Goal: Task Accomplishment & Management: Manage account settings

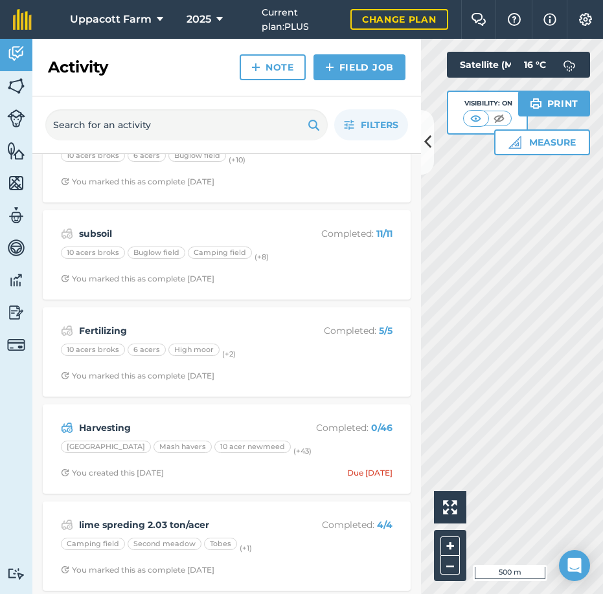
scroll to position [1445, 0]
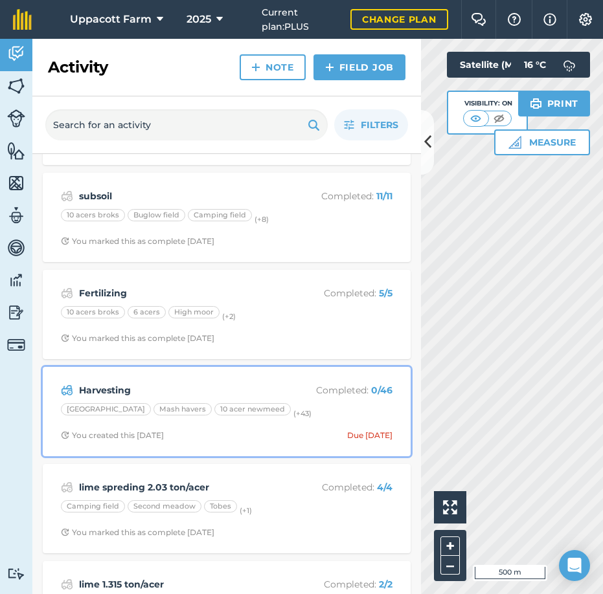
click at [192, 383] on strong "Harvesting" at bounding box center [181, 390] width 205 height 14
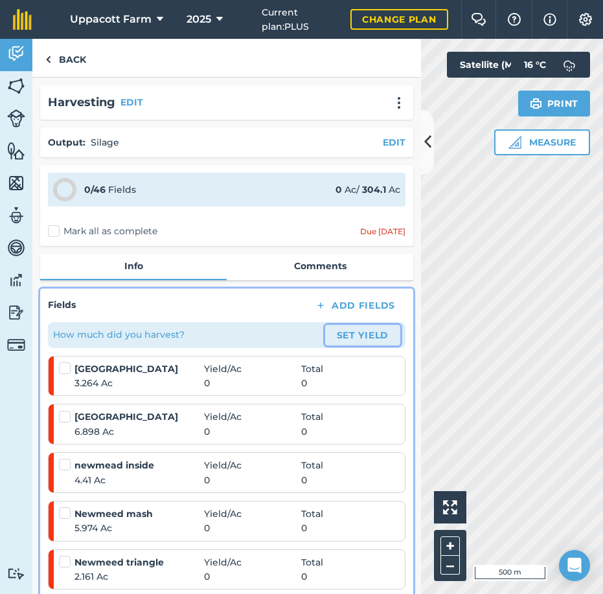
click at [360, 336] on button "Set Yield" at bounding box center [362, 335] width 75 height 21
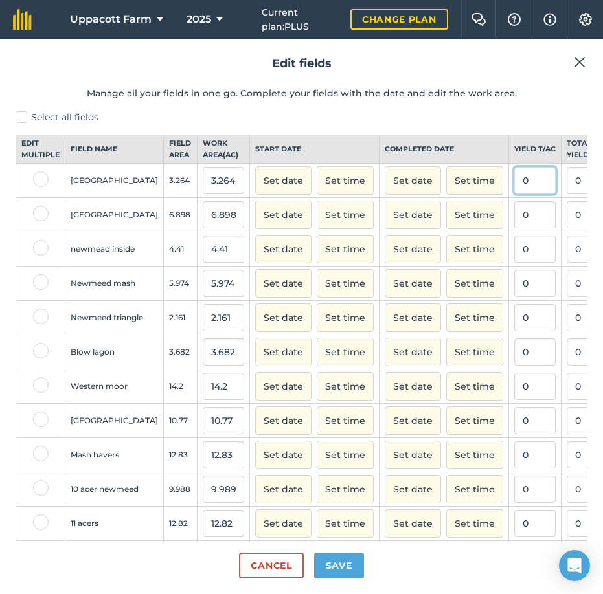
click at [514, 187] on input "0" at bounding box center [534, 180] width 41 height 27
click at [566, 194] on input "0" at bounding box center [586, 180] width 41 height 27
type input "0"
type input "4.4"
type input "1.3480392156862746"
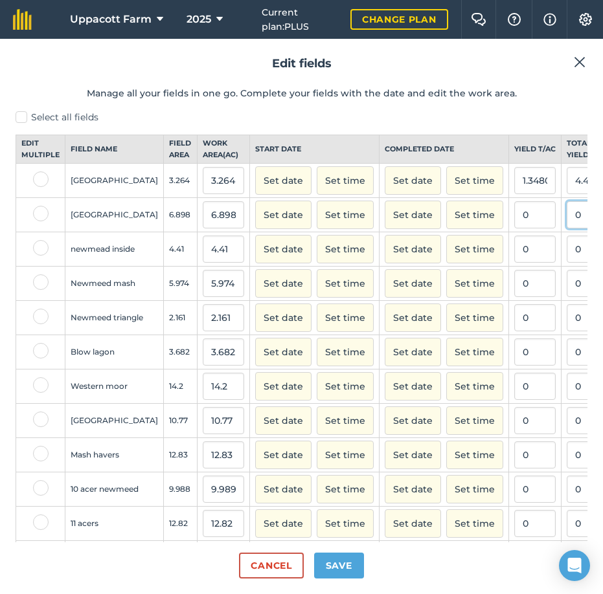
click at [566, 228] on input "0" at bounding box center [586, 214] width 41 height 27
click at [566, 227] on input "text" at bounding box center [586, 214] width 41 height 27
type input "8.9"
type input "1.2902290518991013"
click at [514, 297] on input "0" at bounding box center [534, 283] width 41 height 27
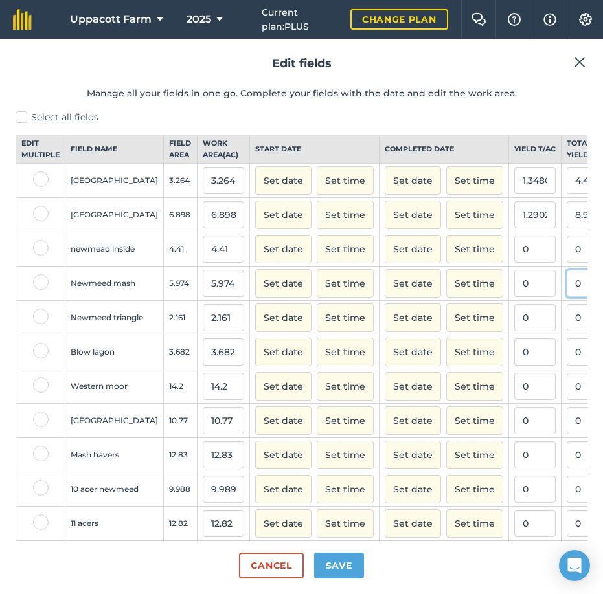
click at [566, 294] on input "0" at bounding box center [586, 283] width 41 height 27
type input "2.9"
type input "0.48543689320388345"
click at [566, 329] on input "0" at bounding box center [586, 317] width 41 height 27
type input "3"
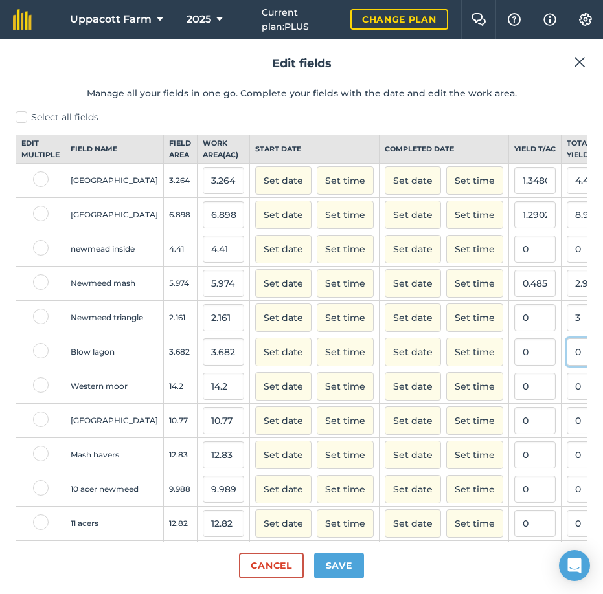
type input "1.3882461823229986"
click at [566, 366] on input "0" at bounding box center [586, 351] width 41 height 27
type input "5.6"
type input "1.520912547528517"
click at [566, 365] on input "5.6" at bounding box center [586, 351] width 41 height 27
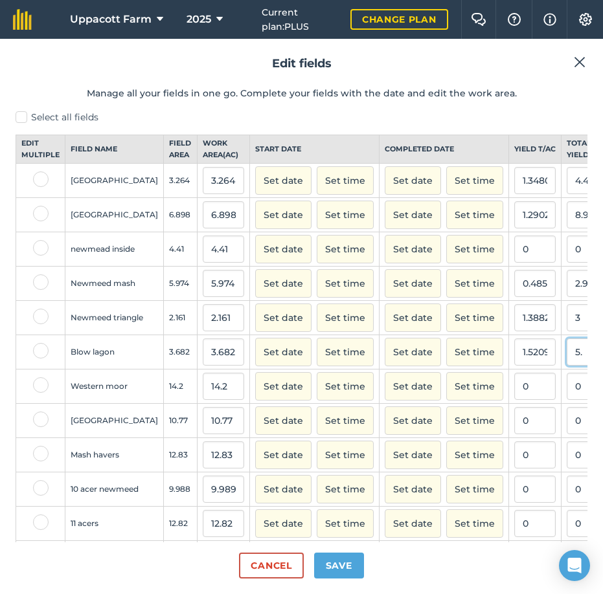
type input "5"
type input "0"
click at [566, 400] on input "0" at bounding box center [586, 386] width 41 height 27
type input "0"
type input "33.1"
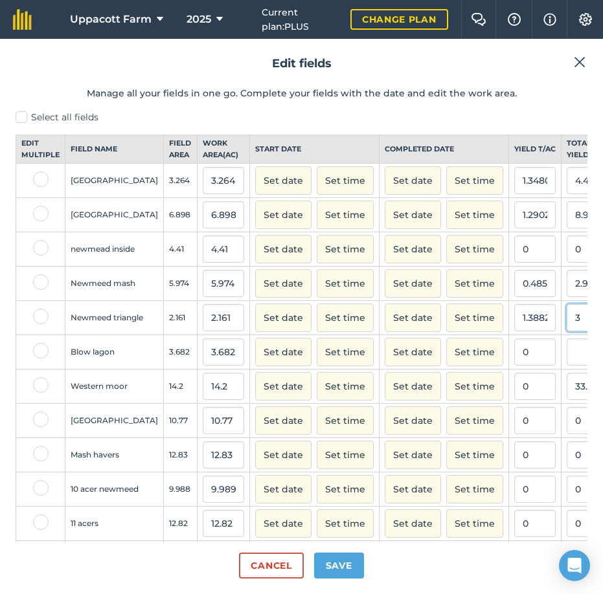
type input "2.330985915492958"
click at [566, 331] on input "3" at bounding box center [586, 317] width 41 height 27
type input "2.6"
type input "1.203146691346599"
click at [566, 297] on input "2.9" at bounding box center [586, 283] width 41 height 27
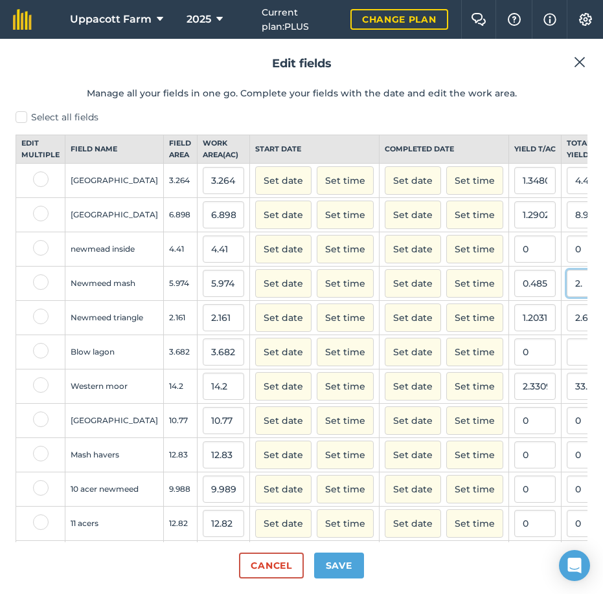
type input "2"
type input "5.3"
type input "0.8871777703381318"
click at [561, 431] on td "0" at bounding box center [587, 421] width 52 height 34
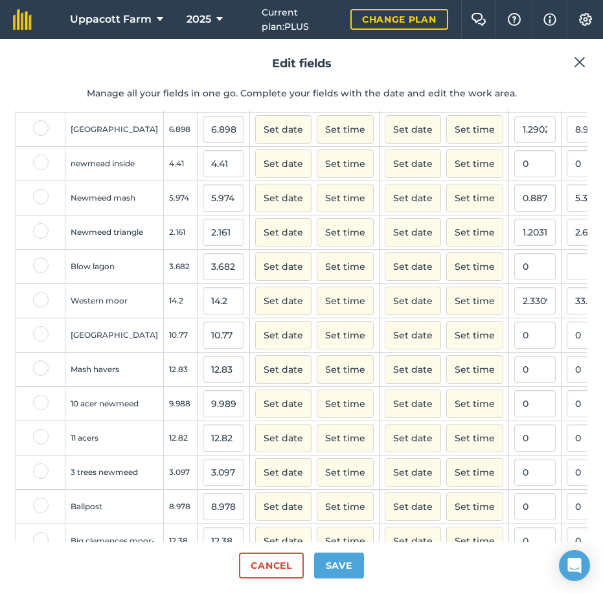
scroll to position [86, 0]
click at [566, 345] on input "0" at bounding box center [586, 334] width 41 height 27
type input "20.8"
type input "1.9312906220984216"
click at [566, 380] on input "0" at bounding box center [586, 368] width 41 height 27
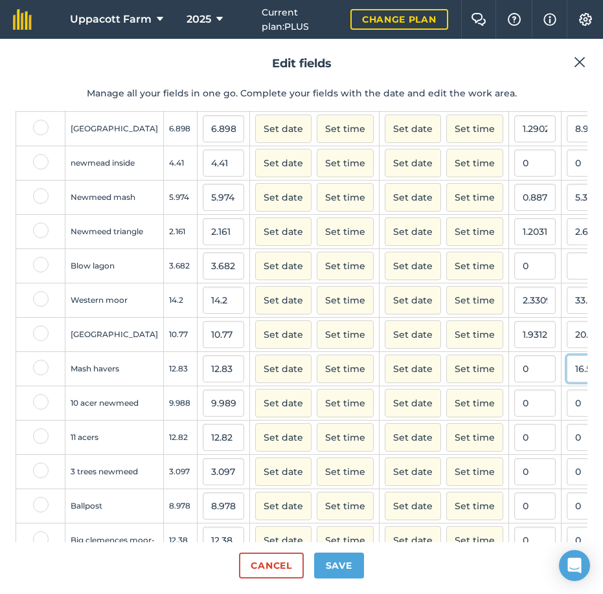
type input "16.5"
type input "1.2860483242400624"
click at [566, 417] on input "0" at bounding box center [586, 403] width 41 height 27
click at [566, 414] on input "text" at bounding box center [586, 403] width 41 height 27
type input "12.2"
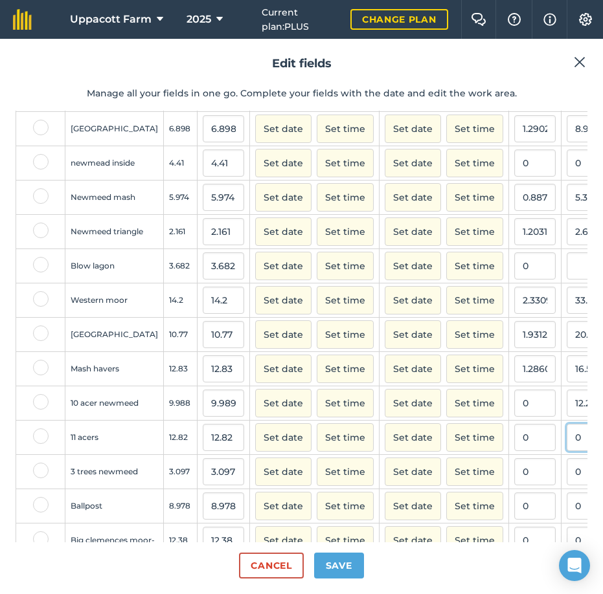
type input "1.221343477825608"
click at [566, 451] on input "0" at bounding box center [586, 437] width 41 height 27
type input "10.5"
type input "0.8190327613104524"
click at [566, 485] on input "0" at bounding box center [586, 471] width 41 height 27
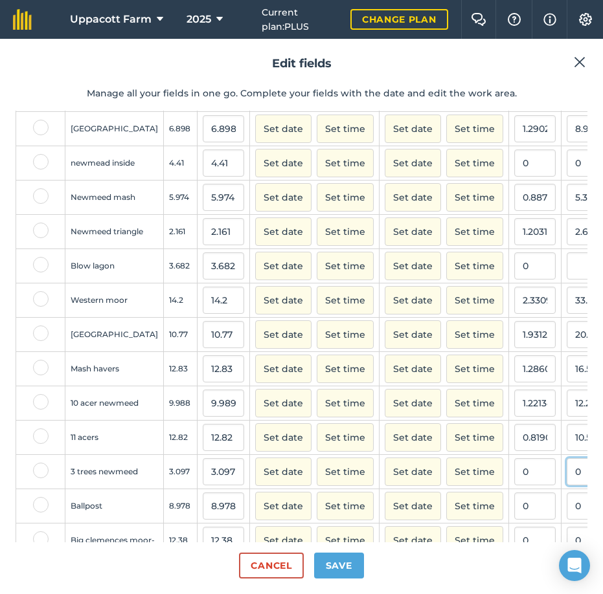
click at [566, 485] on input "0" at bounding box center [586, 471] width 41 height 27
type input "03.7"
type input "1.1947045527930256"
type input "3.7"
click at [566, 520] on input "0" at bounding box center [586, 506] width 41 height 27
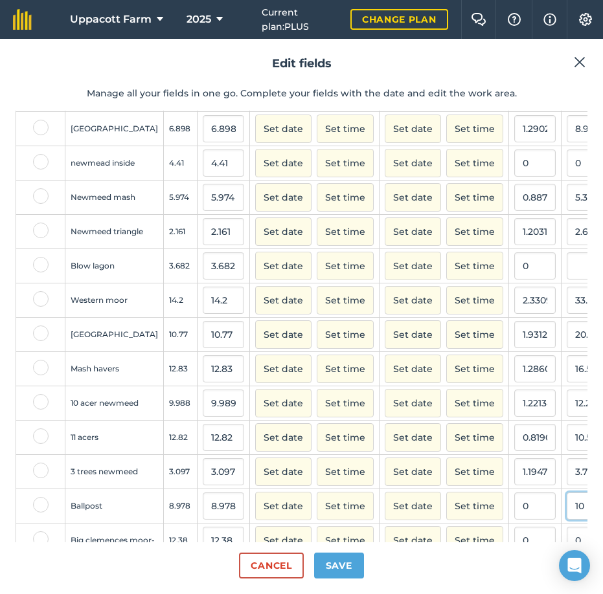
type input "0"
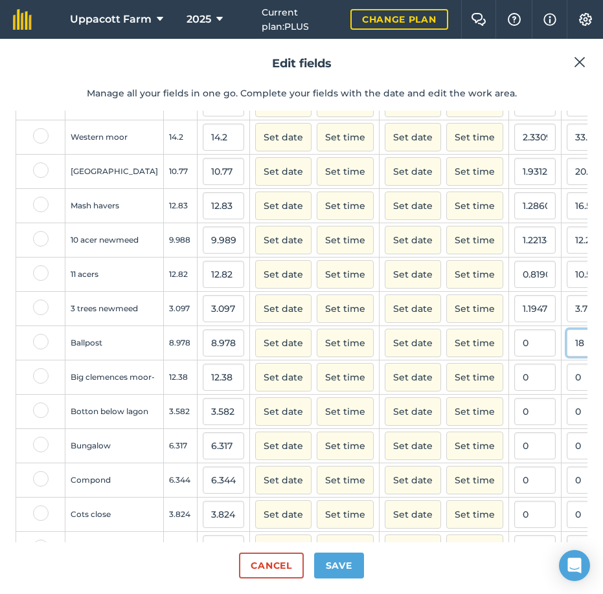
scroll to position [259, 0]
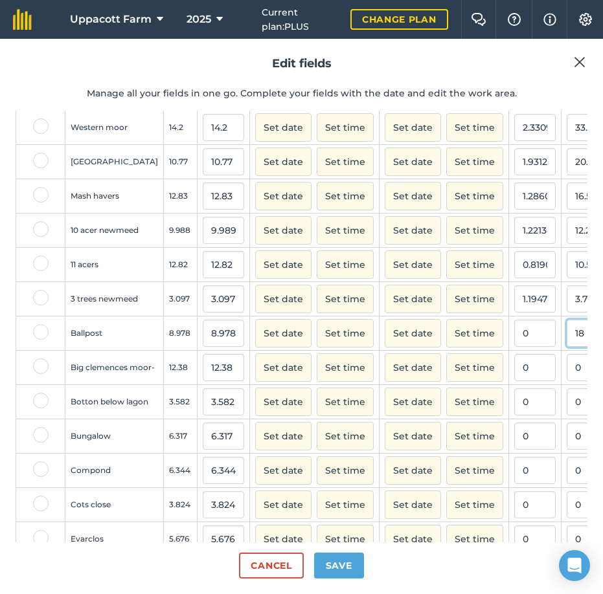
type input "18"
type input "2.0049008687903767"
click at [566, 381] on input "0" at bounding box center [586, 367] width 41 height 27
type input "017.5"
type input "1.4135702746365104"
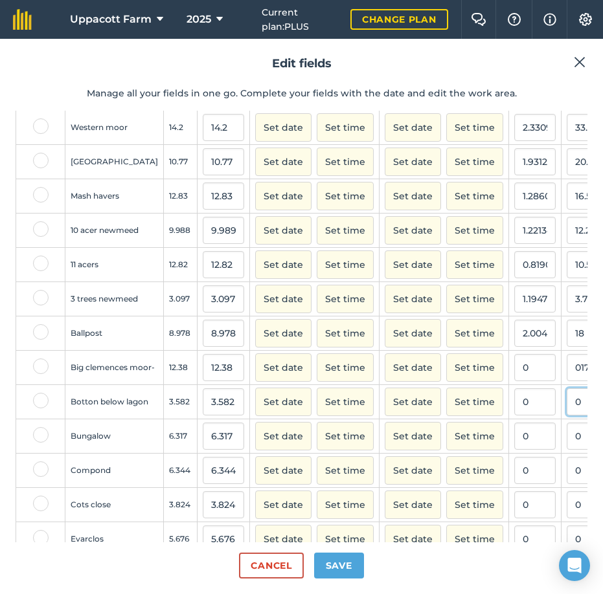
type input "17.5"
click at [566, 415] on input "0" at bounding box center [586, 401] width 41 height 27
click at [514, 450] on input "0" at bounding box center [534, 436] width 41 height 27
click at [566, 450] on input "0" at bounding box center [586, 436] width 41 height 27
type input "0"
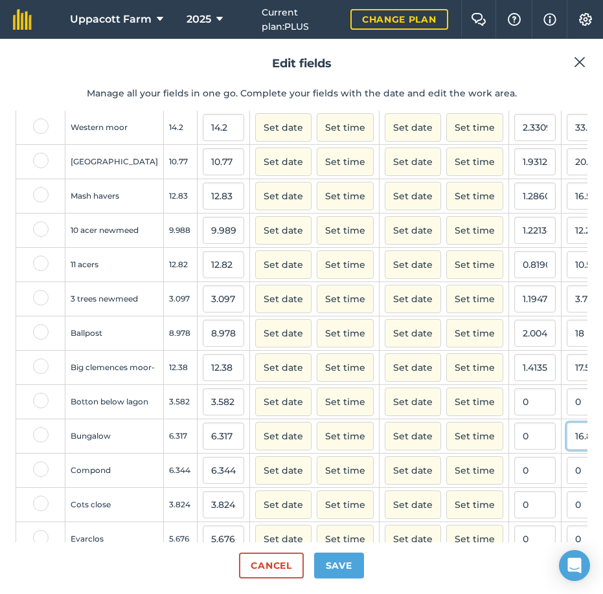
type input "16.8"
type input "2.6594902643659966"
click at [566, 484] on input "0" at bounding box center [586, 470] width 41 height 27
click at [514, 484] on input "0" at bounding box center [534, 470] width 41 height 27
click at [514, 484] on input "017.7" at bounding box center [534, 470] width 41 height 27
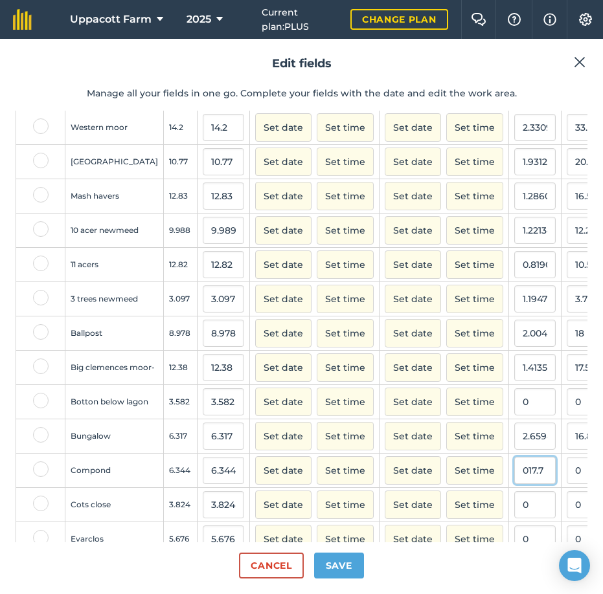
type input "17.7"
drag, startPoint x: 488, startPoint y: 486, endPoint x: 437, endPoint y: 502, distance: 52.8
click at [437, 488] on tr "Compond 6.344 6.344 Set date Set time Set date Set time 17.7 0 N NE E SE S SW W…" at bounding box center [524, 471] width 1016 height 34
click at [566, 484] on input "text" at bounding box center [586, 470] width 41 height 27
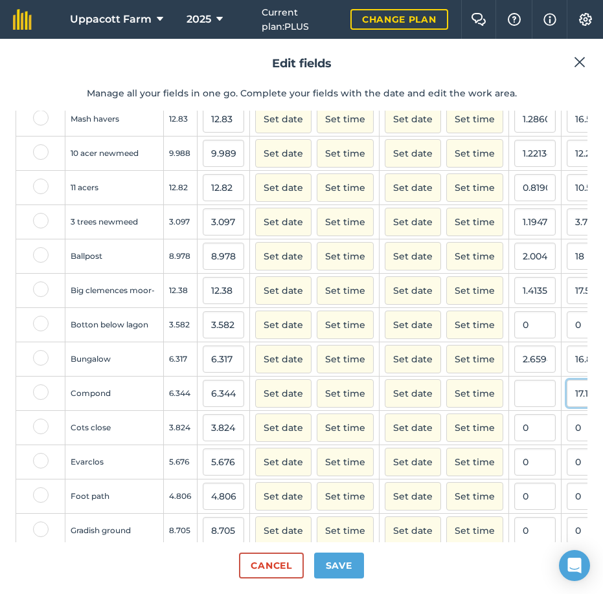
scroll to position [345, 0]
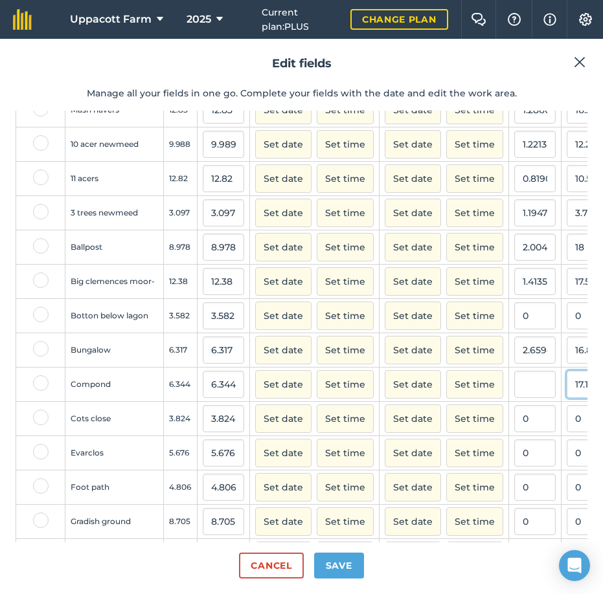
type input "17.1"
type input "2.6954602774274905"
click at [566, 432] on input "0" at bounding box center [586, 418] width 41 height 27
type input "7"
type input "1.8305439330543933"
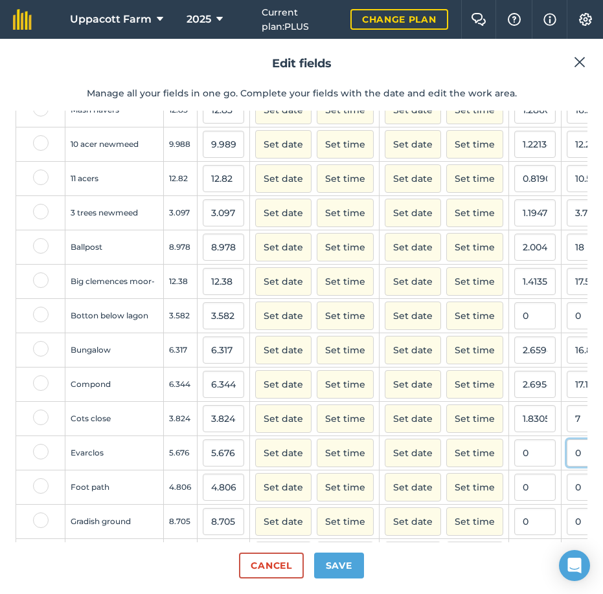
click at [566, 467] on input "0" at bounding box center [586, 452] width 41 height 27
type input "9.4"
type input "1.6560958421423537"
click at [566, 501] on input "0" at bounding box center [586, 487] width 41 height 27
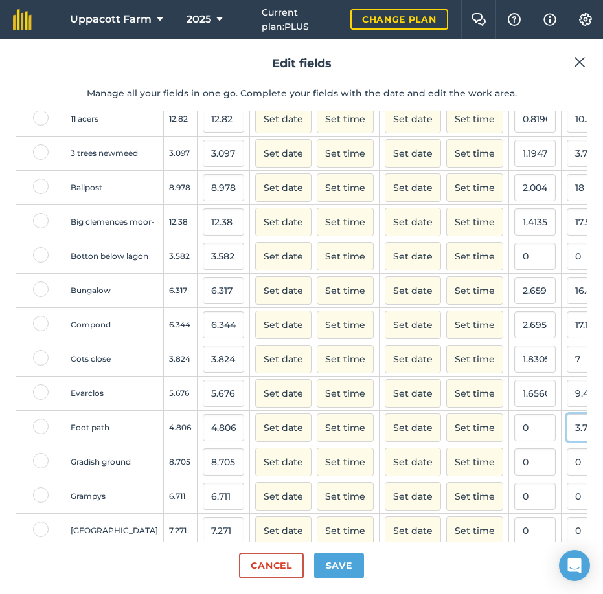
scroll to position [432, 0]
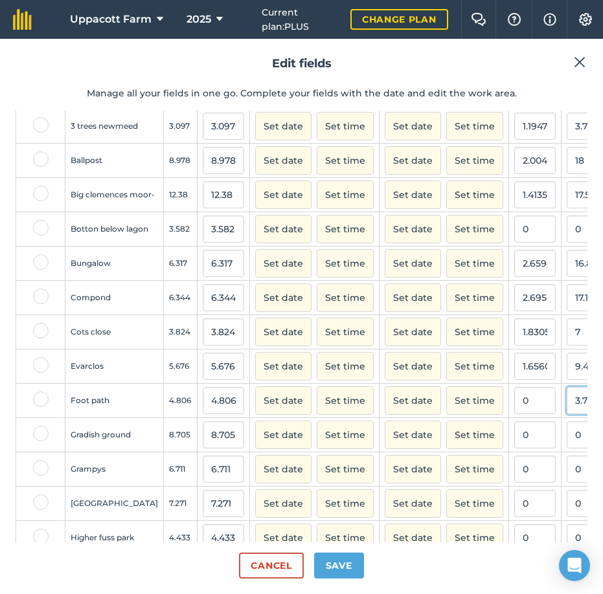
type input "3.7"
type input "0.7698709945900958"
click at [566, 449] on input "0" at bounding box center [586, 434] width 41 height 27
type input "10.7"
type input "1.2291786329695575"
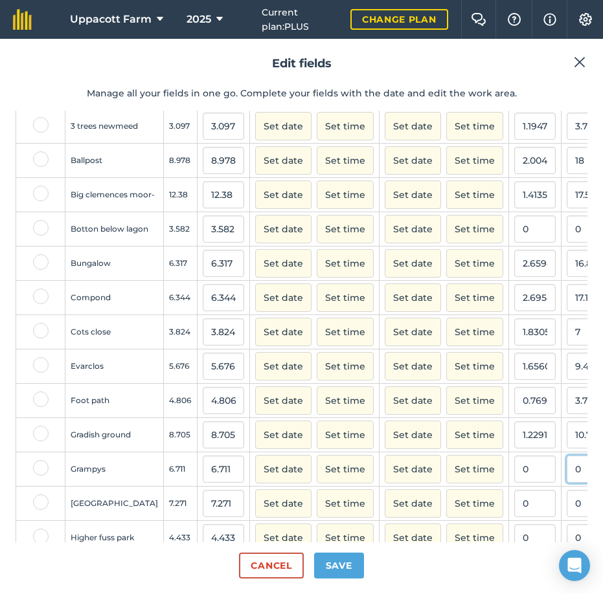
click at [566, 483] on input "0" at bounding box center [586, 469] width 41 height 27
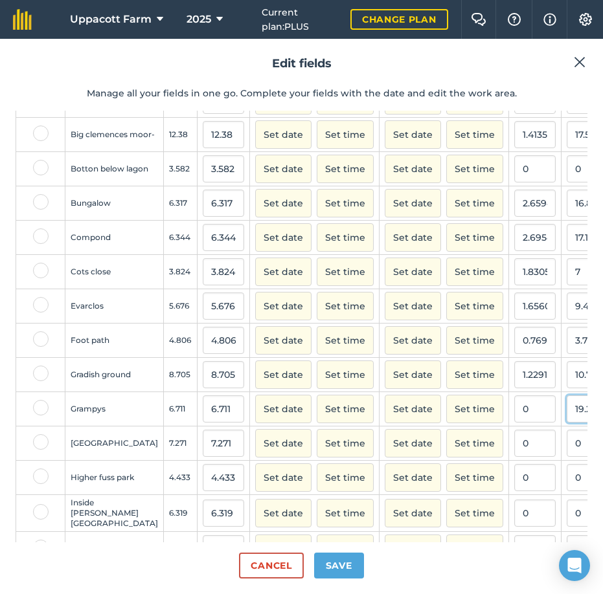
scroll to position [496, 0]
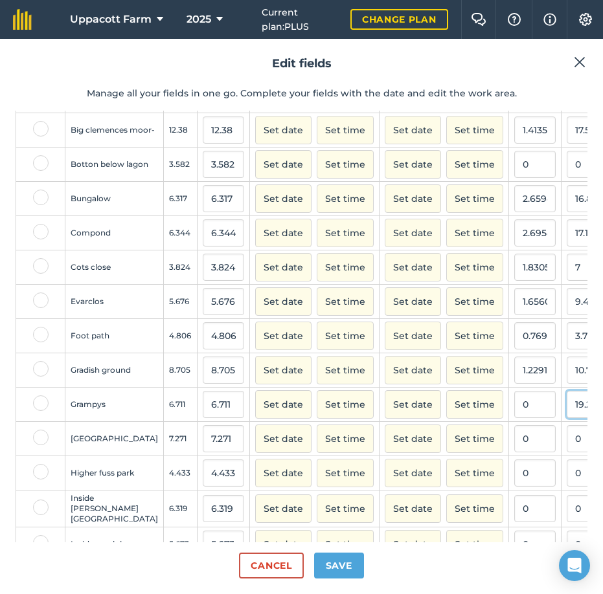
type input "19.2"
type input "2.860974519445686"
click at [566, 452] on input "0" at bounding box center [586, 438] width 41 height 27
type input "19.2"
type input "2.640627148947875"
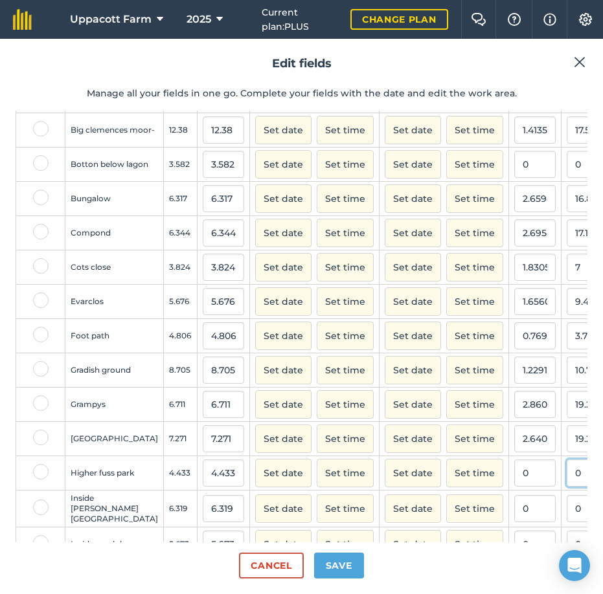
click at [566, 487] on input "0" at bounding box center [586, 473] width 41 height 27
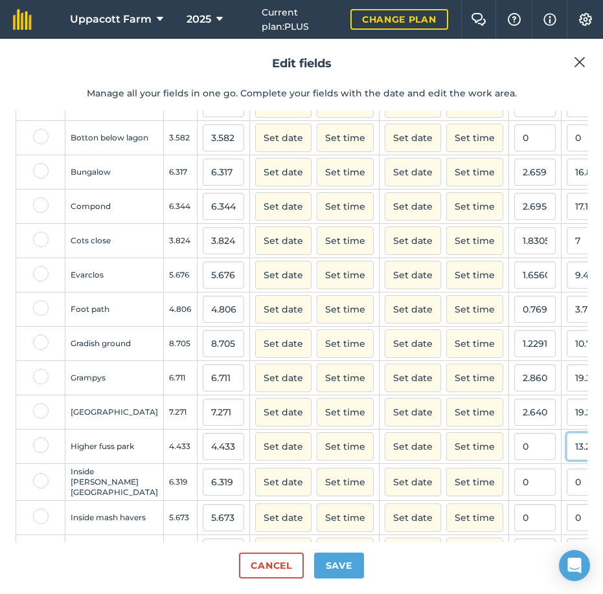
scroll to position [539, 0]
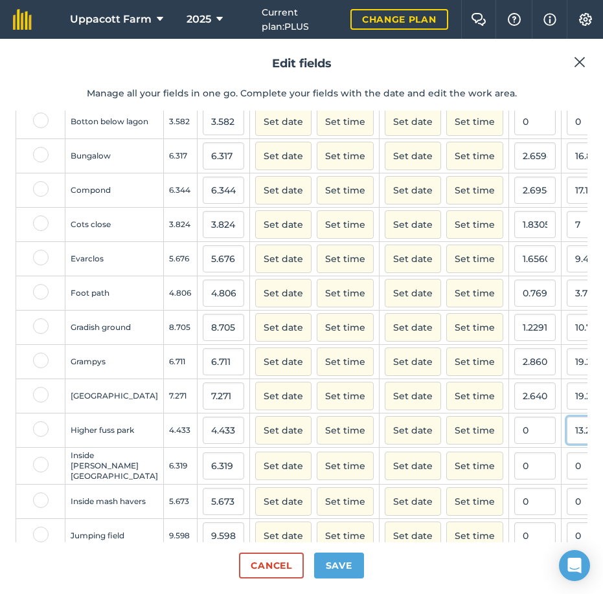
type input "13.2"
type input "2.977667493796526"
click at [566, 480] on input "0" at bounding box center [586, 465] width 41 height 27
click at [566, 444] on input "13.2" at bounding box center [586, 430] width 41 height 27
type input "1"
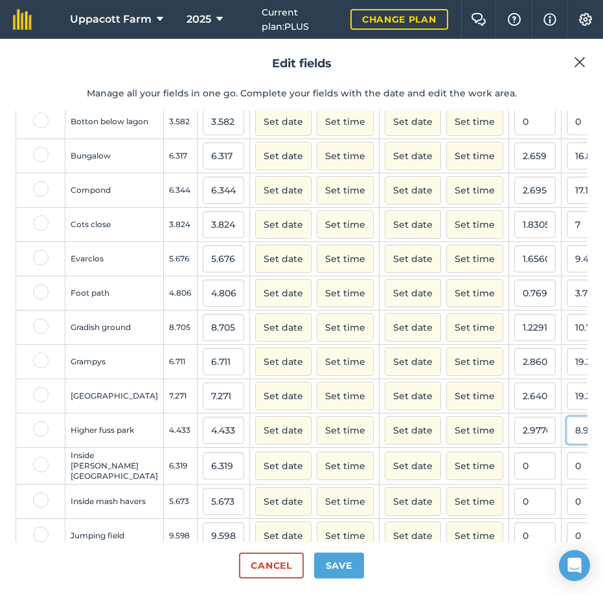
type input "8.9"
type input "2.007669749605234"
click at [566, 480] on input "0" at bounding box center [586, 465] width 41 height 27
type input "9.9"
type input "1.5667035923405603"
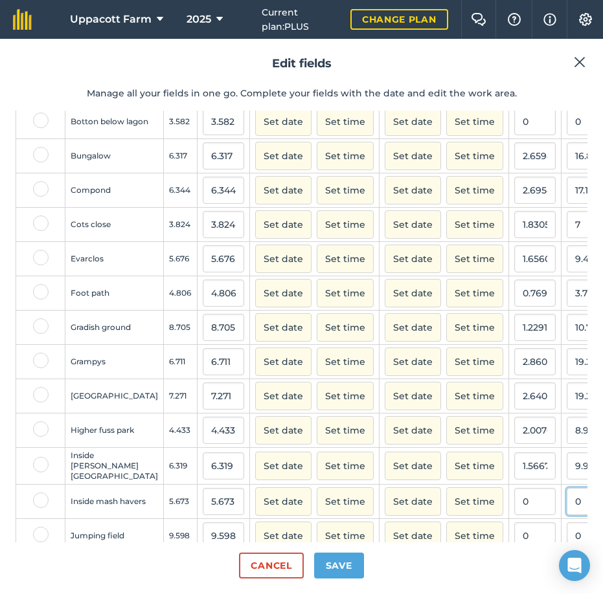
click at [566, 515] on input "0" at bounding box center [586, 501] width 41 height 27
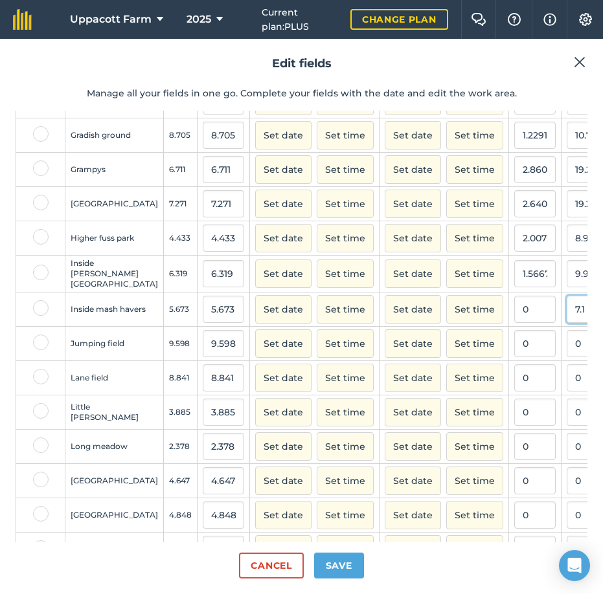
scroll to position [733, 0]
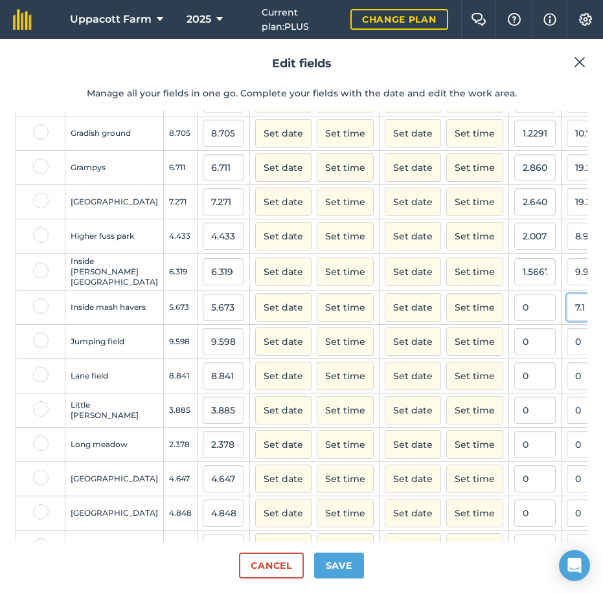
type input "7.1"
type input "1.25154239379517"
click at [566, 355] on input "0" at bounding box center [586, 341] width 41 height 27
type input "12.1"
type input "1.260679308189206"
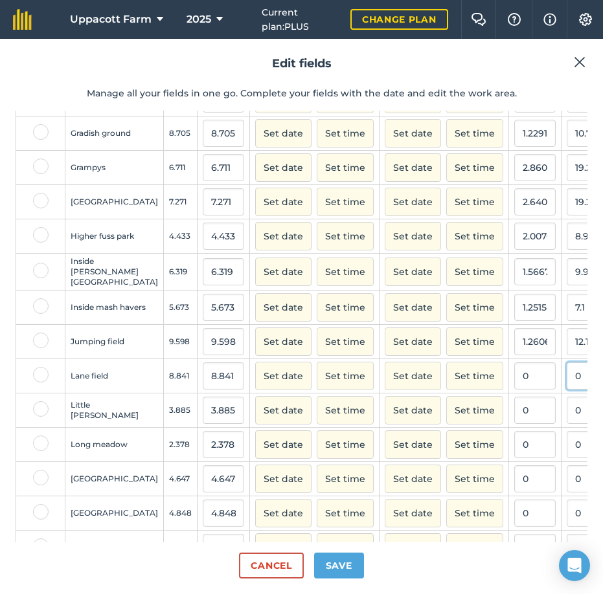
click at [566, 390] on input "0" at bounding box center [586, 375] width 41 height 27
type input "12.6"
type input "1.4251781472684086"
click at [566, 424] on input "0" at bounding box center [586, 410] width 41 height 27
click at [514, 424] on input "0" at bounding box center [534, 410] width 41 height 27
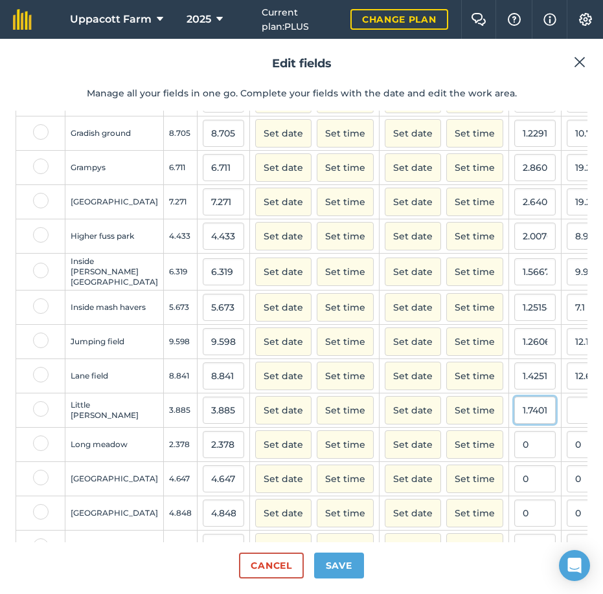
scroll to position [0, 1]
type input "1.7401"
type input "6.7602885"
click at [514, 458] on input "0" at bounding box center [534, 444] width 41 height 27
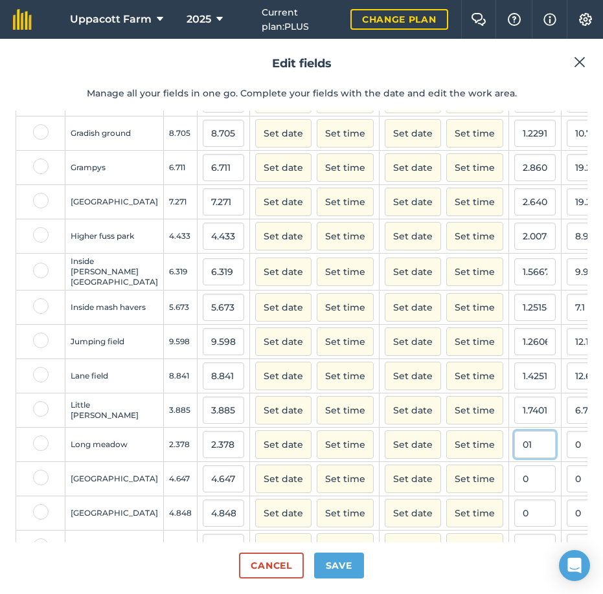
type input "0"
type input "1.7401"
type input "4.137957800000001"
click at [514, 493] on input "0" at bounding box center [534, 478] width 41 height 27
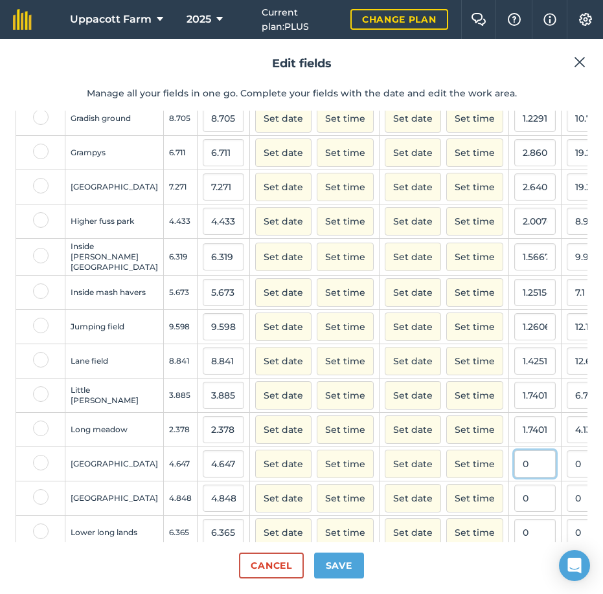
scroll to position [755, 0]
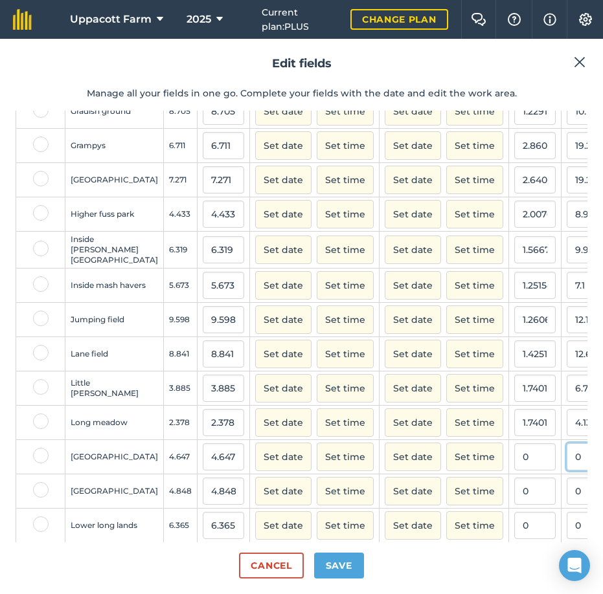
click at [566, 471] on input "0" at bounding box center [586, 456] width 41 height 27
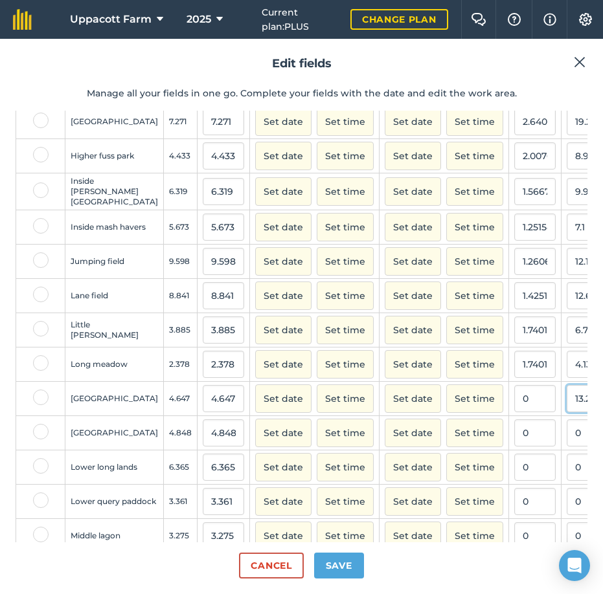
scroll to position [820, 0]
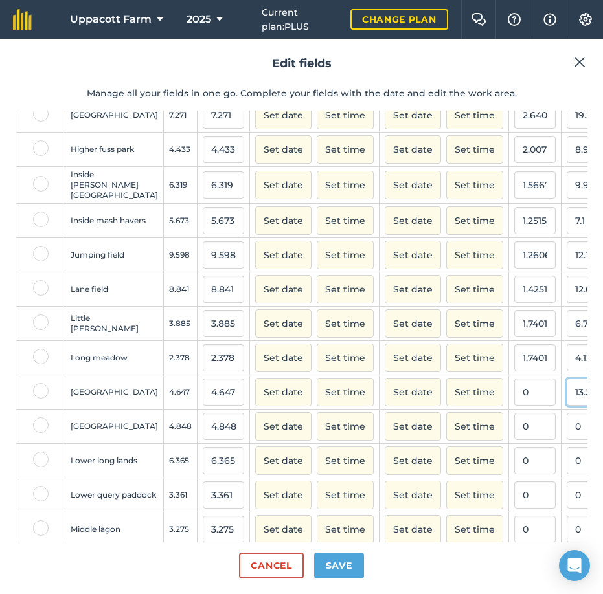
type input "13.2"
type input "2.840542285345384"
click at [566, 440] on input "0" at bounding box center [586, 426] width 41 height 27
type input "9.9"
type input "2.0420792079207923"
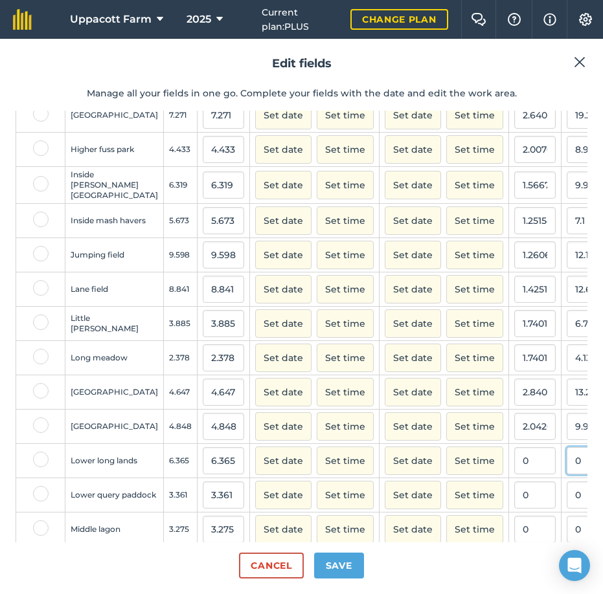
click at [566, 474] on input "0" at bounding box center [586, 460] width 41 height 27
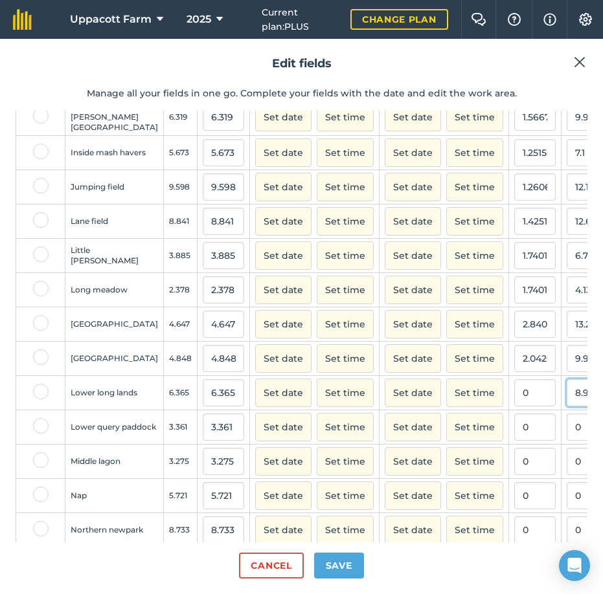
scroll to position [906, 0]
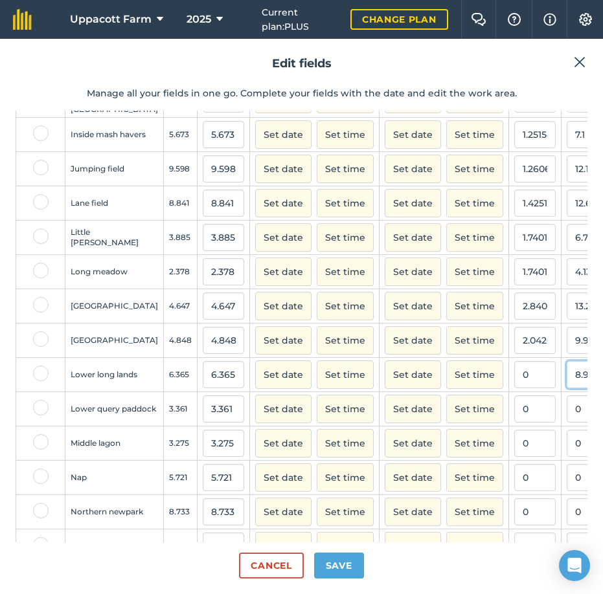
type input "8.9"
type input "1.3982717989002356"
click at [566, 423] on input "0" at bounding box center [586, 408] width 41 height 27
type input "6.9"
type input "2.0529604284439156"
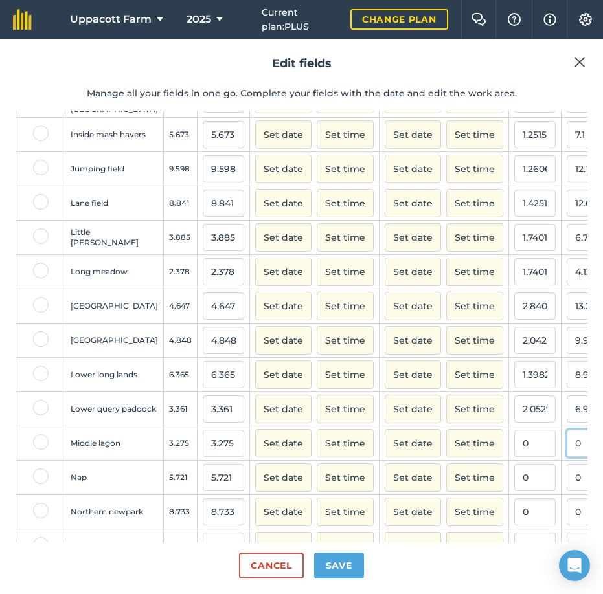
click at [566, 457] on input "0" at bounding box center [586, 443] width 41 height 27
type input "6.9"
type input "2.1068702290076335"
click at [566, 423] on input "6.9" at bounding box center [586, 408] width 41 height 27
drag, startPoint x: 543, startPoint y: 430, endPoint x: 518, endPoint y: 432, distance: 25.3
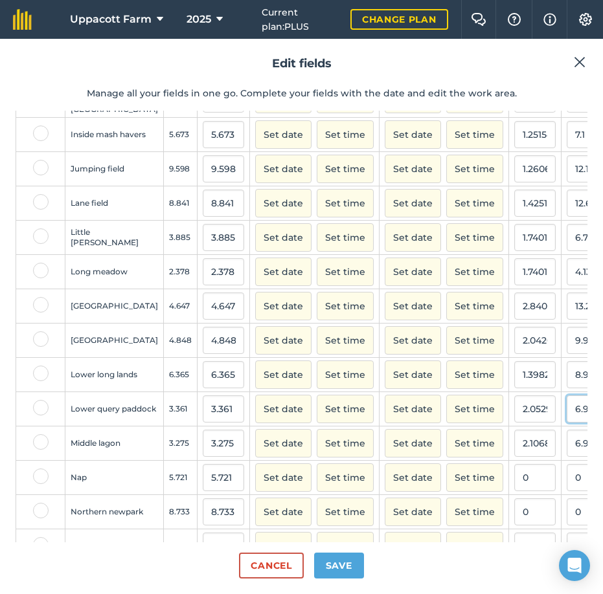
click at [566, 423] on input "6.9" at bounding box center [586, 408] width 41 height 27
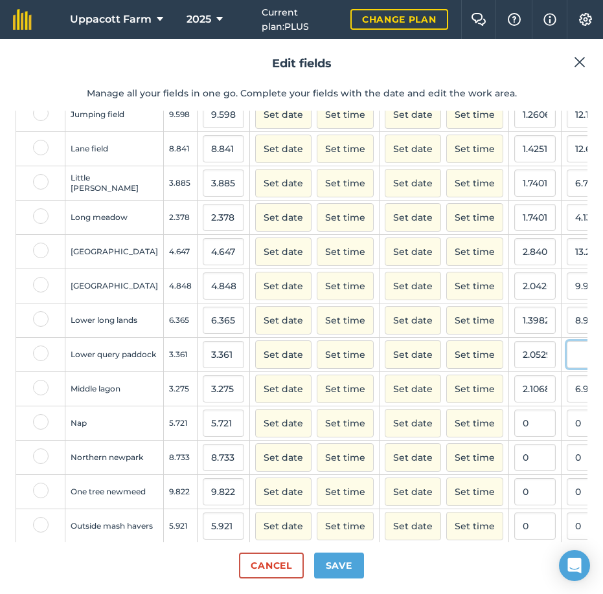
scroll to position [971, 0]
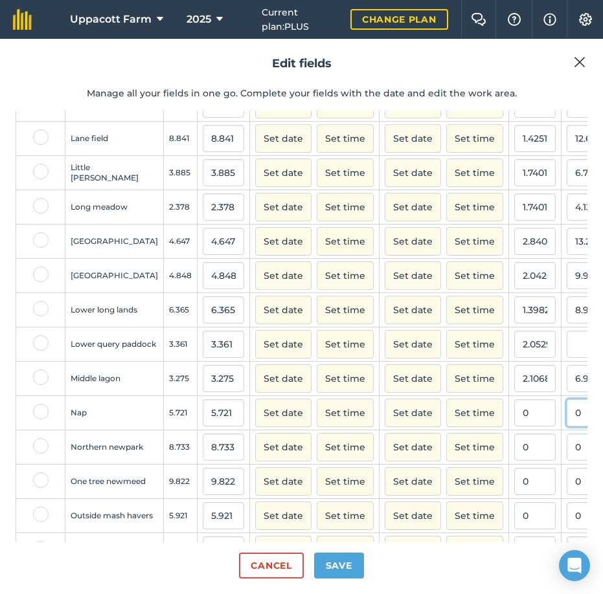
type input "0"
click at [566, 426] on input "0" at bounding box center [586, 412] width 41 height 27
type input "8.2"
type input "1.4333158538717006"
click at [566, 461] on input "0" at bounding box center [586, 447] width 41 height 27
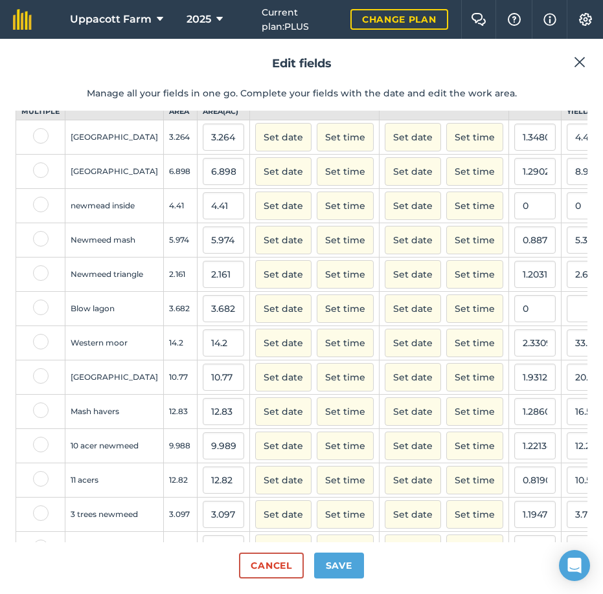
scroll to position [21, 0]
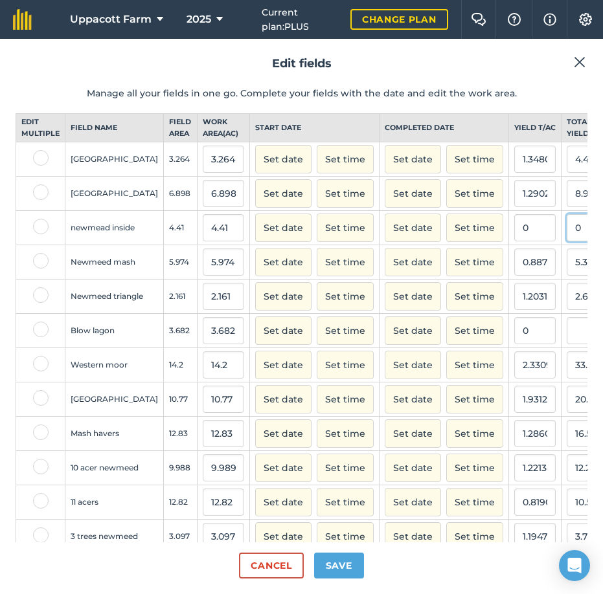
click at [566, 241] on input "0" at bounding box center [586, 227] width 41 height 27
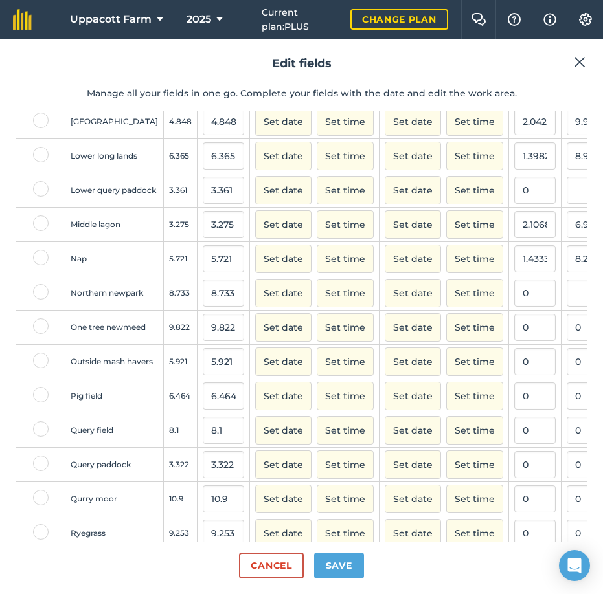
scroll to position [1144, 0]
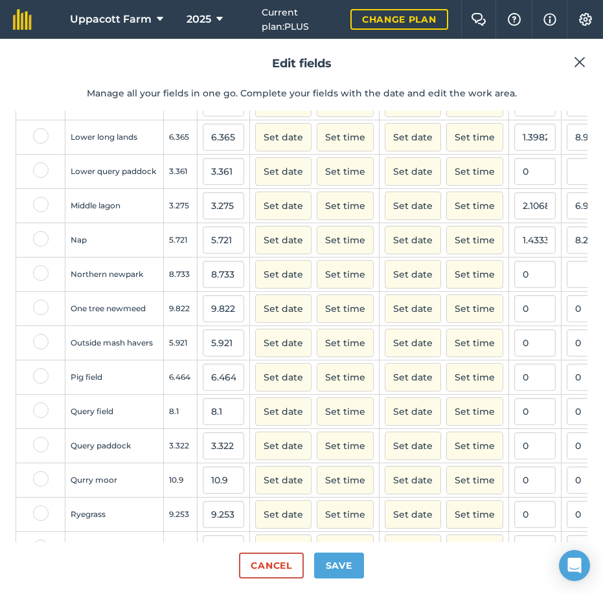
type input "5.4"
type input "1.2244897959183674"
click at [566, 288] on input "text" at bounding box center [586, 274] width 41 height 27
drag, startPoint x: 543, startPoint y: 302, endPoint x: 535, endPoint y: 302, distance: 8.4
click at [566, 288] on input "text" at bounding box center [586, 274] width 41 height 27
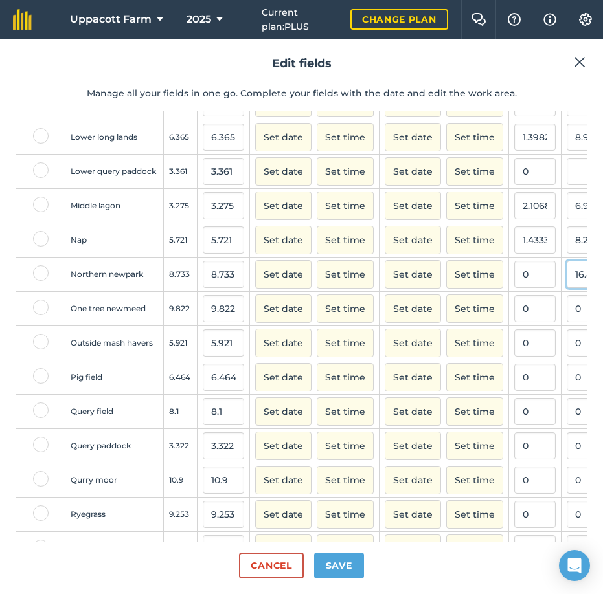
type input "16.8"
type input "1.9237375472346272"
click at [566, 322] on input "0" at bounding box center [586, 308] width 41 height 27
type input "12.8"
type input "1.303196904907351"
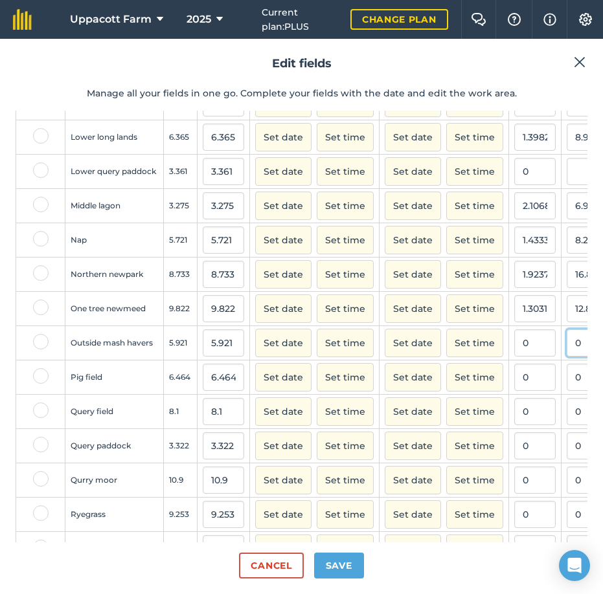
click at [566, 357] on input "0" at bounding box center [586, 342] width 41 height 27
type input "7.2"
type input "1.2160108089849688"
click at [566, 391] on input "0" at bounding box center [586, 377] width 41 height 27
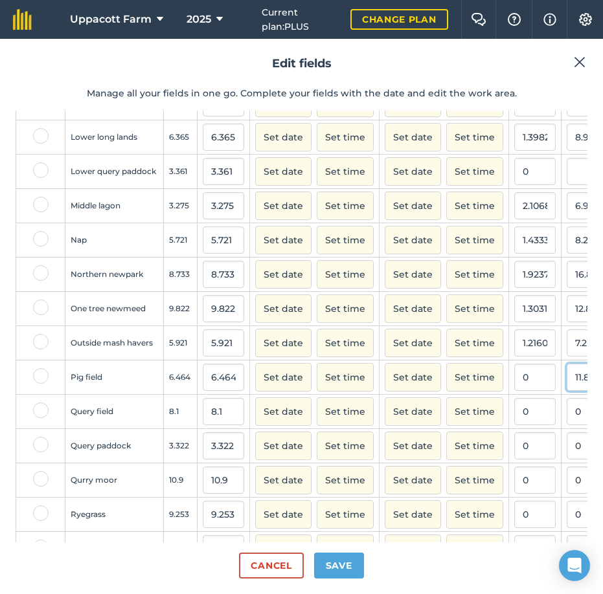
type input "11.8"
type input "1.8254950495049505"
click at [566, 425] on input "0" at bounding box center [586, 411] width 41 height 27
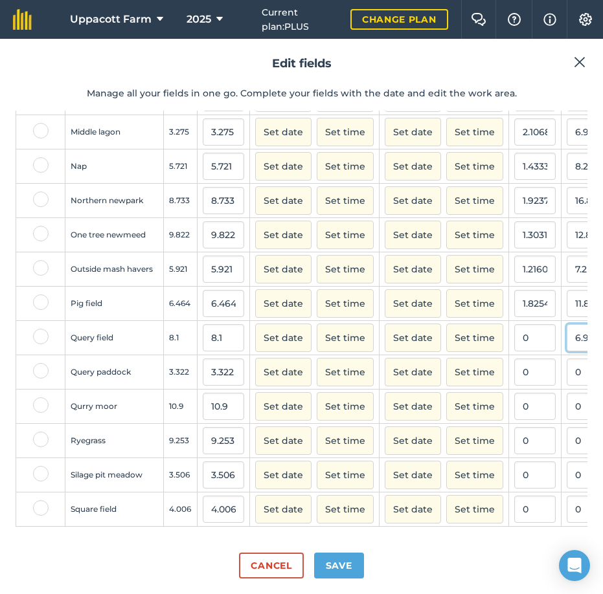
scroll to position [1251, 0]
type input "6.9"
type input "0.851851851851852"
click at [566, 396] on input "0" at bounding box center [586, 406] width 41 height 27
type input "11.4"
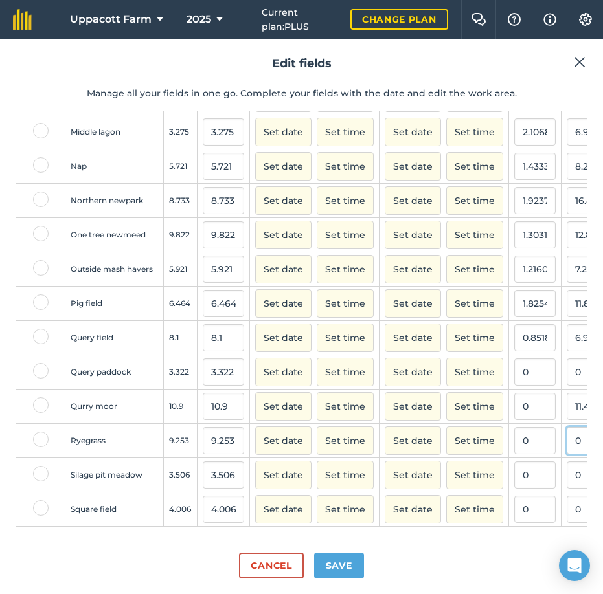
type input "1.0458715596330275"
click at [566, 430] on input "0" at bounding box center [586, 440] width 41 height 27
type input "13.5"
type input "1.458986274721712"
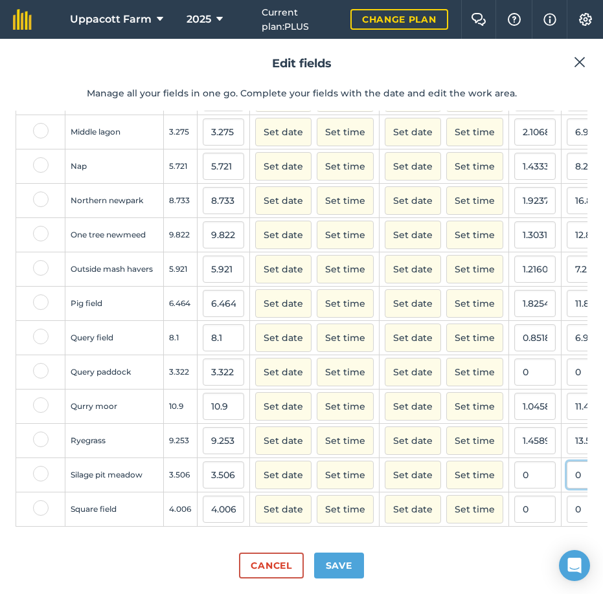
click at [566, 465] on input "0" at bounding box center [586, 474] width 41 height 27
type input "6.3"
type input "1.7969195664575015"
click at [566, 496] on input "0" at bounding box center [586, 509] width 41 height 27
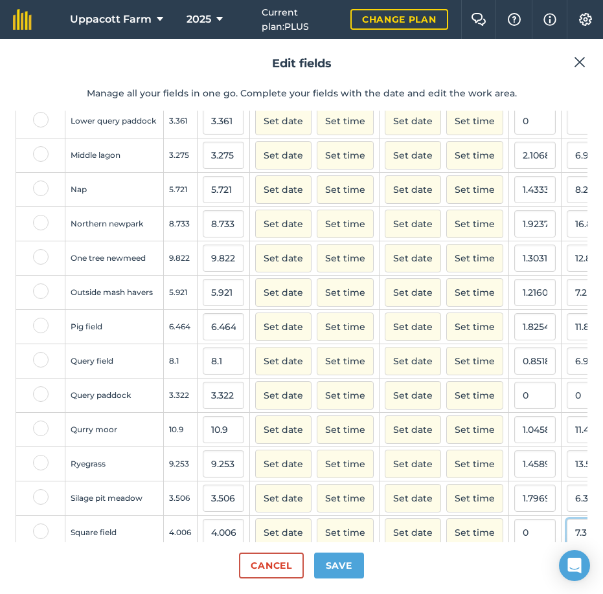
scroll to position [1187, 0]
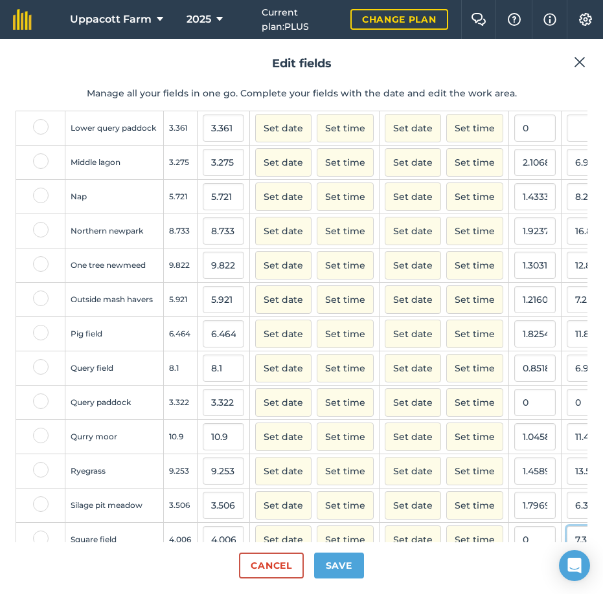
type input "7.3"
type input "1.82226660009985"
click at [514, 416] on input "0" at bounding box center [534, 402] width 41 height 27
type input "0.8498"
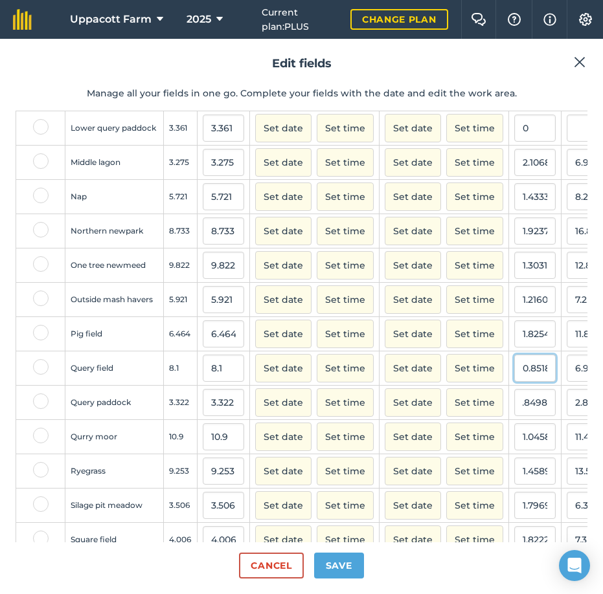
scroll to position [0, 0]
click at [514, 382] on input "0.851851851851852" at bounding box center [534, 368] width 41 height 27
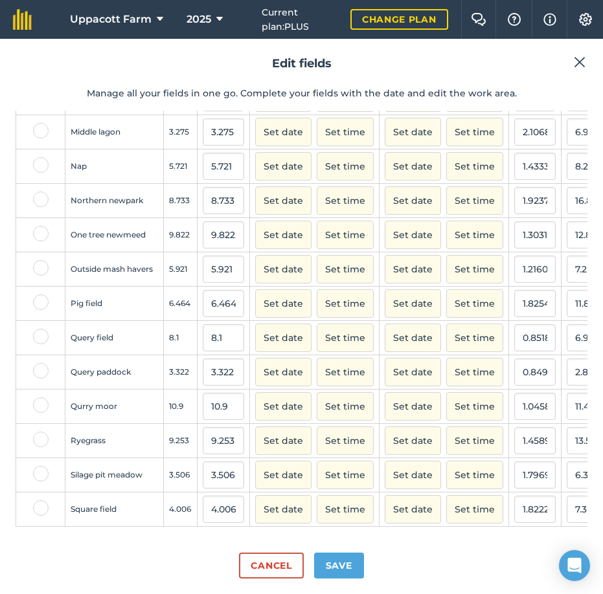
scroll to position [1252, 0]
click at [566, 367] on input "2.8230356" at bounding box center [586, 372] width 41 height 27
type input "0"
type input "3.9"
type input "1.1739915713425646"
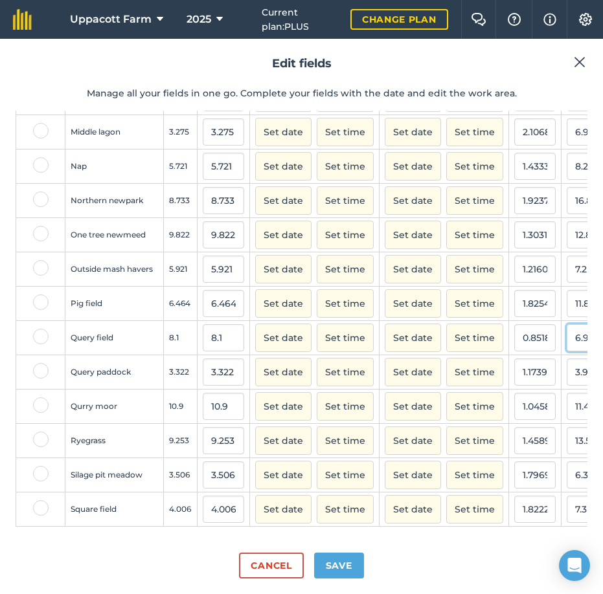
click at [566, 329] on input "6.9" at bounding box center [586, 337] width 41 height 27
type input "6"
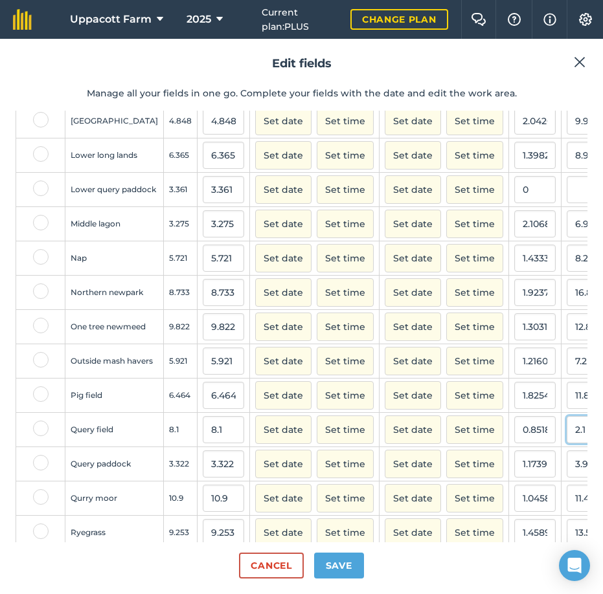
scroll to position [1100, 0]
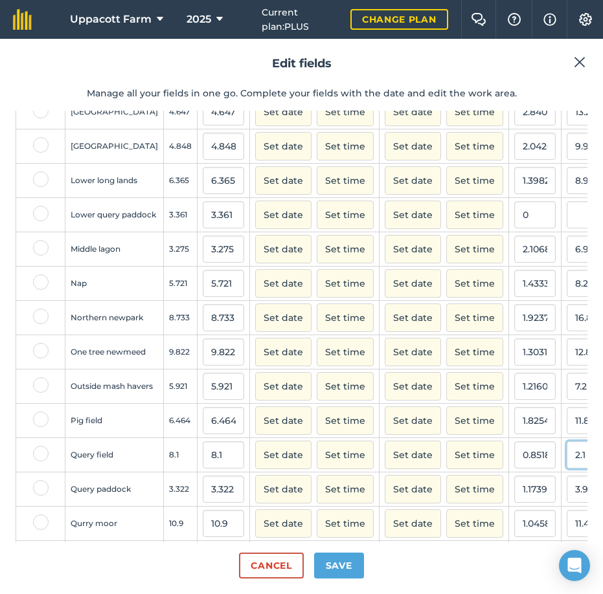
type input "2.1"
type input "0.2592592592592593"
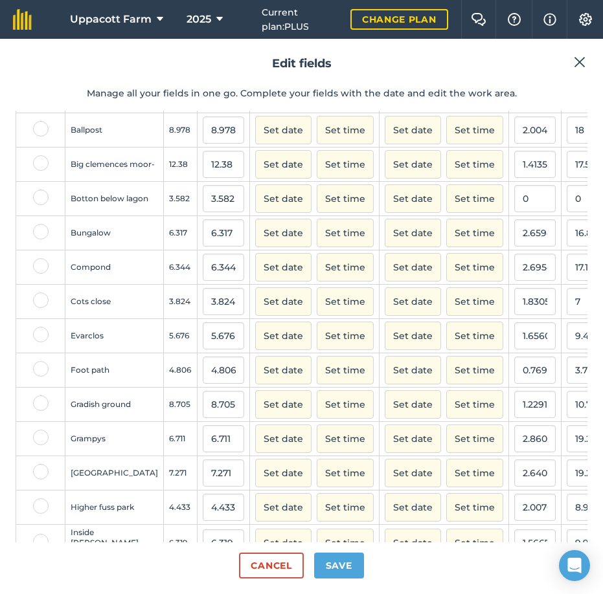
scroll to position [454, 0]
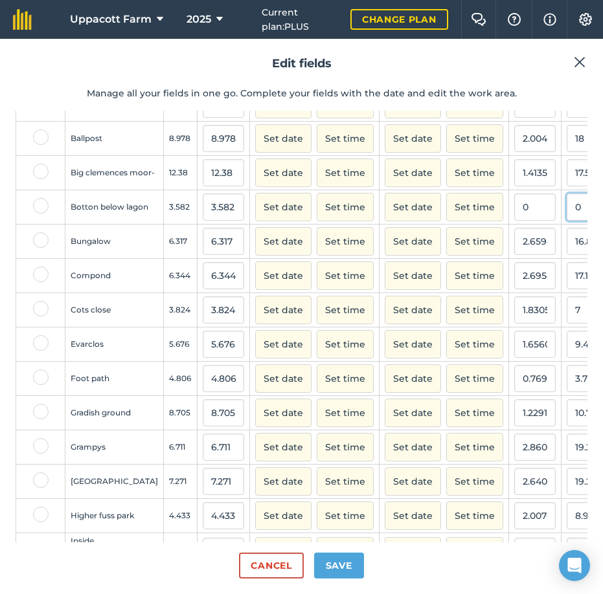
click at [566, 221] on input "0" at bounding box center [586, 207] width 41 height 27
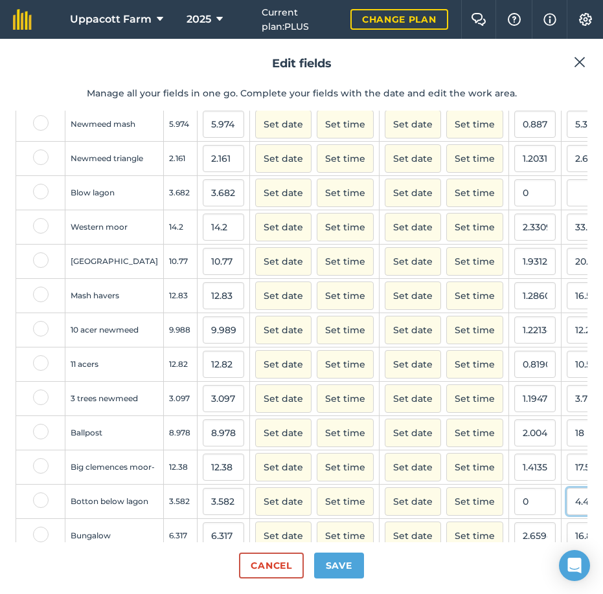
scroll to position [130, 0]
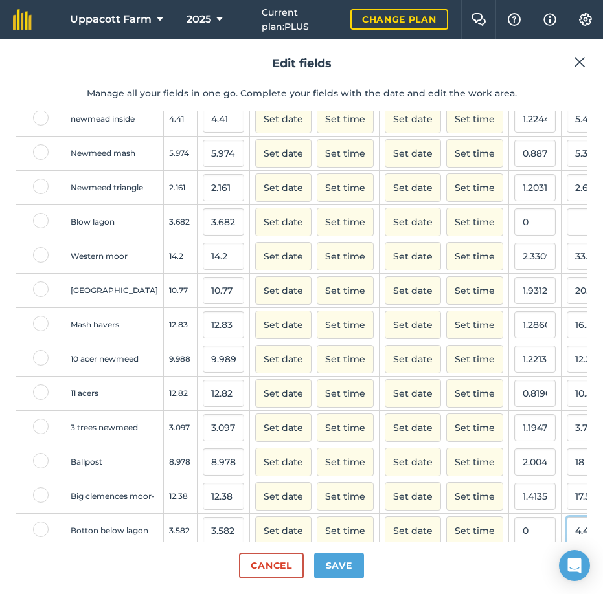
type input "4.4"
type input "1.2283640424343945"
click at [566, 234] on input "text" at bounding box center [586, 221] width 41 height 27
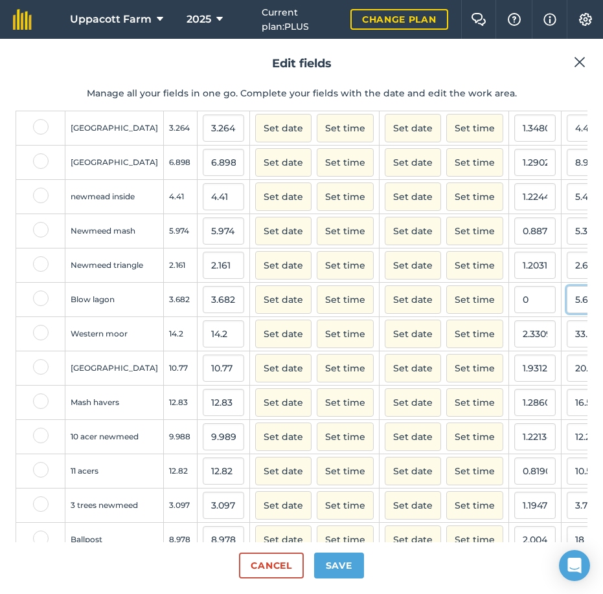
scroll to position [0, 0]
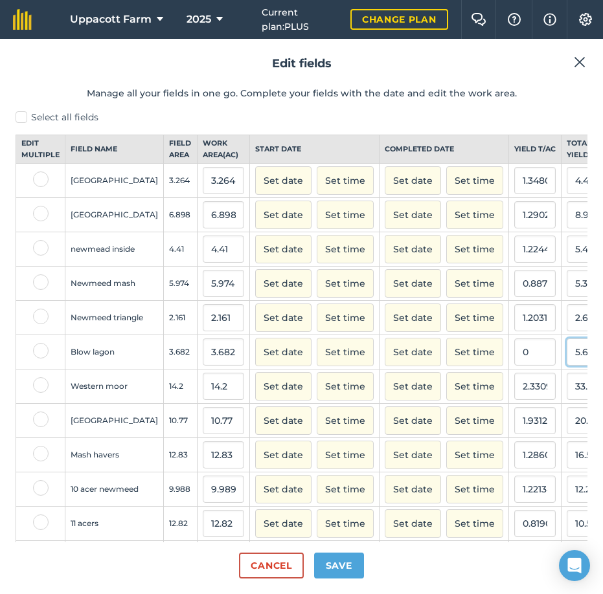
type input "5.6"
type input "1.520912547528517"
click at [255, 191] on button "Set date" at bounding box center [283, 180] width 56 height 28
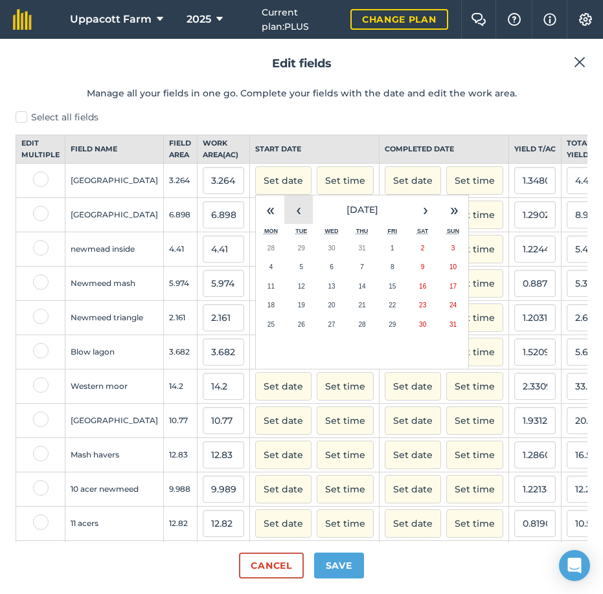
click at [284, 224] on button "‹" at bounding box center [298, 209] width 28 height 28
click at [284, 223] on button "‹" at bounding box center [298, 209] width 28 height 28
click at [284, 222] on button "‹" at bounding box center [298, 209] width 28 height 28
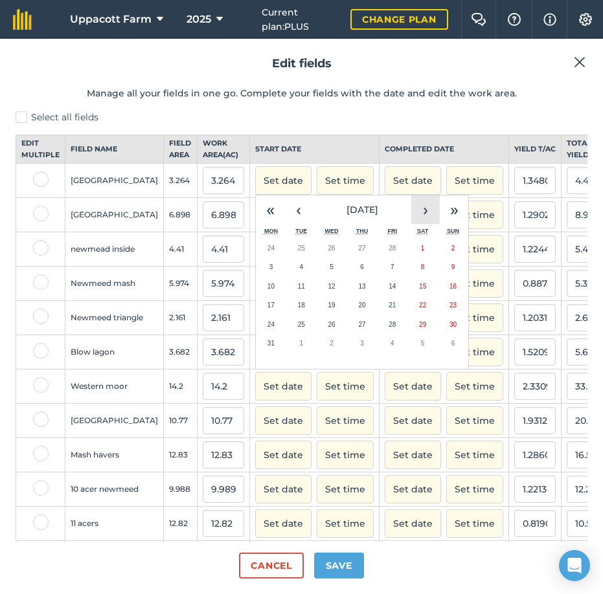
click at [411, 224] on button "›" at bounding box center [425, 209] width 28 height 28
click at [284, 221] on button "‹" at bounding box center [298, 209] width 28 height 28
click at [256, 335] on button "28" at bounding box center [271, 324] width 30 height 19
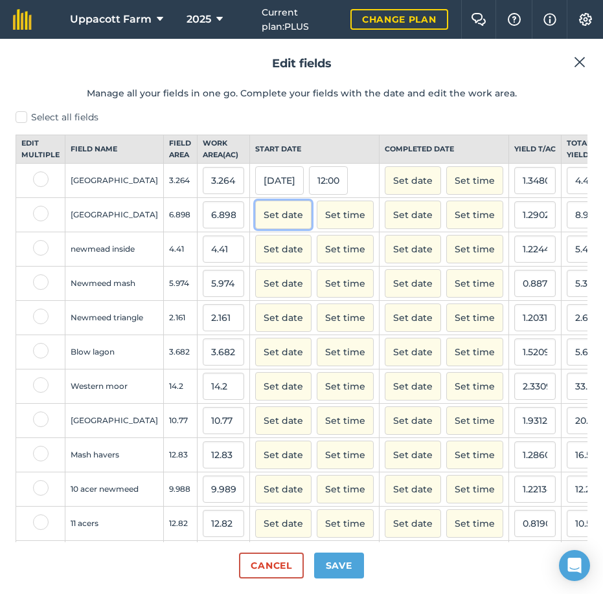
click at [255, 227] on button "Set date" at bounding box center [283, 215] width 56 height 28
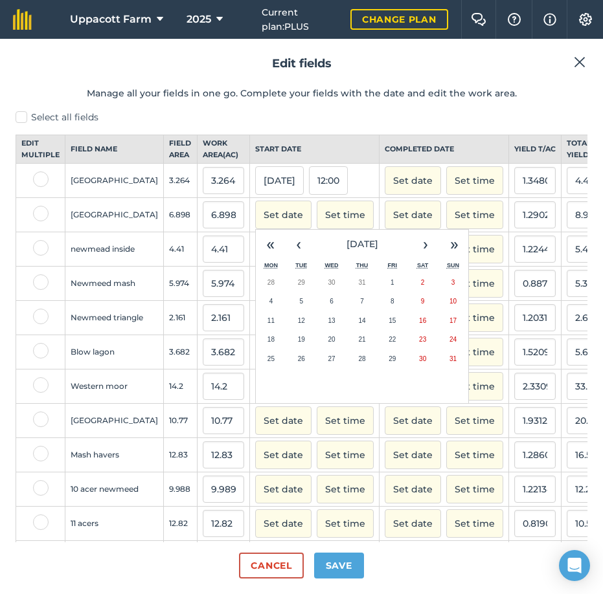
click at [337, 104] on header "Edit fields Manage all your fields in one go. Complete your fields with the dat…" at bounding box center [301, 82] width 571 height 56
drag, startPoint x: 344, startPoint y: 573, endPoint x: 355, endPoint y: 568, distance: 11.9
click at [345, 572] on button "Save" at bounding box center [339, 566] width 50 height 26
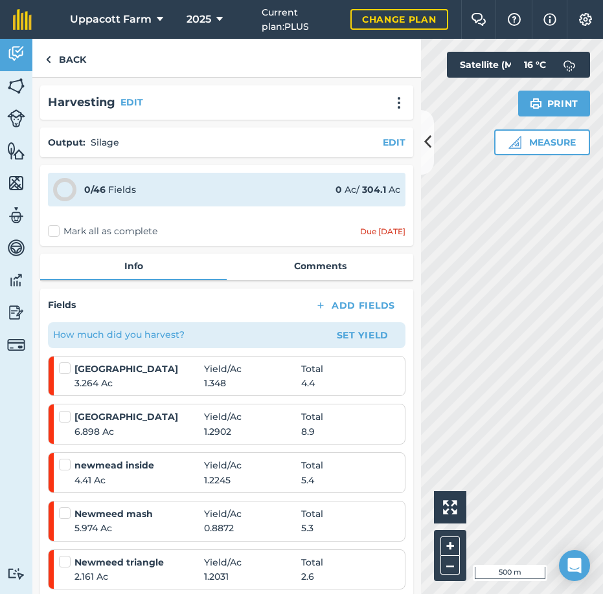
click at [56, 232] on label "Mark all as complete" at bounding box center [102, 232] width 109 height 14
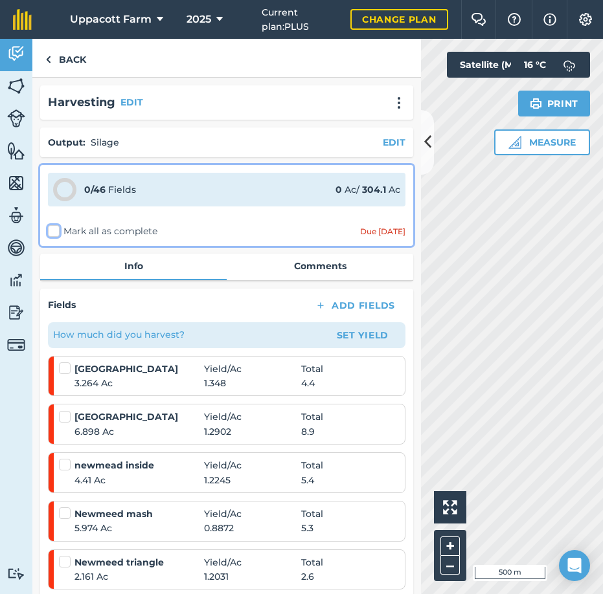
click at [56, 232] on input "Mark all as complete" at bounding box center [52, 229] width 8 height 8
checkbox input "false"
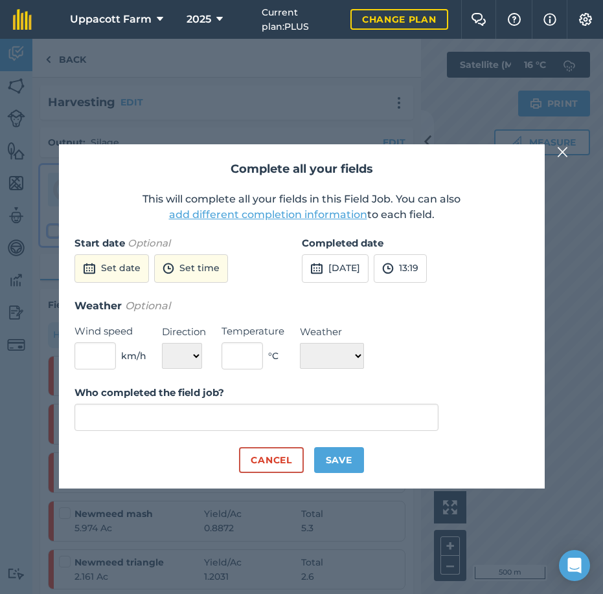
type input "[PERSON_NAME]"
click at [131, 271] on button "Set date" at bounding box center [111, 268] width 74 height 28
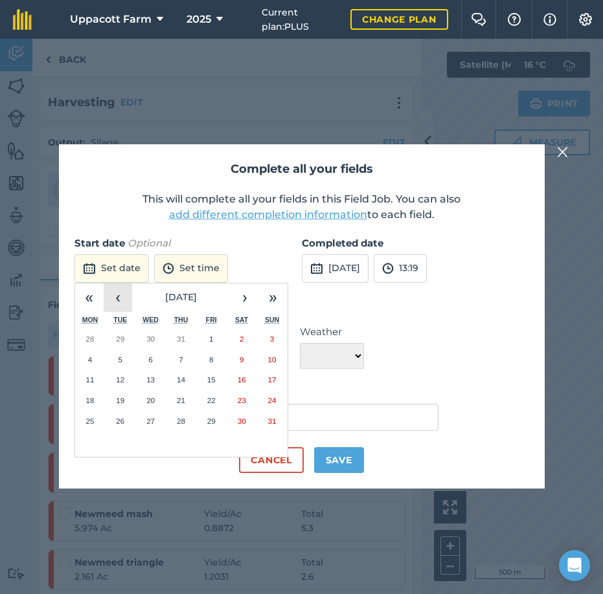
click at [115, 302] on button "‹" at bounding box center [118, 297] width 28 height 28
drag, startPoint x: 83, startPoint y: 424, endPoint x: 93, endPoint y: 421, distance: 9.6
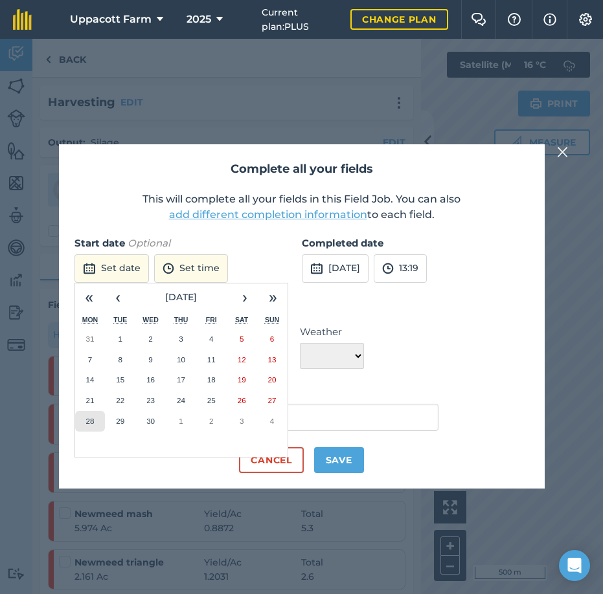
click at [85, 423] on button "28" at bounding box center [90, 421] width 30 height 21
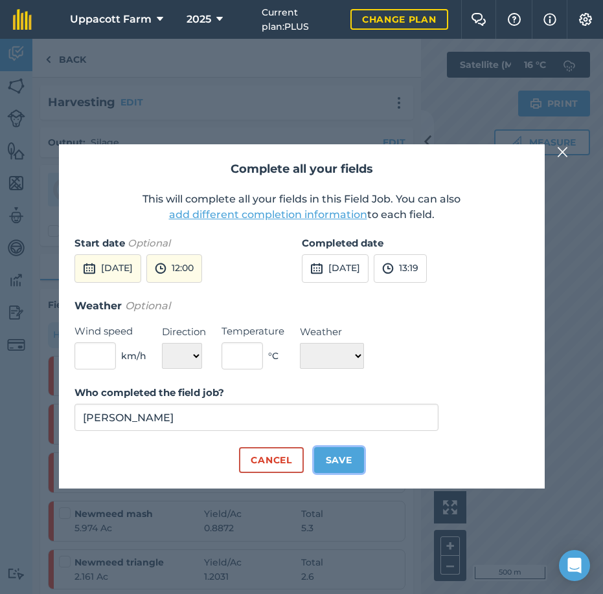
click at [337, 456] on button "Save" at bounding box center [339, 460] width 50 height 26
checkbox input "true"
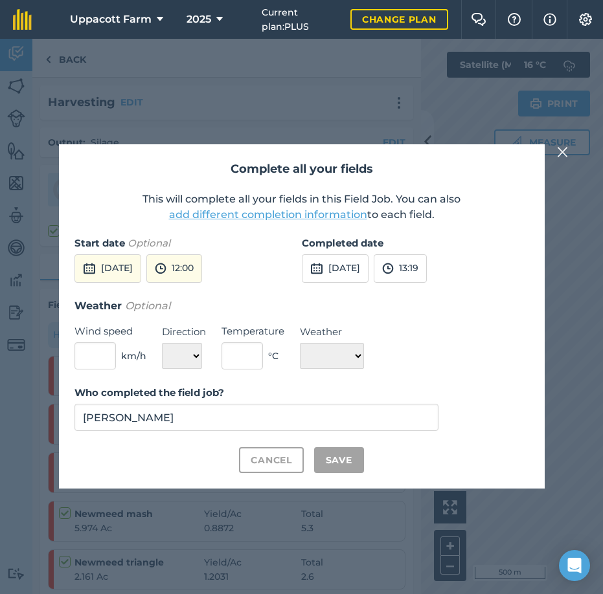
checkbox input "true"
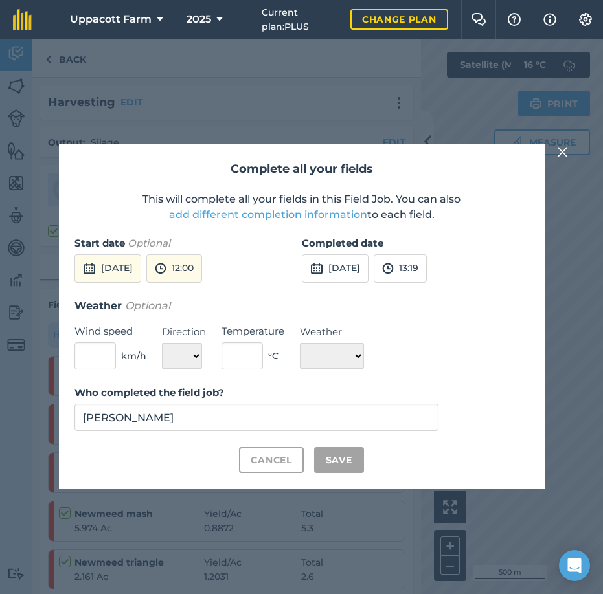
checkbox input "true"
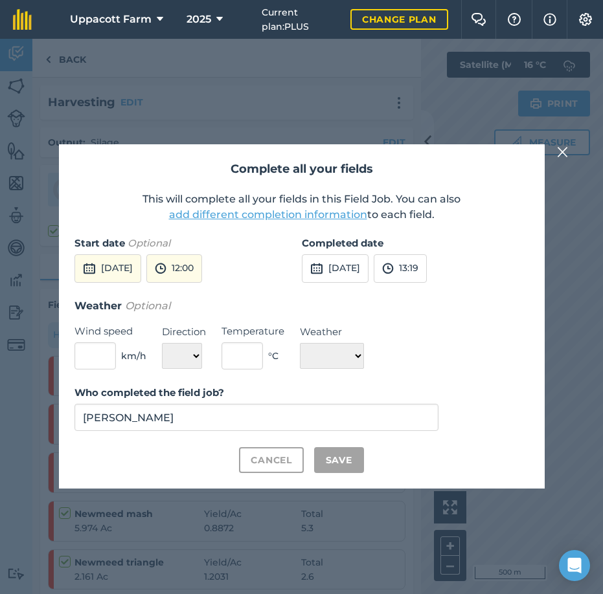
checkbox input "true"
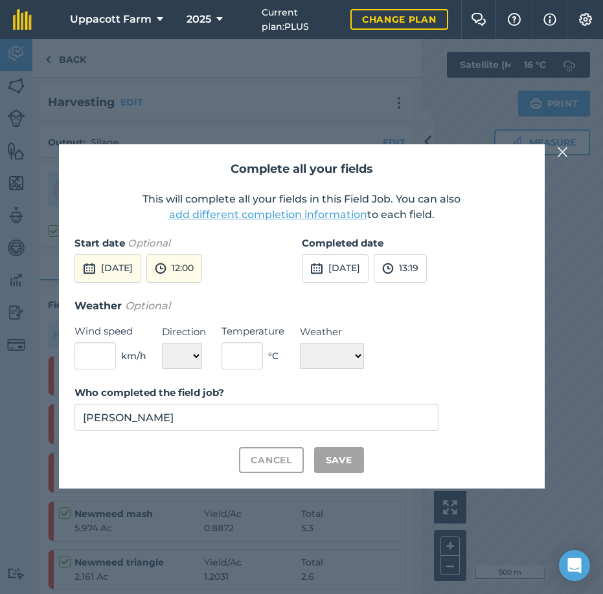
checkbox input "true"
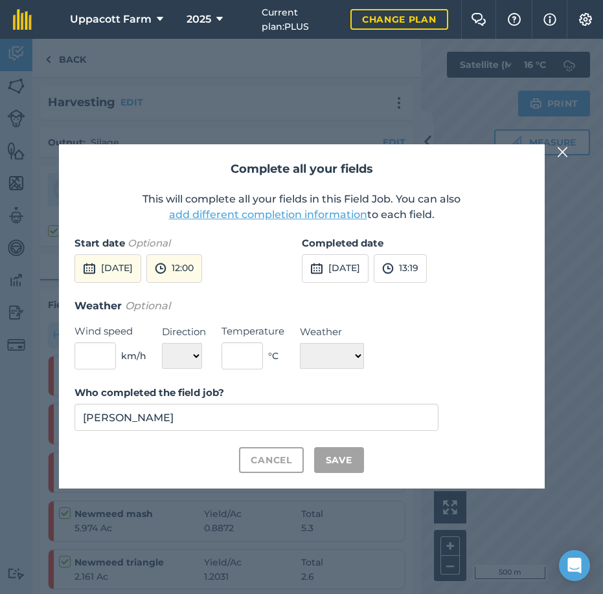
checkbox input "true"
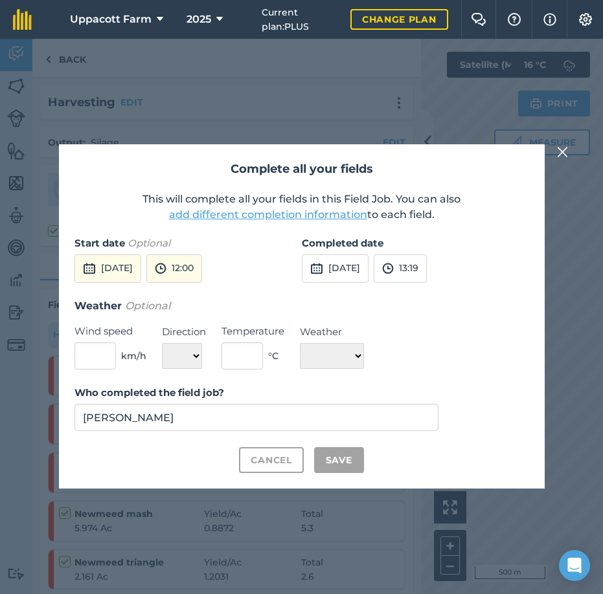
checkbox input "true"
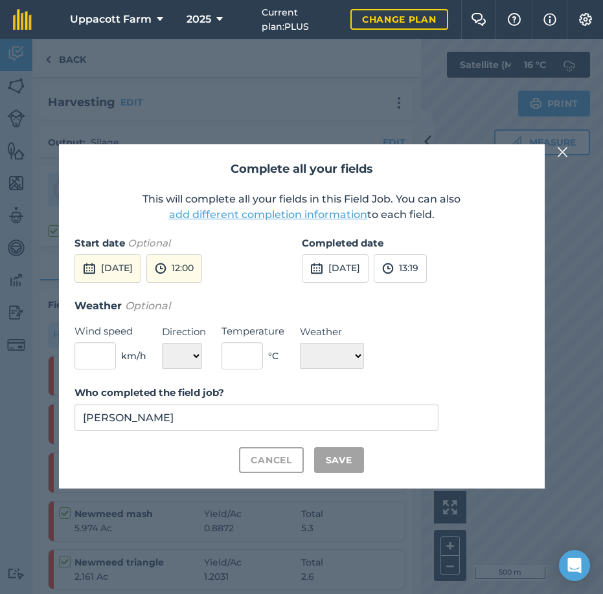
checkbox input "true"
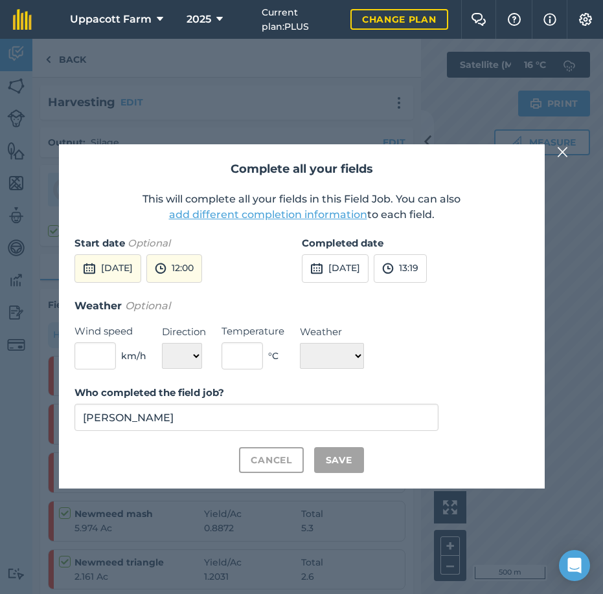
checkbox input "true"
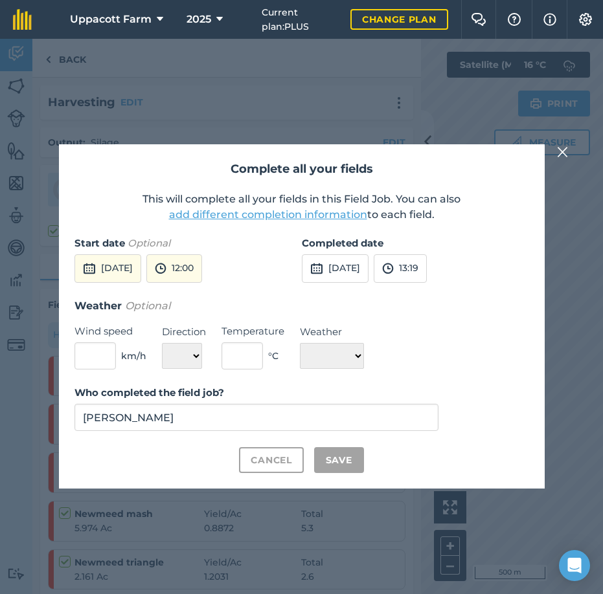
checkbox input "true"
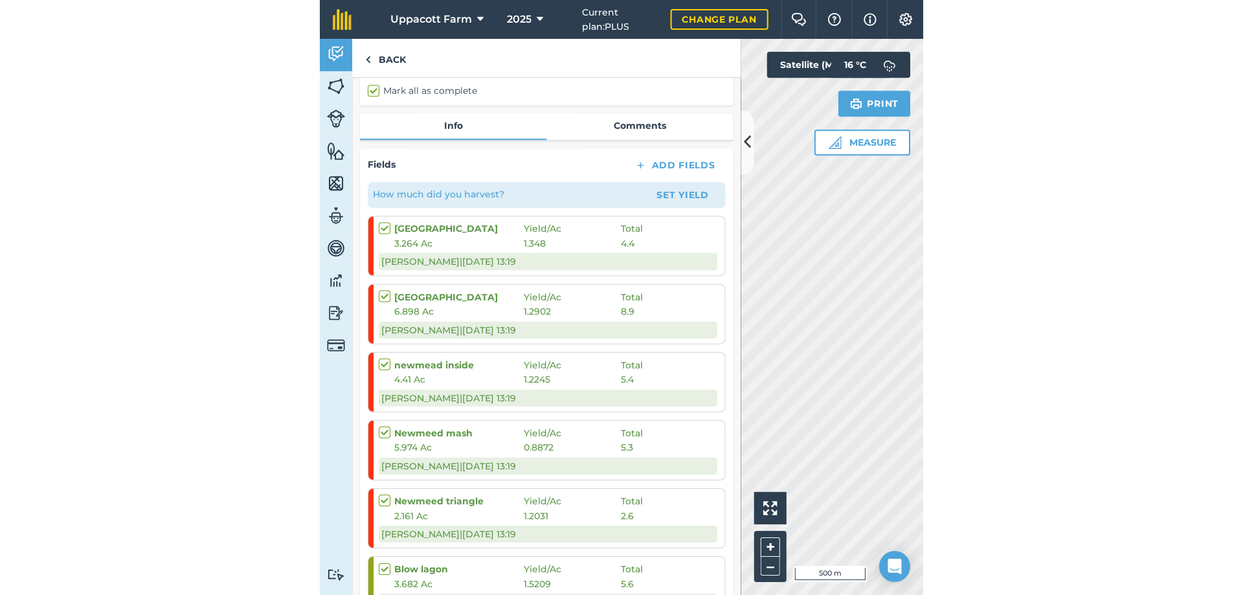
scroll to position [114, 0]
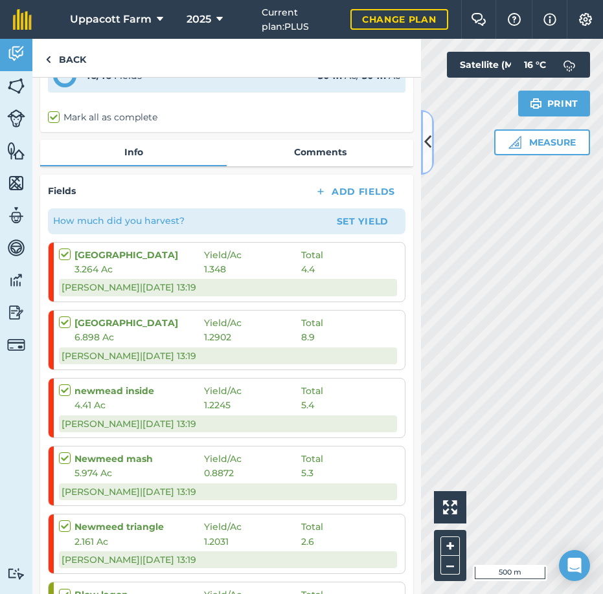
click at [428, 148] on icon at bounding box center [427, 142] width 7 height 23
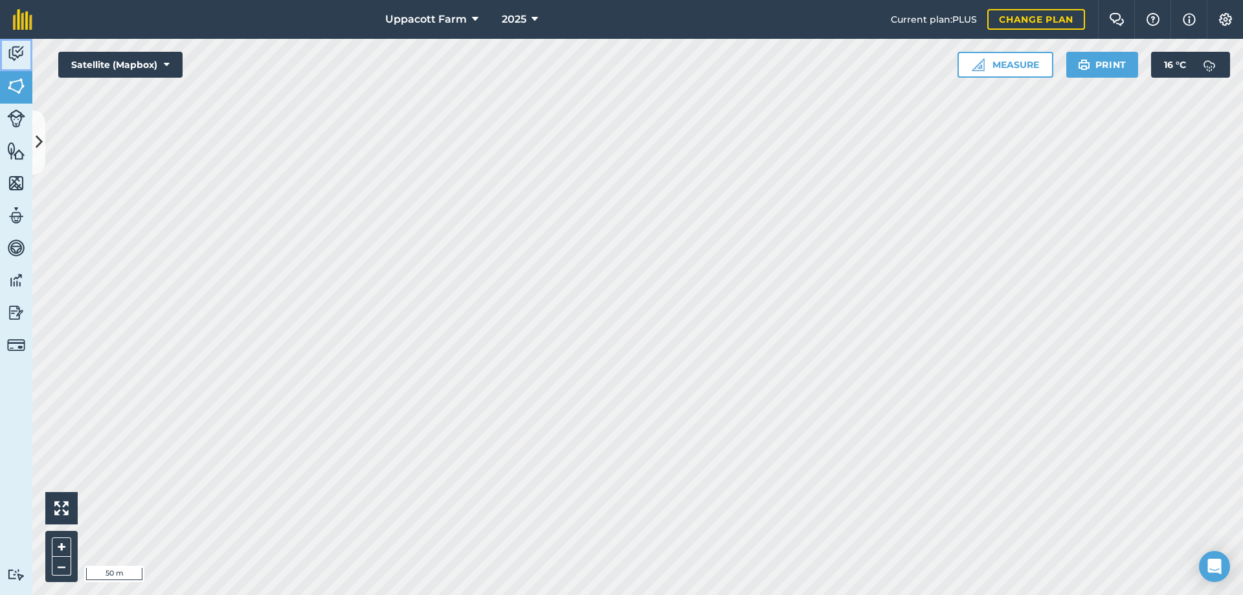
click at [19, 60] on img at bounding box center [16, 53] width 18 height 19
click at [34, 126] on button at bounding box center [38, 142] width 13 height 65
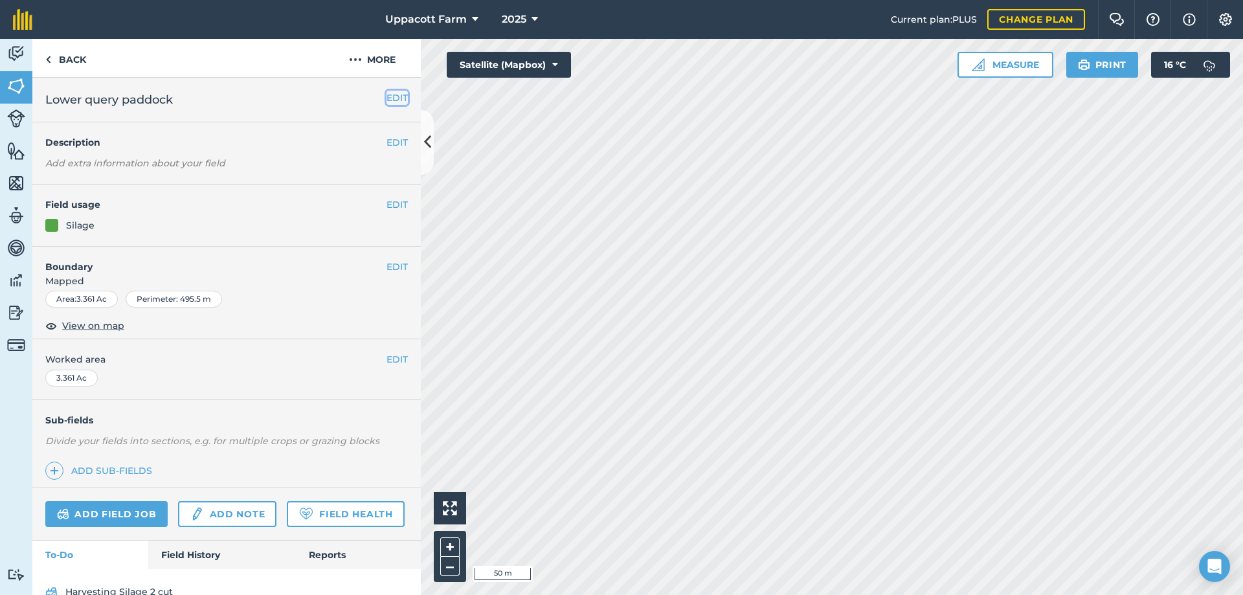
click at [392, 94] on button "EDIT" at bounding box center [396, 98] width 21 height 14
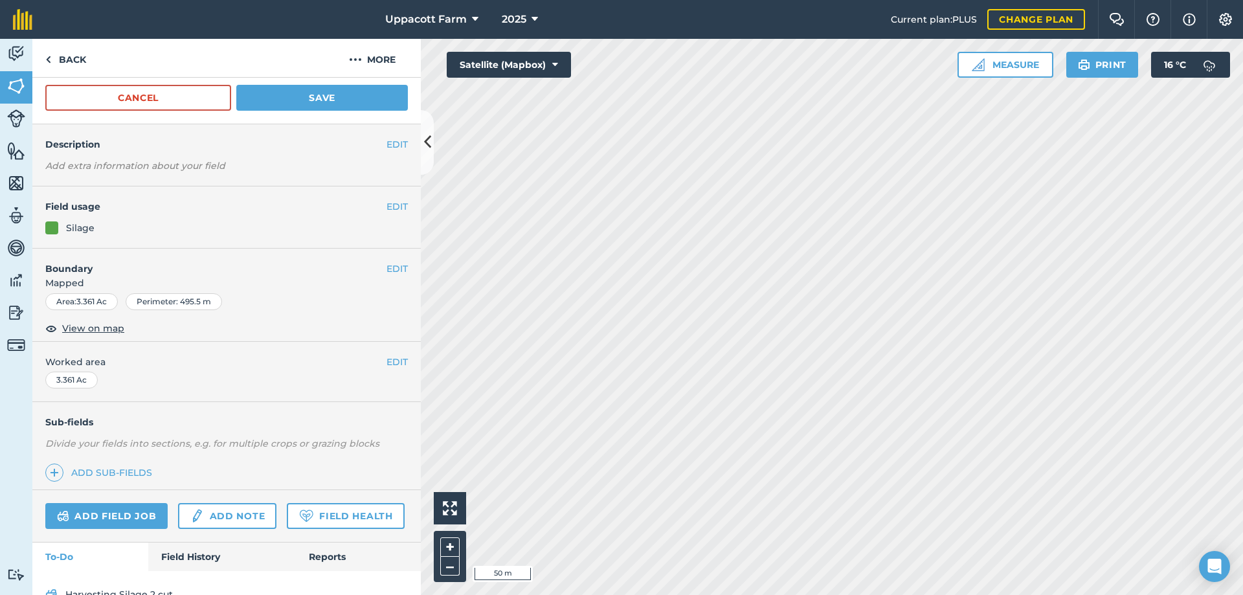
scroll to position [65, 0]
click at [364, 54] on button "More" at bounding box center [372, 58] width 97 height 38
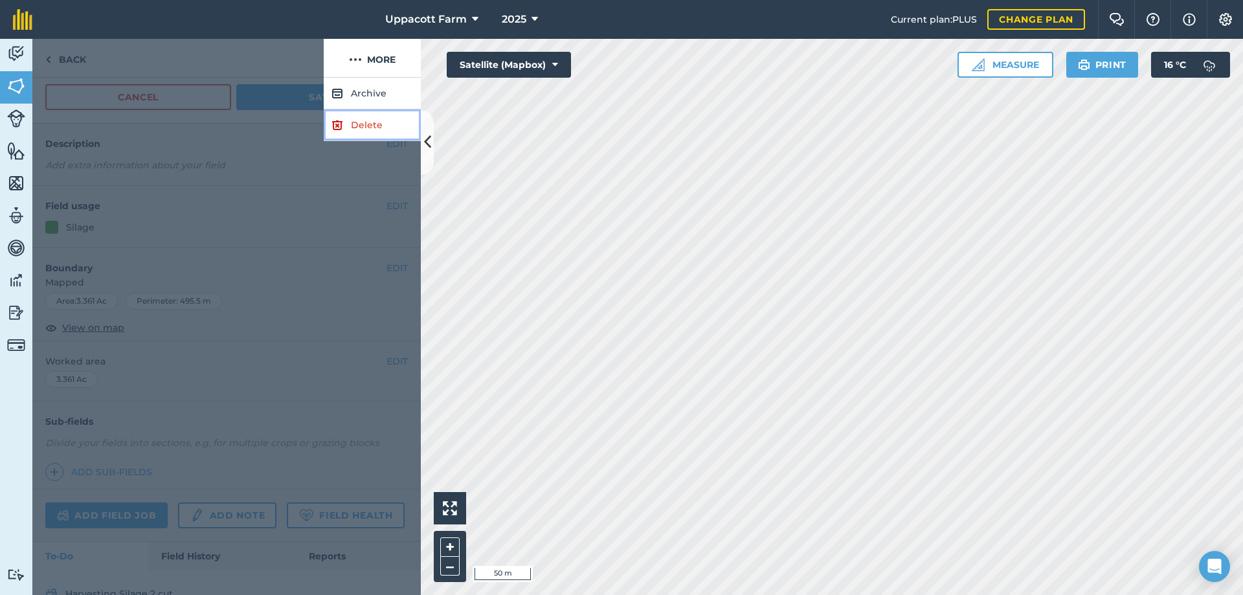
click at [393, 130] on link "Delete" at bounding box center [372, 125] width 97 height 32
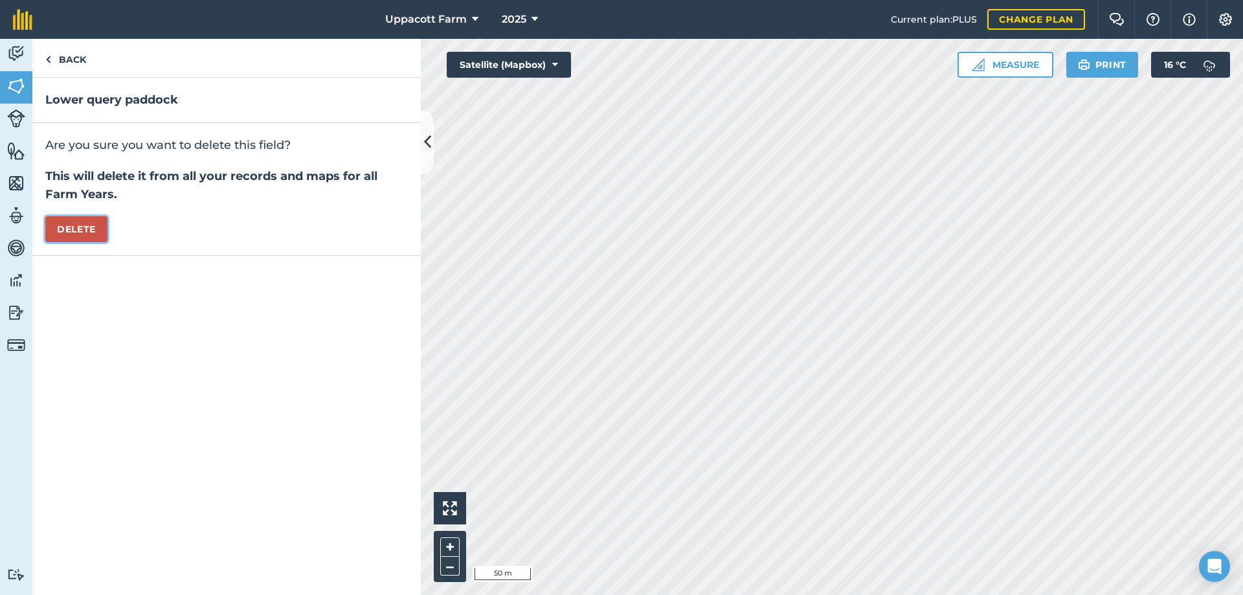
click at [80, 224] on button "Delete" at bounding box center [76, 229] width 62 height 26
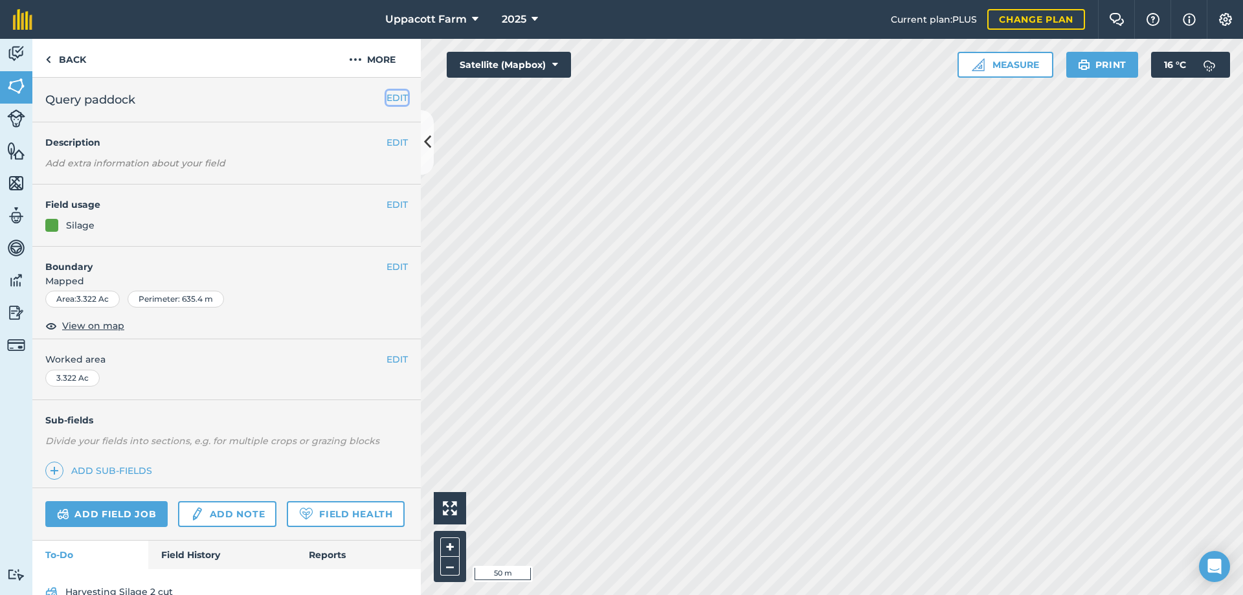
click at [395, 98] on button "EDIT" at bounding box center [396, 98] width 21 height 14
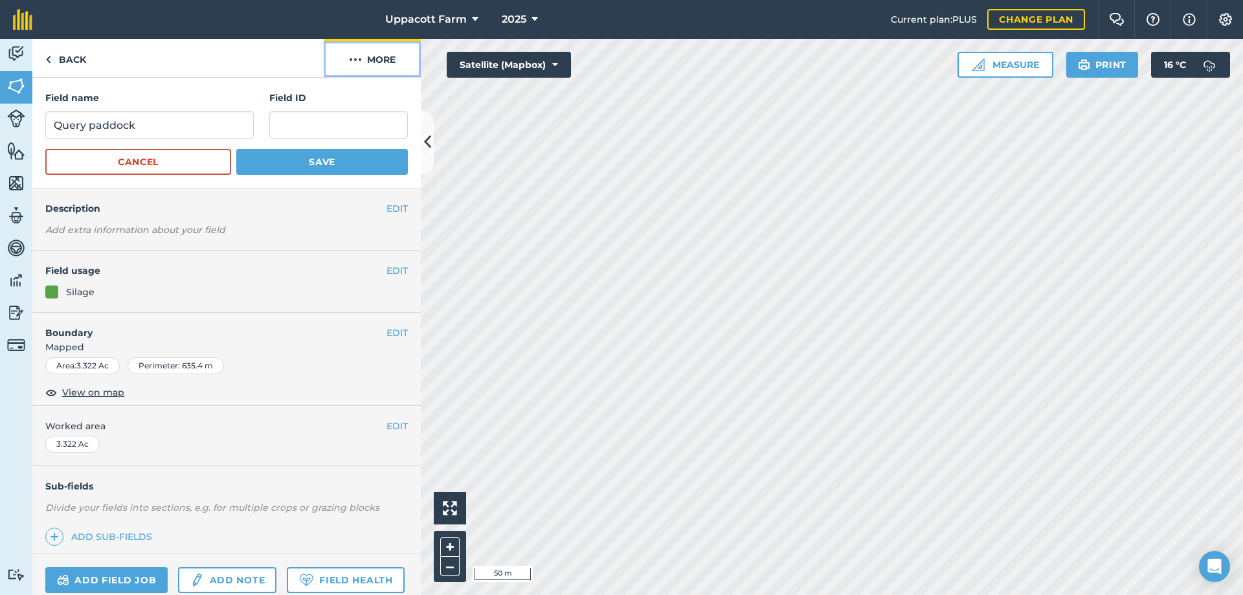
click at [381, 62] on button "More" at bounding box center [372, 58] width 97 height 38
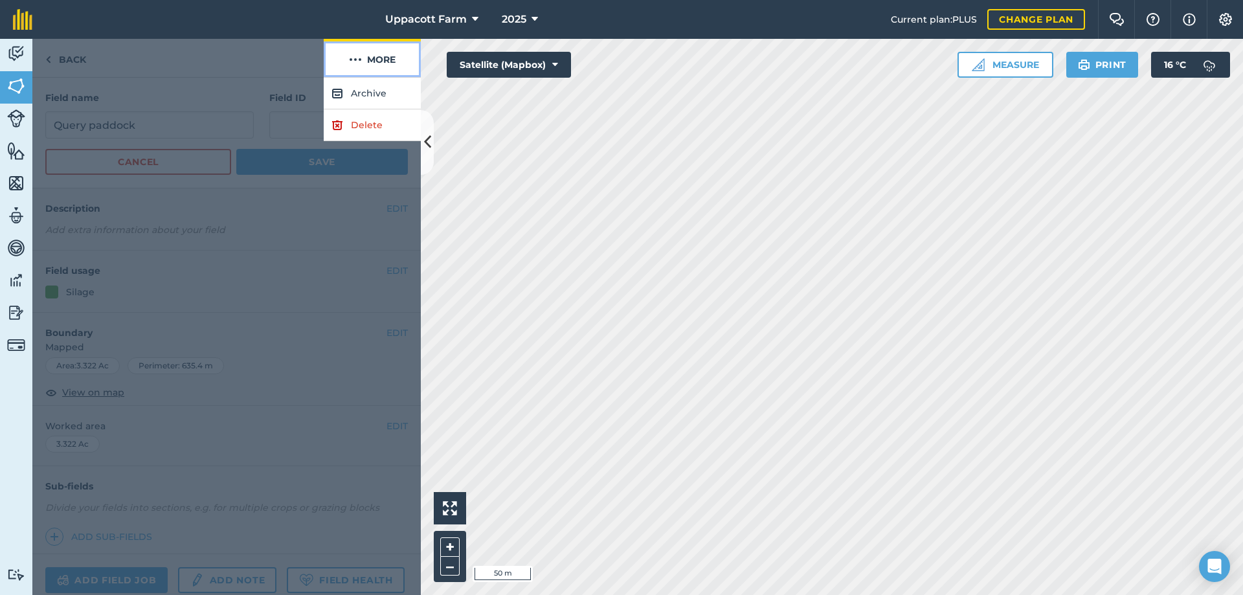
click at [385, 68] on button "More" at bounding box center [372, 58] width 97 height 38
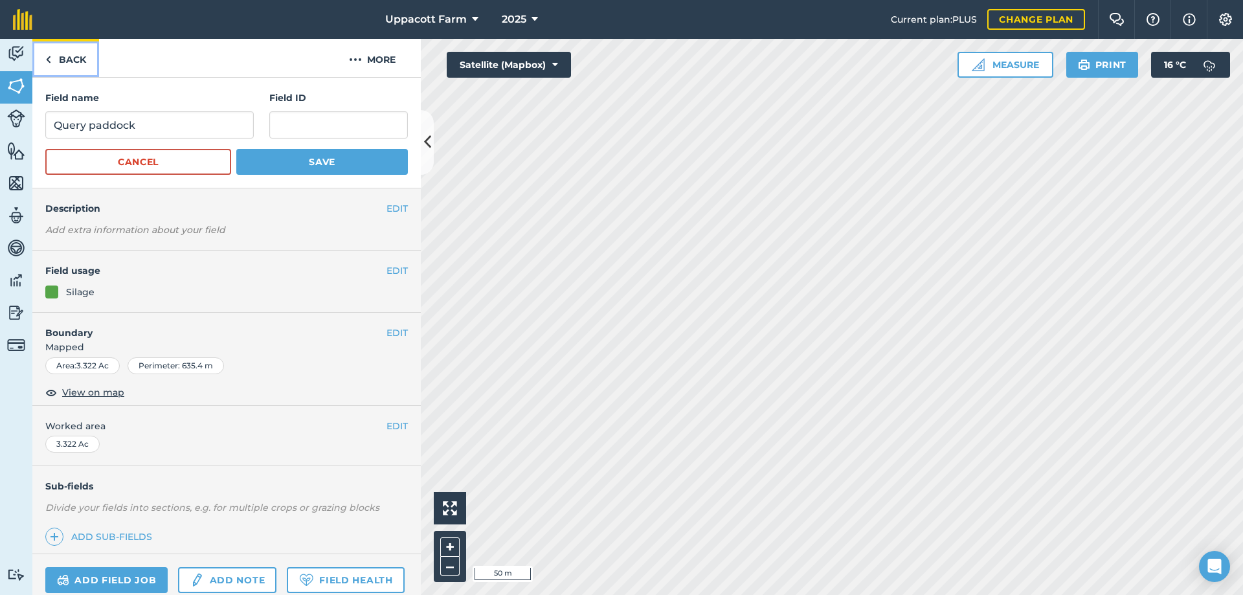
click at [60, 65] on link "Back" at bounding box center [65, 58] width 67 height 38
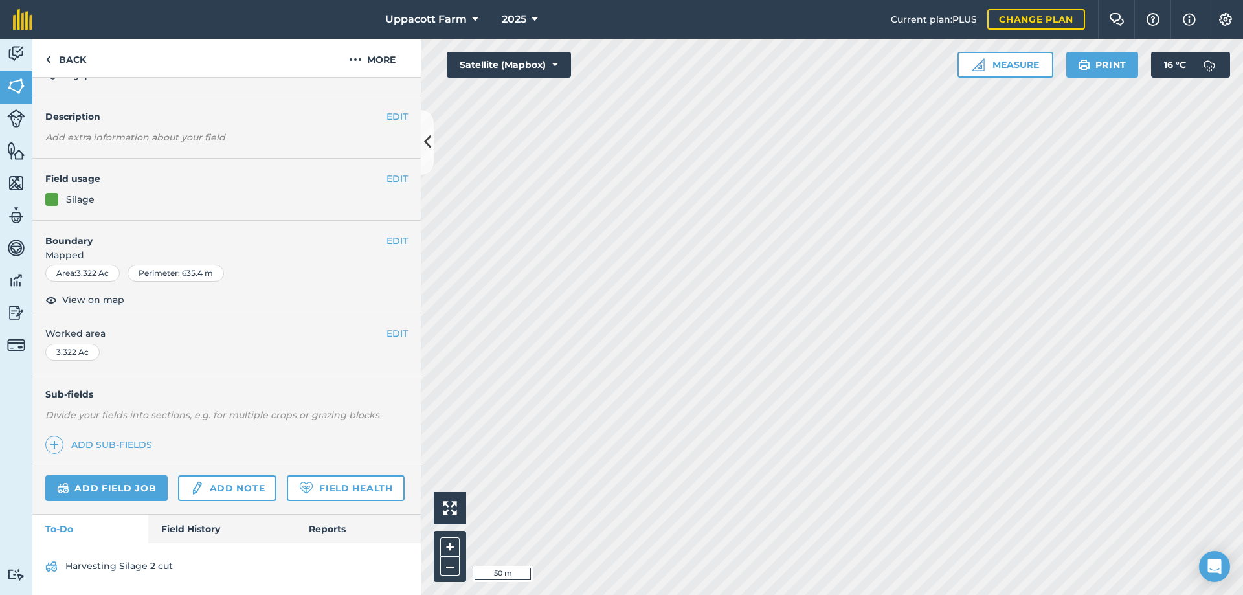
scroll to position [62, 0]
click at [391, 234] on button "EDIT" at bounding box center [396, 241] width 21 height 14
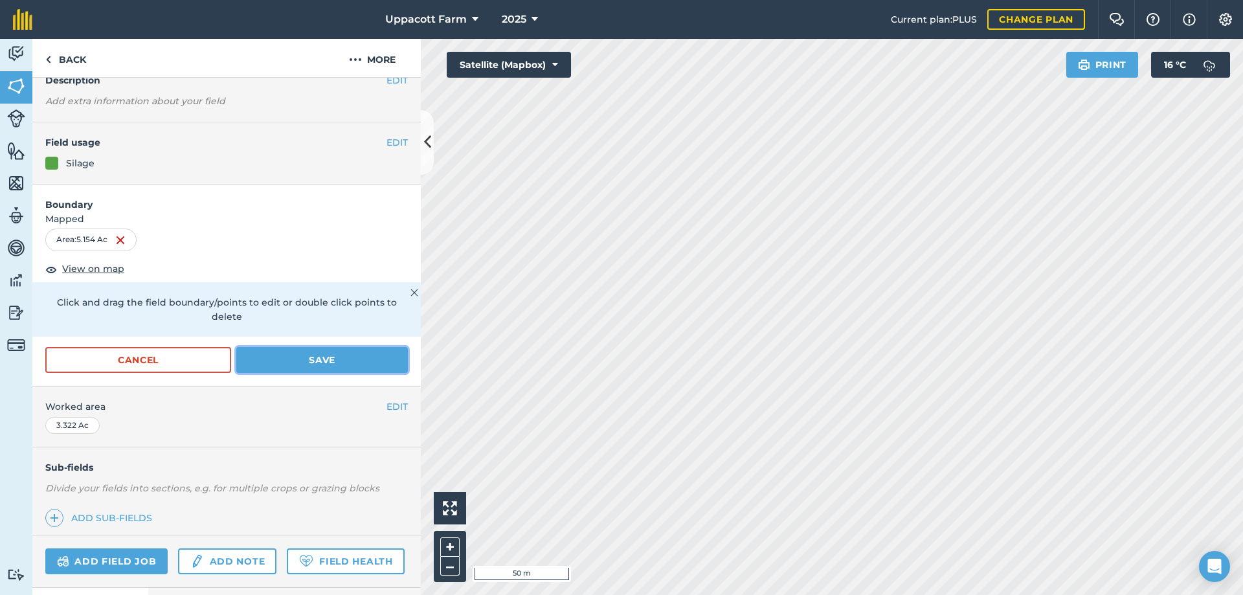
click at [332, 362] on button "Save" at bounding box center [322, 360] width 172 height 26
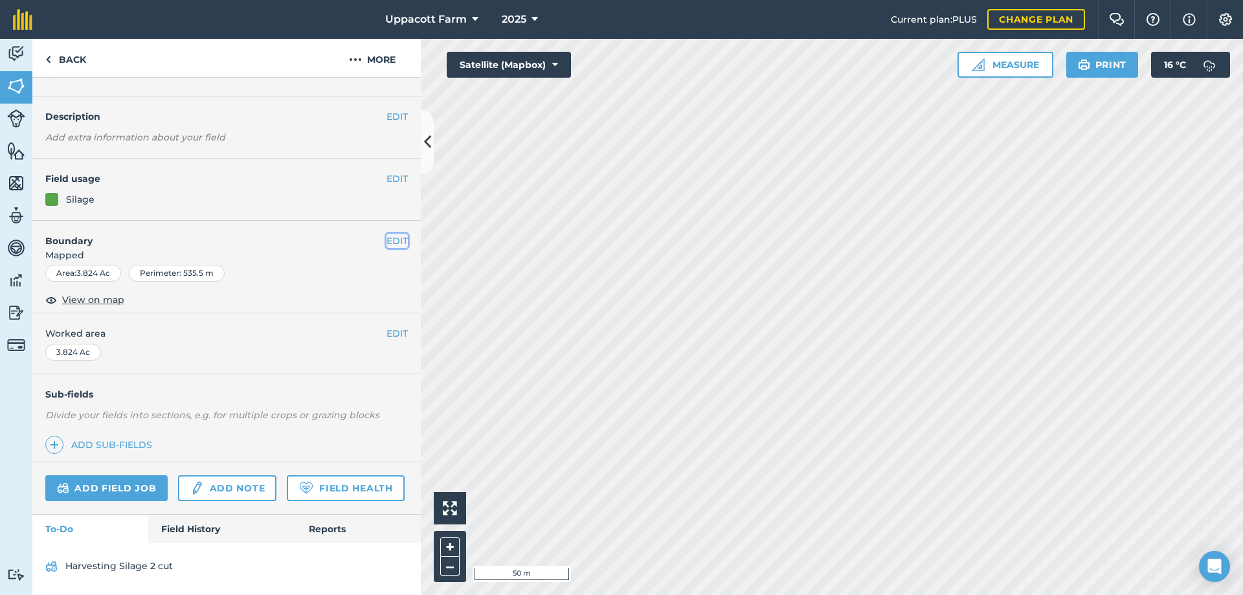
click at [386, 234] on button "EDIT" at bounding box center [396, 241] width 21 height 14
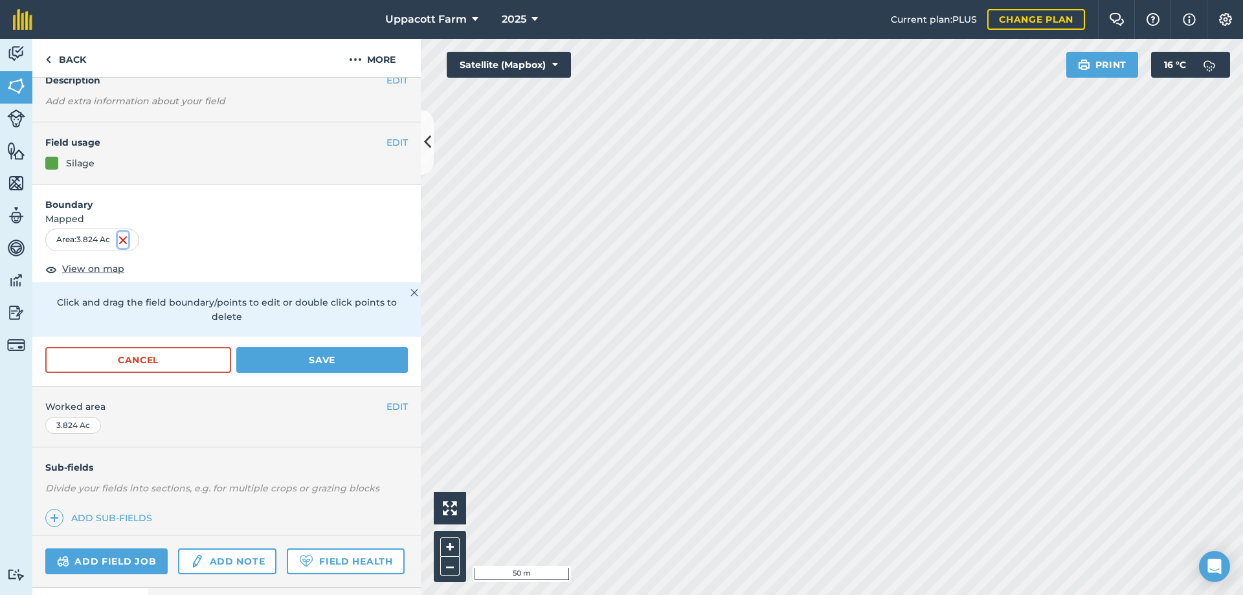
click at [128, 238] on img at bounding box center [123, 240] width 10 height 16
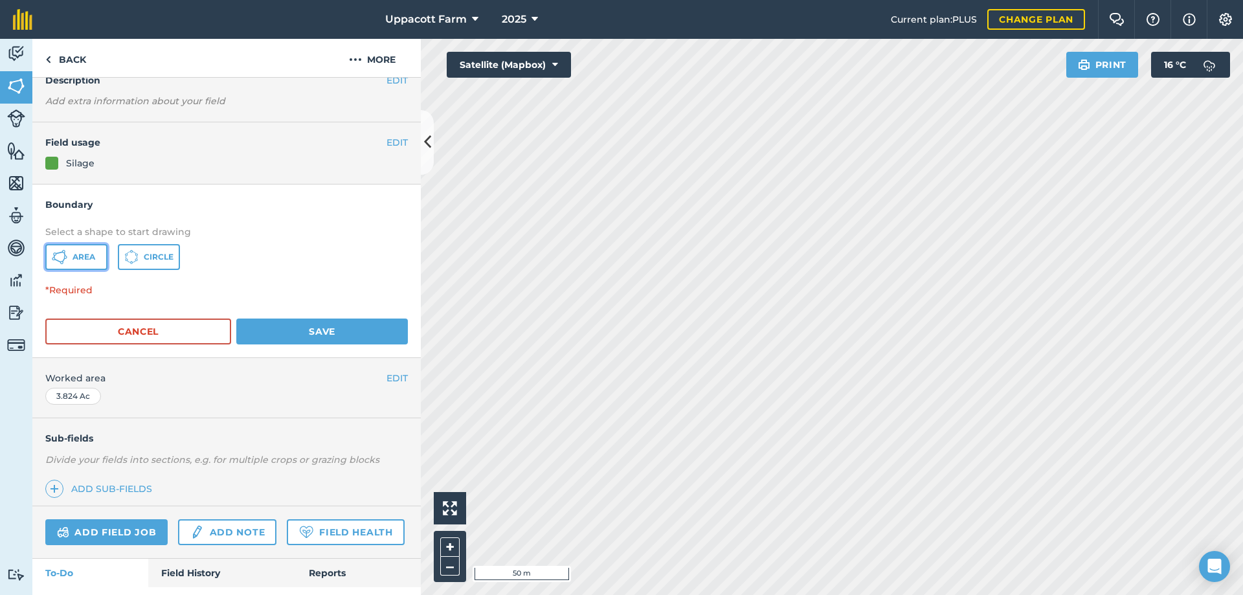
click at [91, 260] on span "Area" at bounding box center [83, 257] width 23 height 10
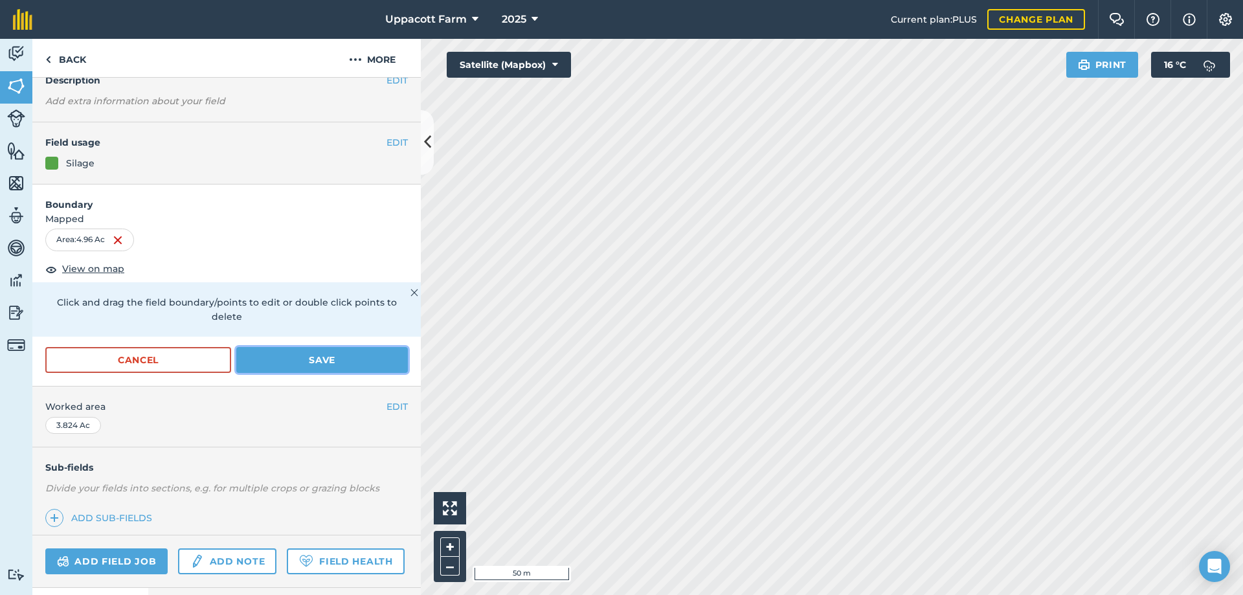
click at [356, 357] on button "Save" at bounding box center [322, 360] width 172 height 26
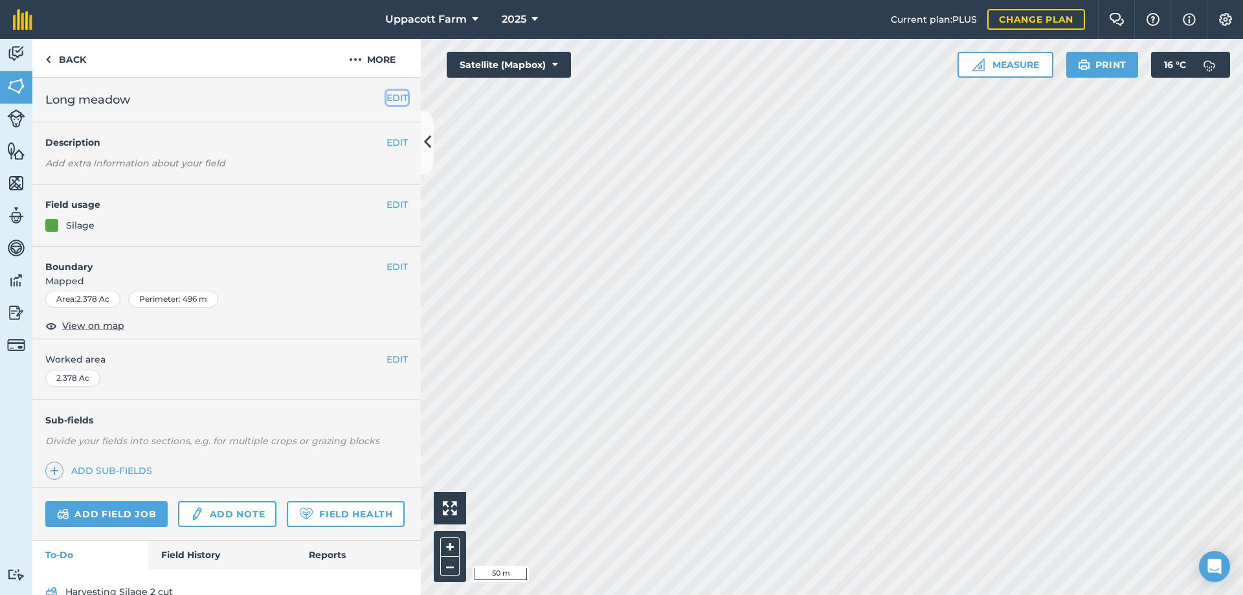
click at [396, 102] on button "EDIT" at bounding box center [396, 98] width 21 height 14
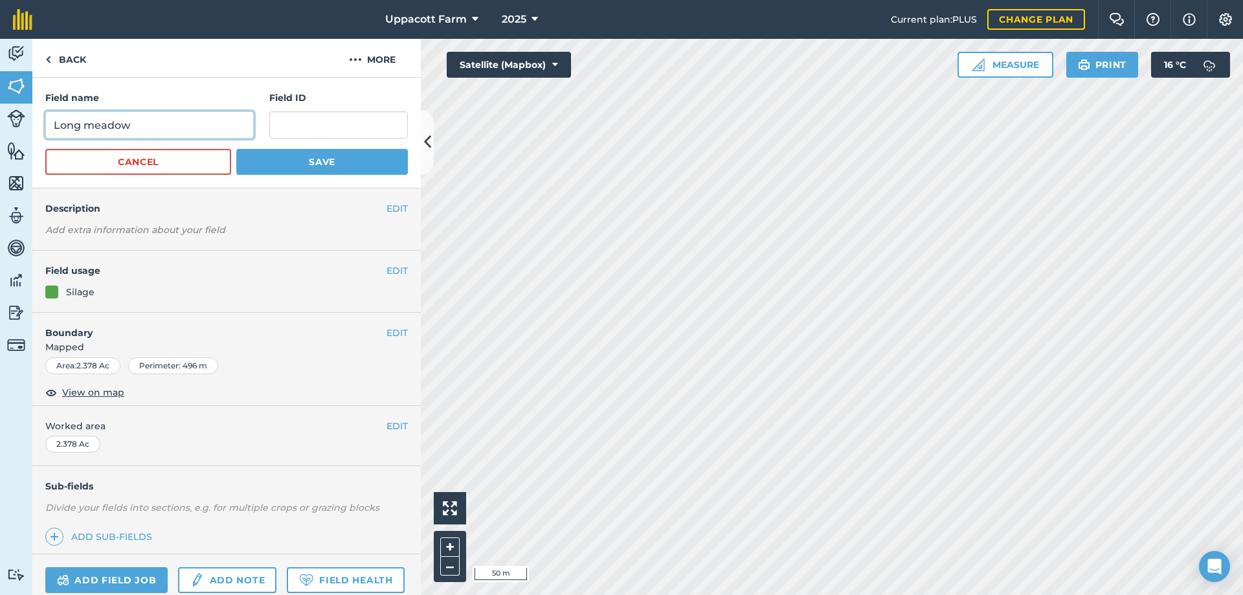
click at [232, 119] on input "Long meadow" at bounding box center [149, 124] width 208 height 27
type input "Long meadow/ little [PERSON_NAME]"
click at [338, 161] on button "Save" at bounding box center [322, 162] width 172 height 26
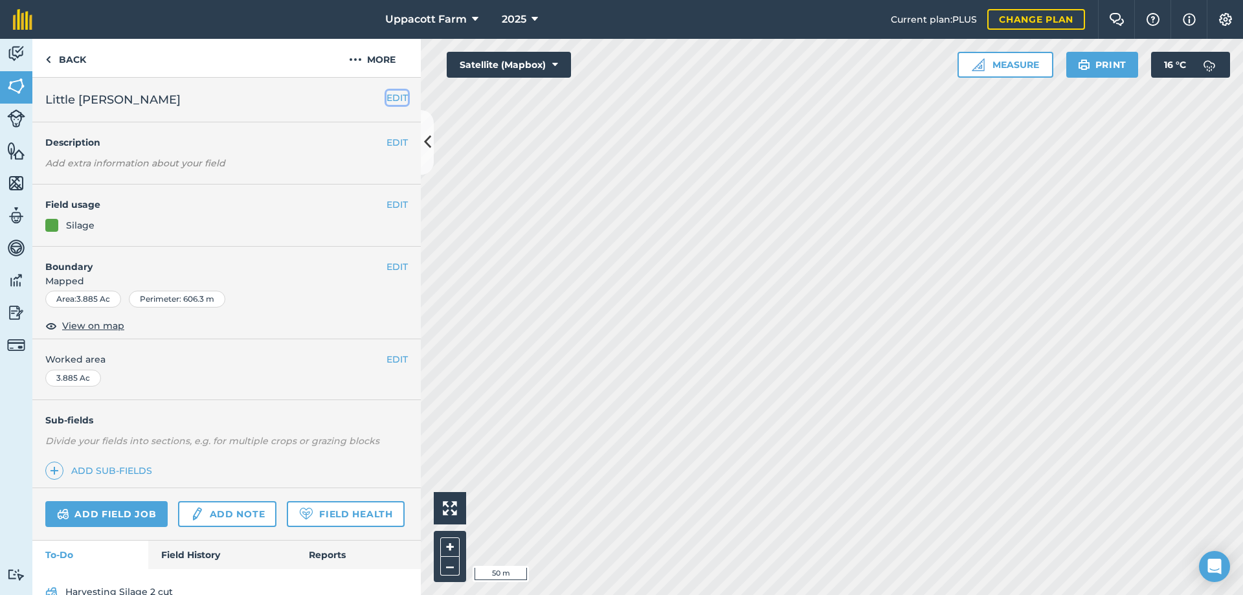
click at [387, 99] on button "EDIT" at bounding box center [396, 98] width 21 height 14
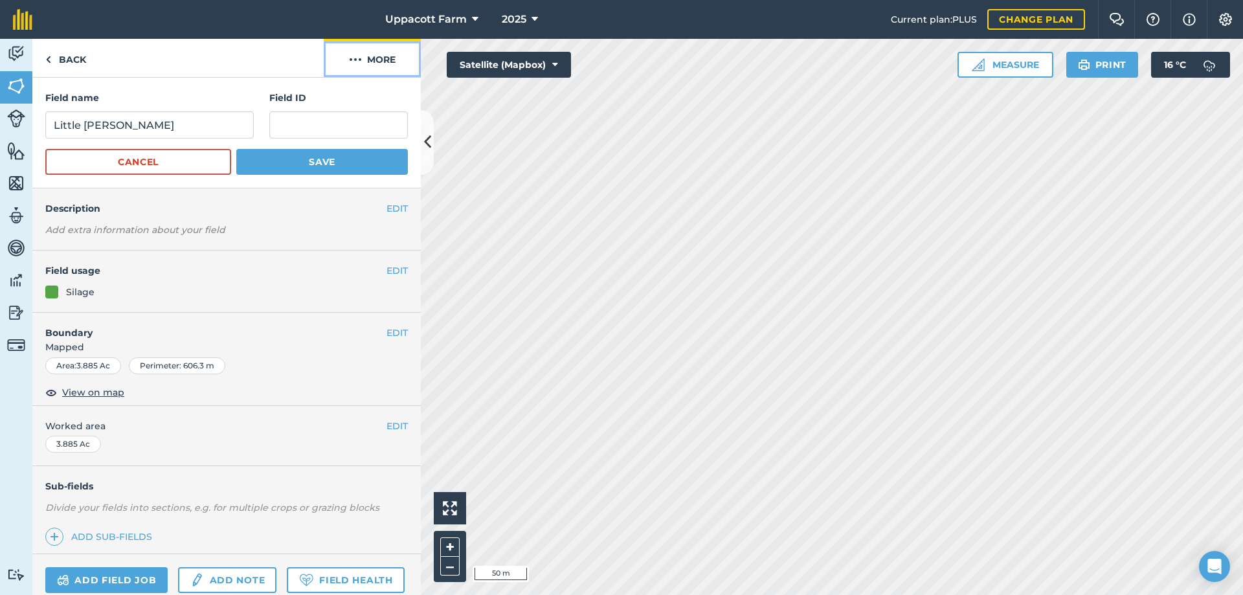
click at [381, 66] on button "More" at bounding box center [372, 58] width 97 height 38
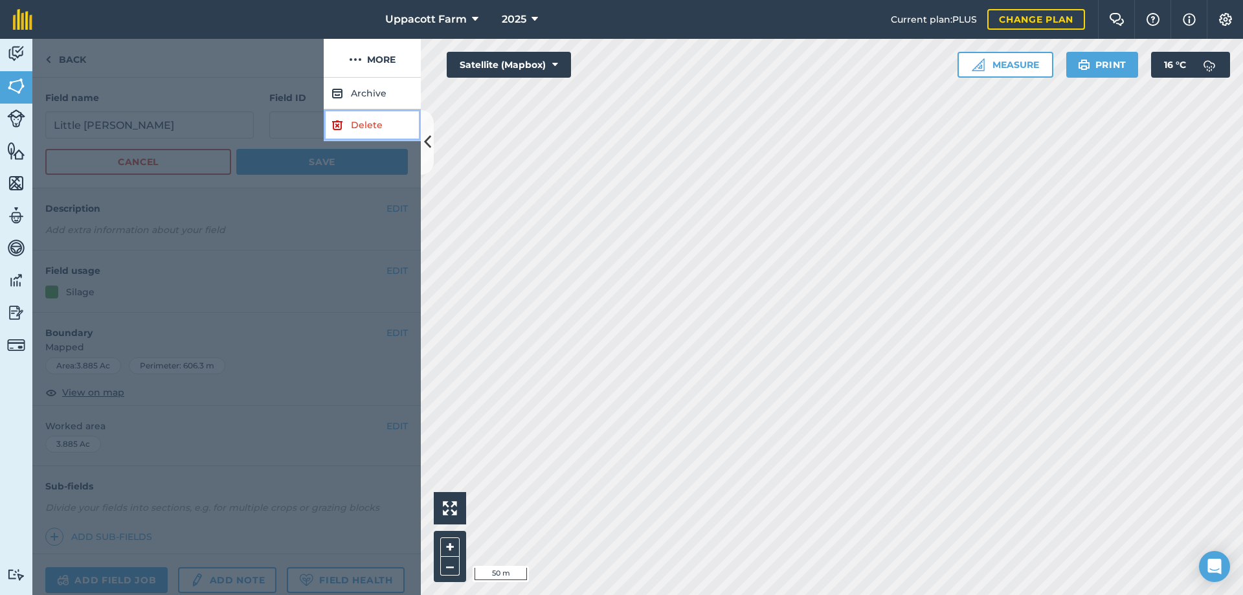
click at [390, 123] on link "Delete" at bounding box center [372, 125] width 97 height 32
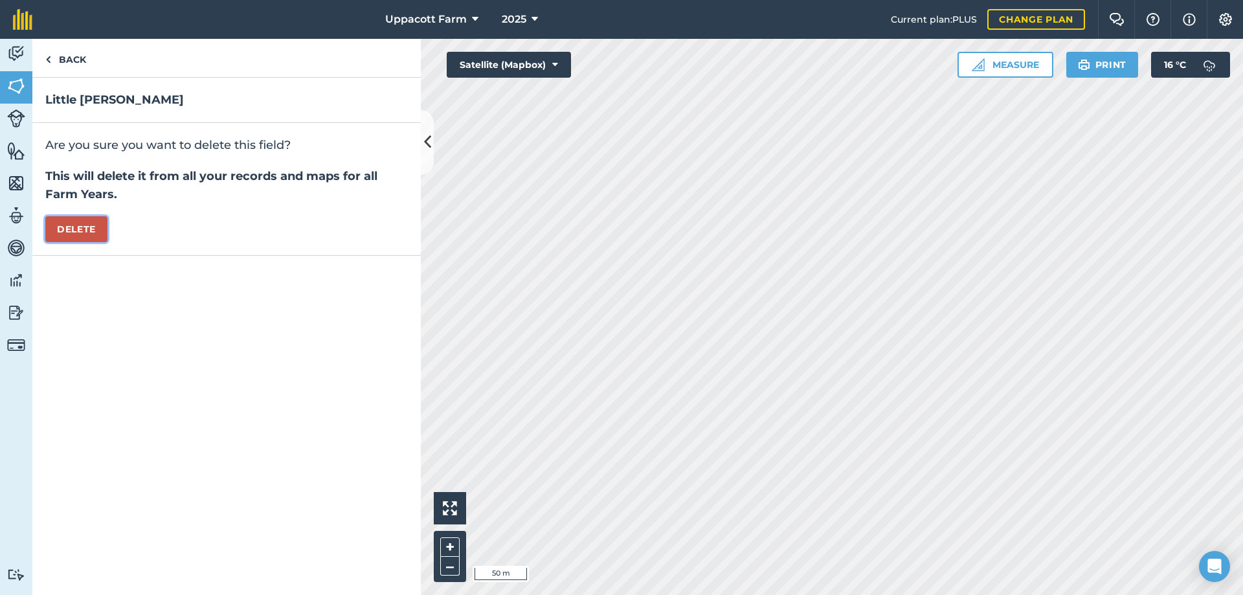
click at [63, 237] on button "Delete" at bounding box center [76, 229] width 62 height 26
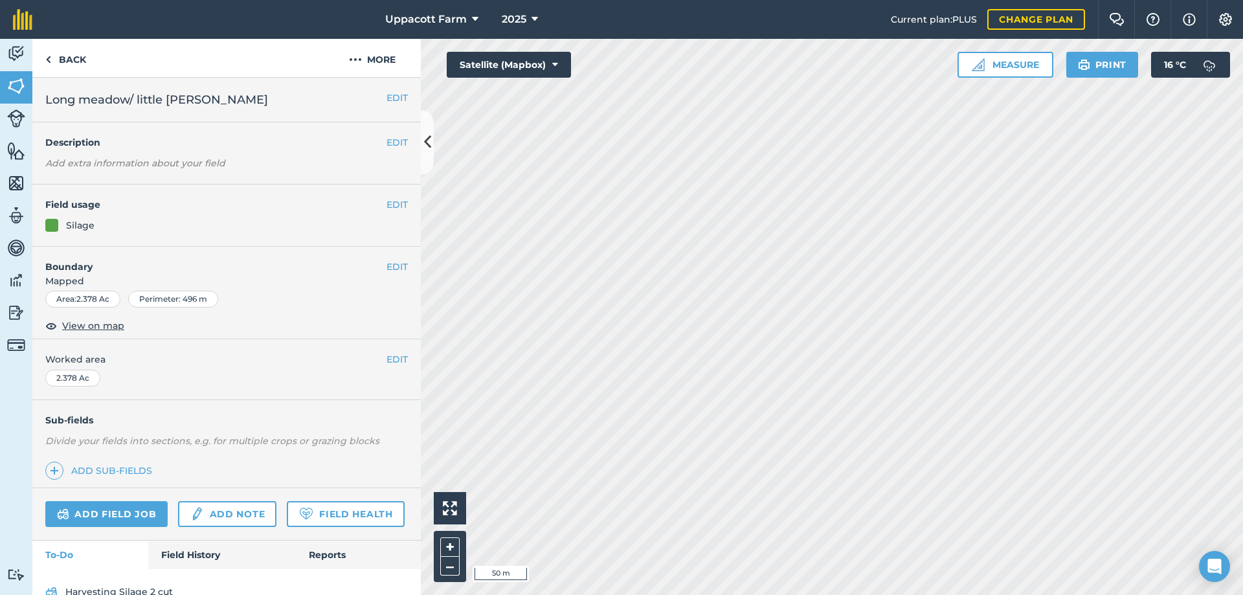
click at [103, 297] on div "Area : 2.378 Ac" at bounding box center [82, 299] width 75 height 17
click at [392, 266] on button "EDIT" at bounding box center [396, 267] width 21 height 14
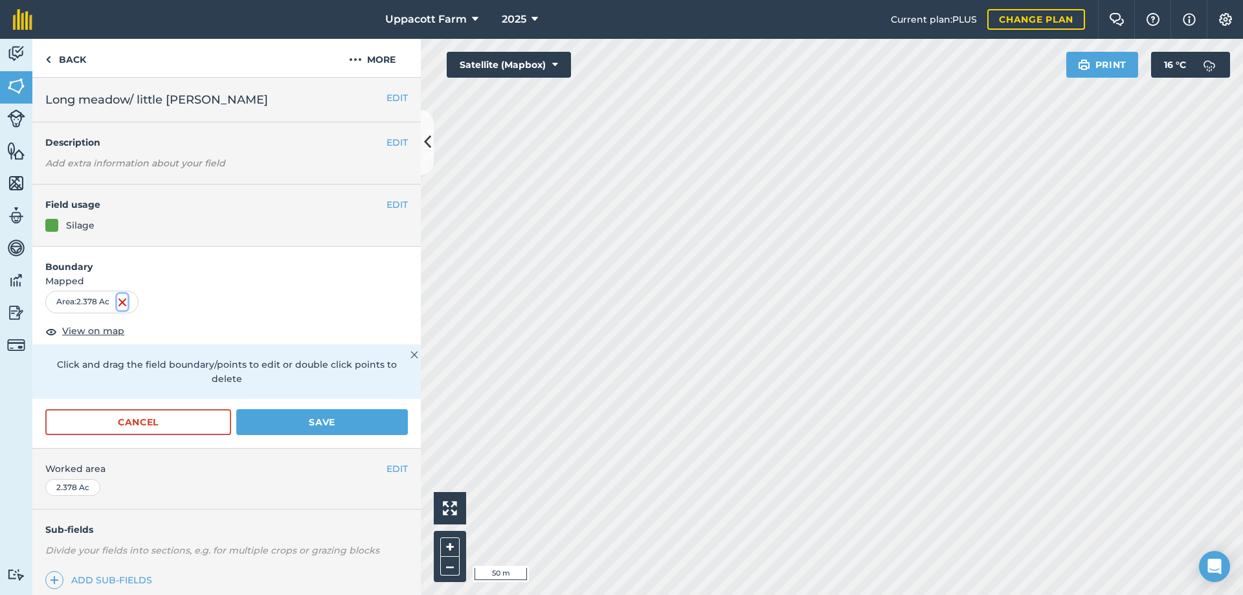
click at [122, 305] on img at bounding box center [122, 302] width 10 height 16
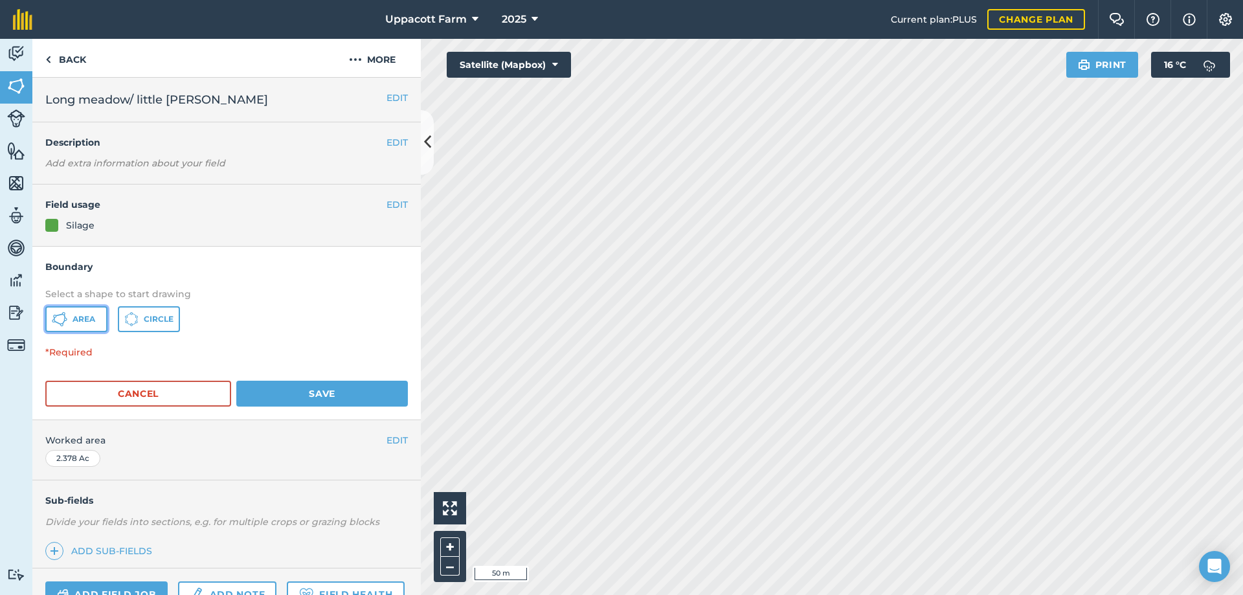
click at [78, 320] on span "Area" at bounding box center [83, 319] width 23 height 10
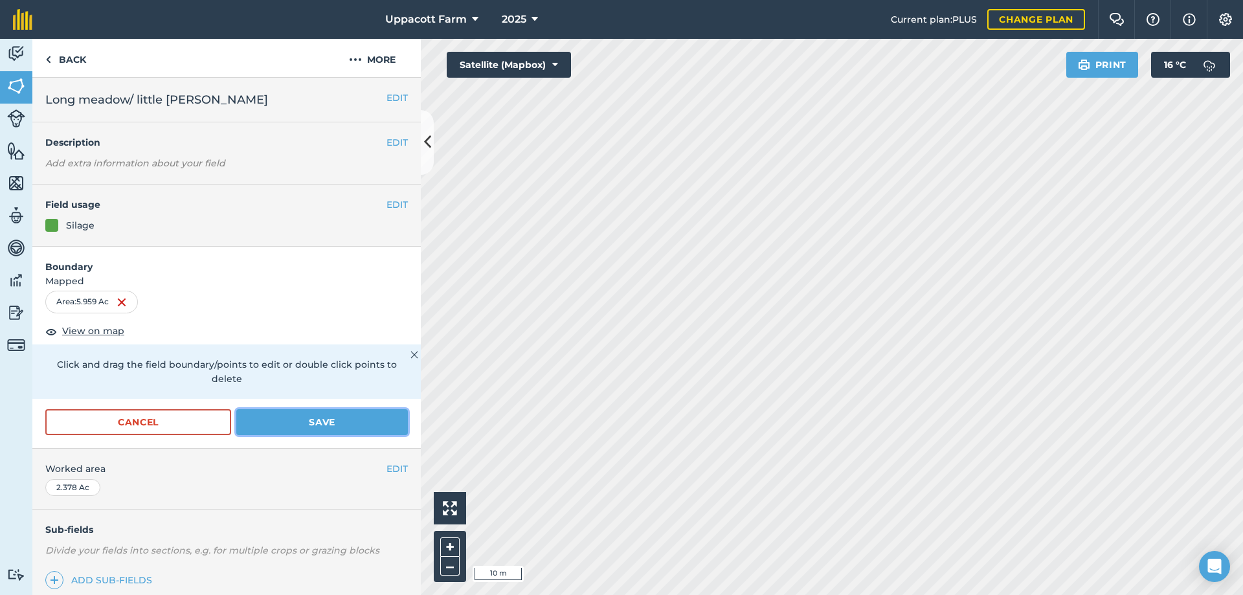
click at [311, 424] on button "Save" at bounding box center [322, 422] width 172 height 26
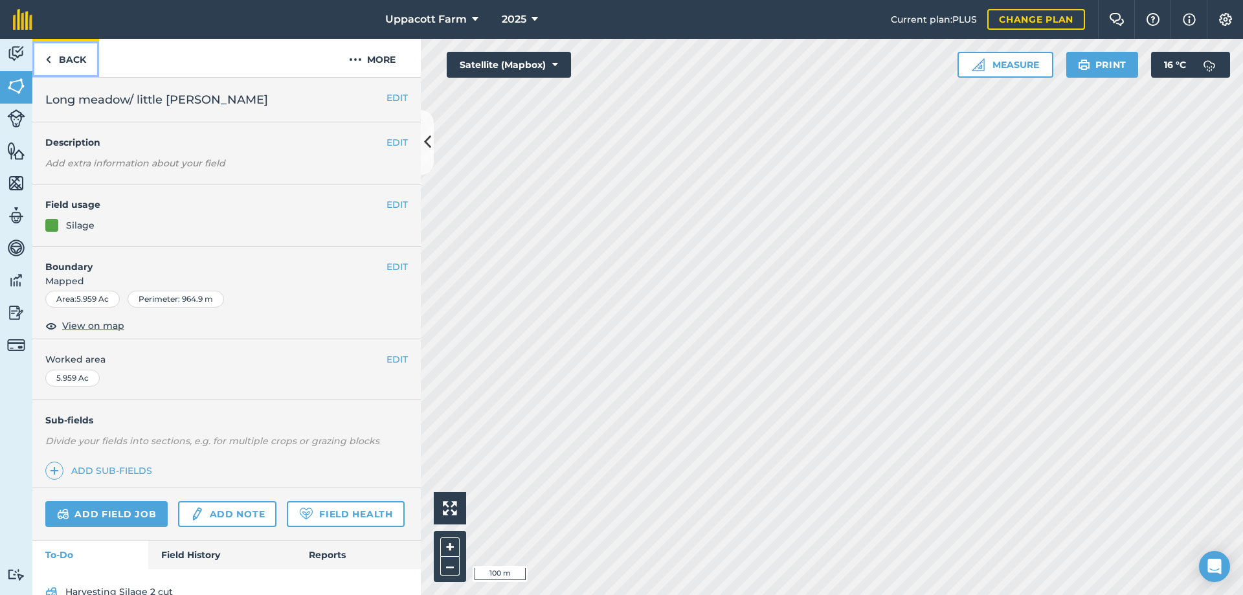
click at [65, 60] on link "Back" at bounding box center [65, 58] width 67 height 38
click at [387, 101] on button "EDIT" at bounding box center [396, 98] width 21 height 14
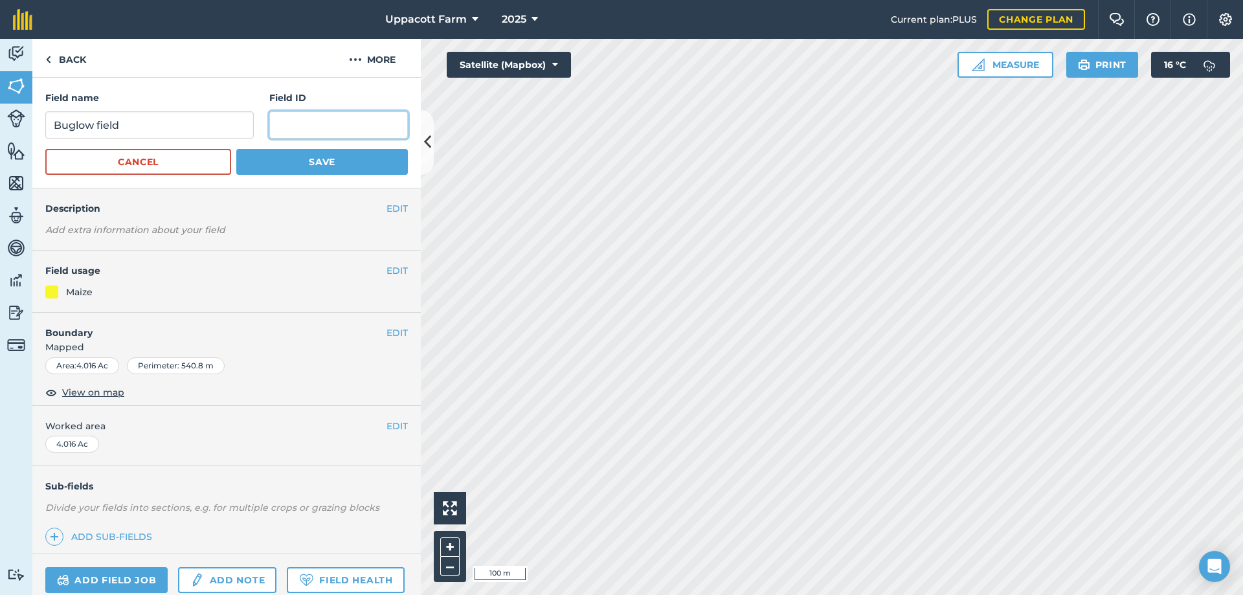
click at [327, 122] on input "text" at bounding box center [338, 124] width 138 height 27
type input "1018"
click at [327, 156] on button "Save" at bounding box center [322, 162] width 172 height 26
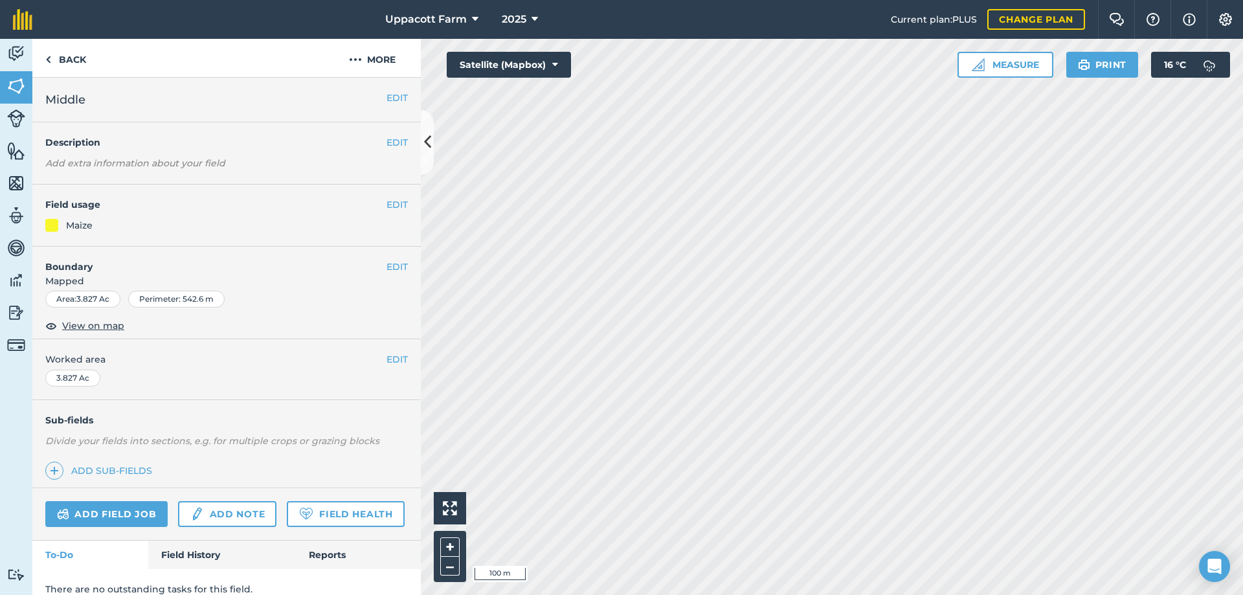
click at [375, 96] on h2 "Middle" at bounding box center [215, 100] width 341 height 18
click at [386, 98] on button "EDIT" at bounding box center [396, 98] width 21 height 14
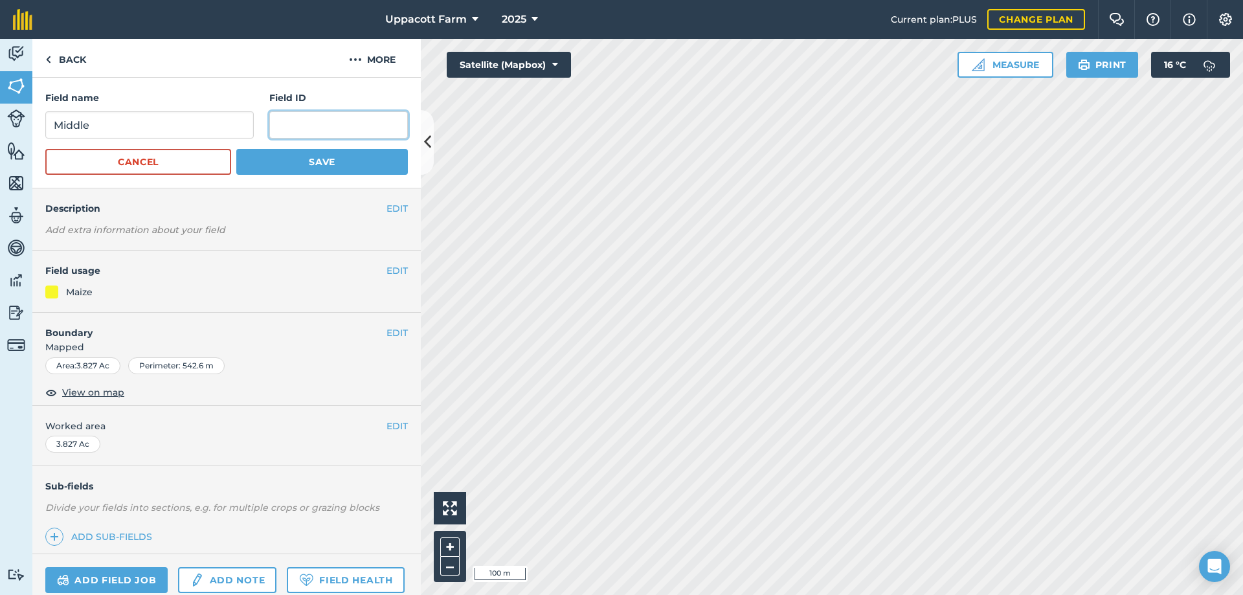
click at [344, 116] on input "text" at bounding box center [338, 124] width 138 height 27
type input "1924"
click at [379, 155] on button "Save" at bounding box center [322, 162] width 172 height 26
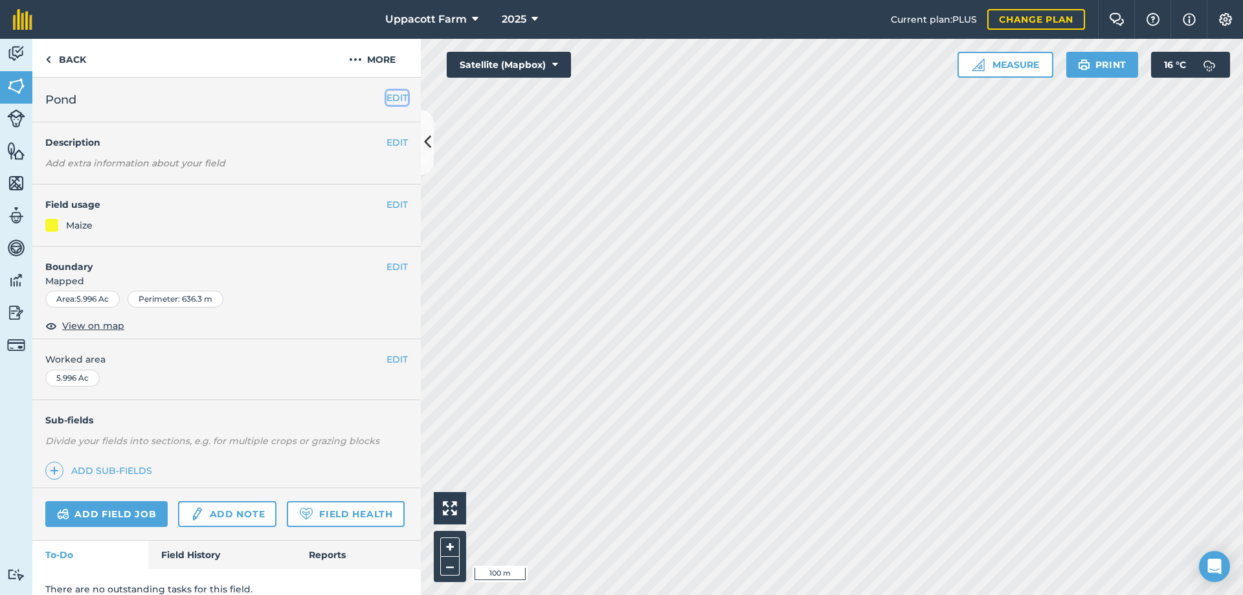
click at [388, 100] on button "EDIT" at bounding box center [396, 98] width 21 height 14
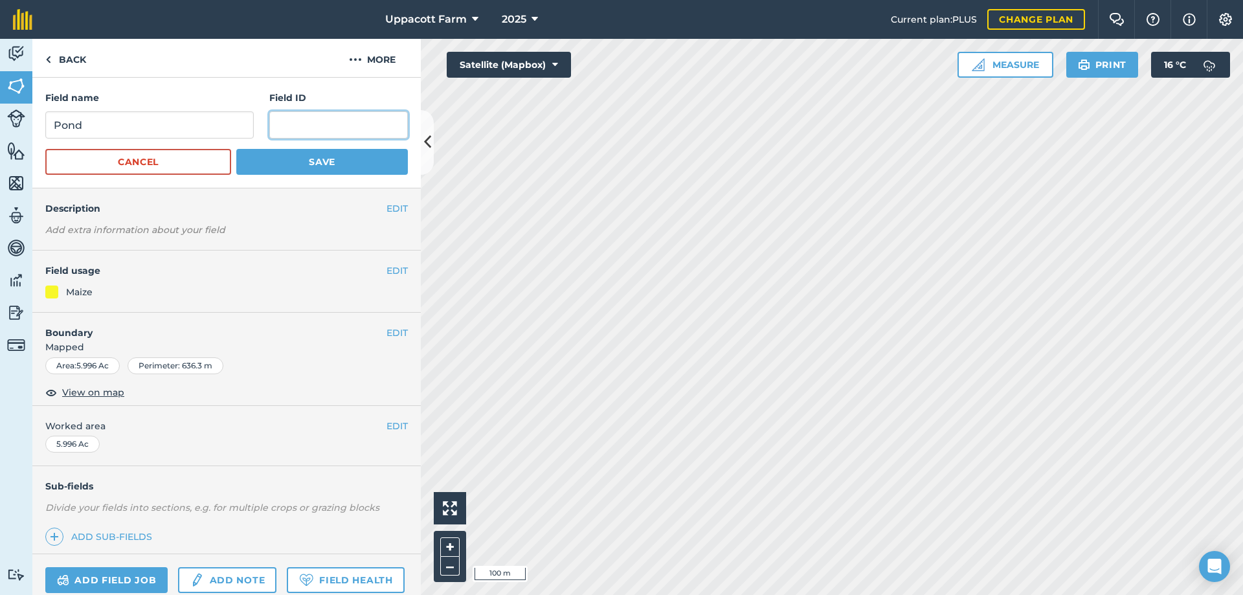
click at [326, 127] on input "text" at bounding box center [338, 124] width 138 height 27
type input "3128"
click at [376, 166] on button "Save" at bounding box center [322, 162] width 172 height 26
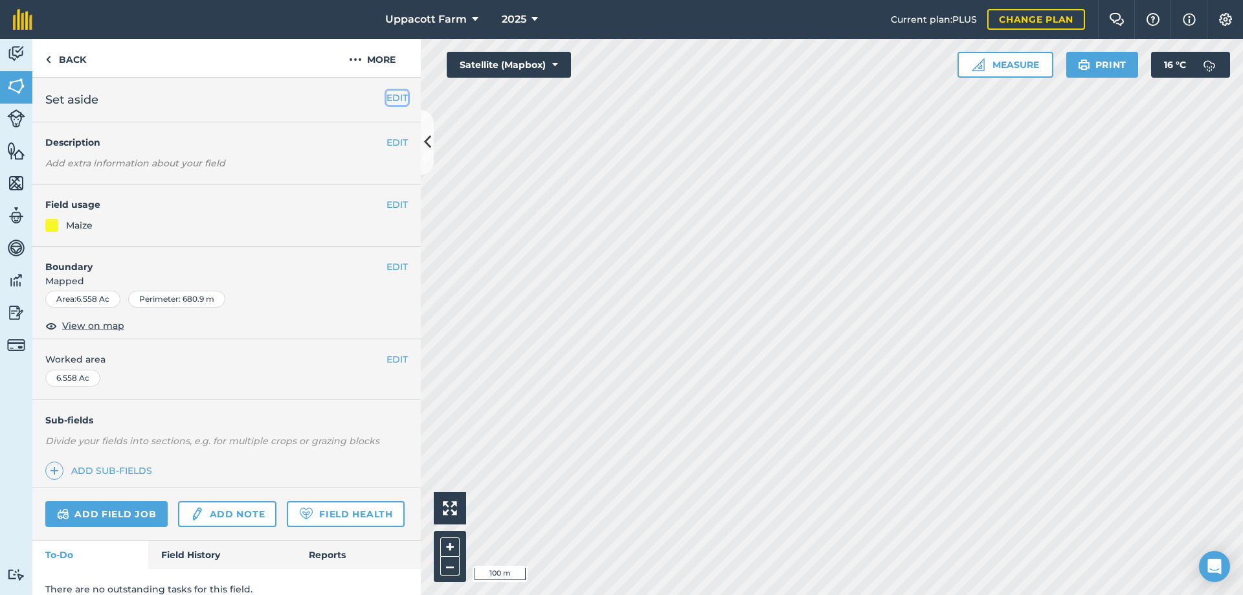
click at [394, 102] on button "EDIT" at bounding box center [396, 98] width 21 height 14
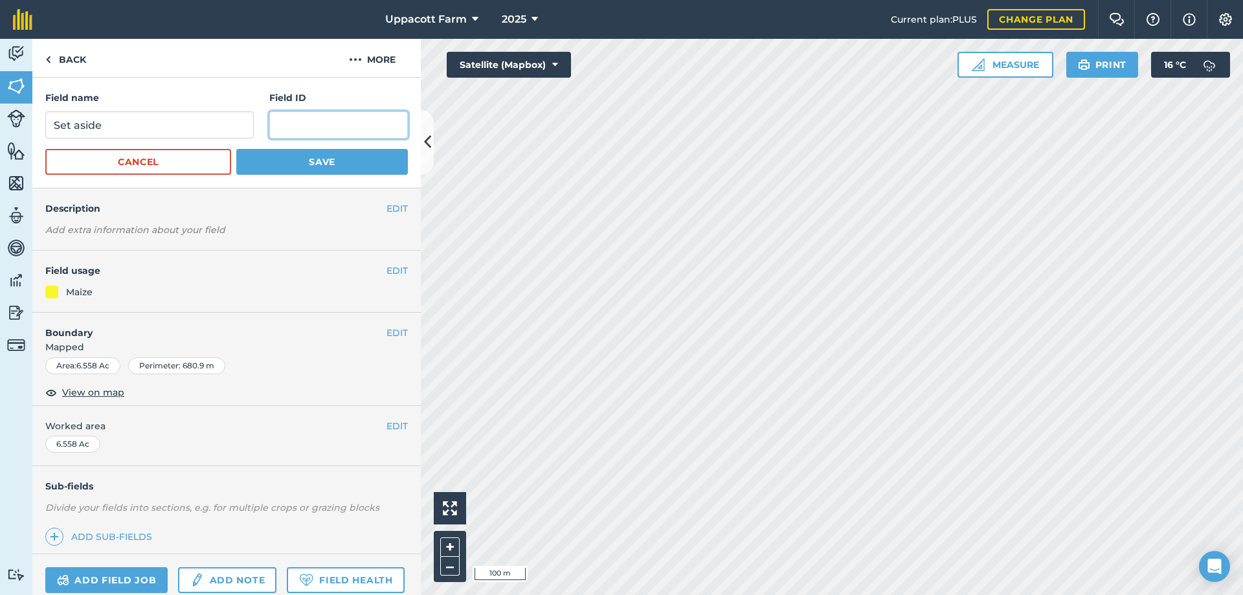
click at [335, 113] on input "text" at bounding box center [338, 124] width 138 height 27
type input "2006"
click at [351, 160] on button "Save" at bounding box center [322, 162] width 172 height 26
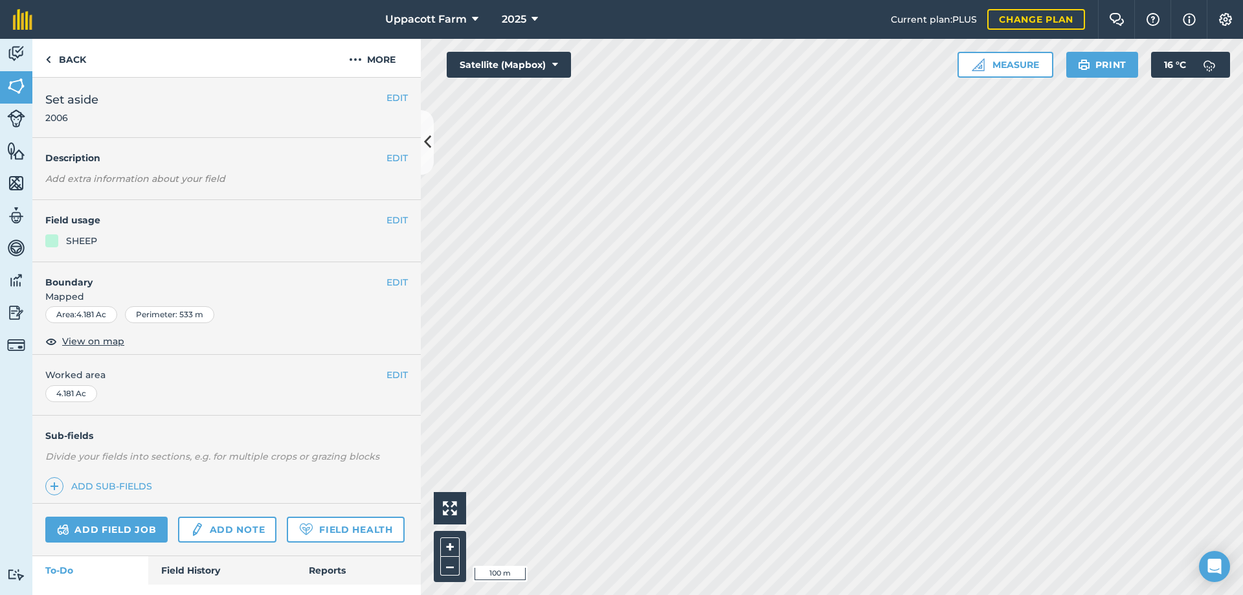
click at [375, 97] on h2 "Set aside 2006" at bounding box center [215, 108] width 341 height 34
click at [386, 97] on button "EDIT" at bounding box center [396, 98] width 21 height 14
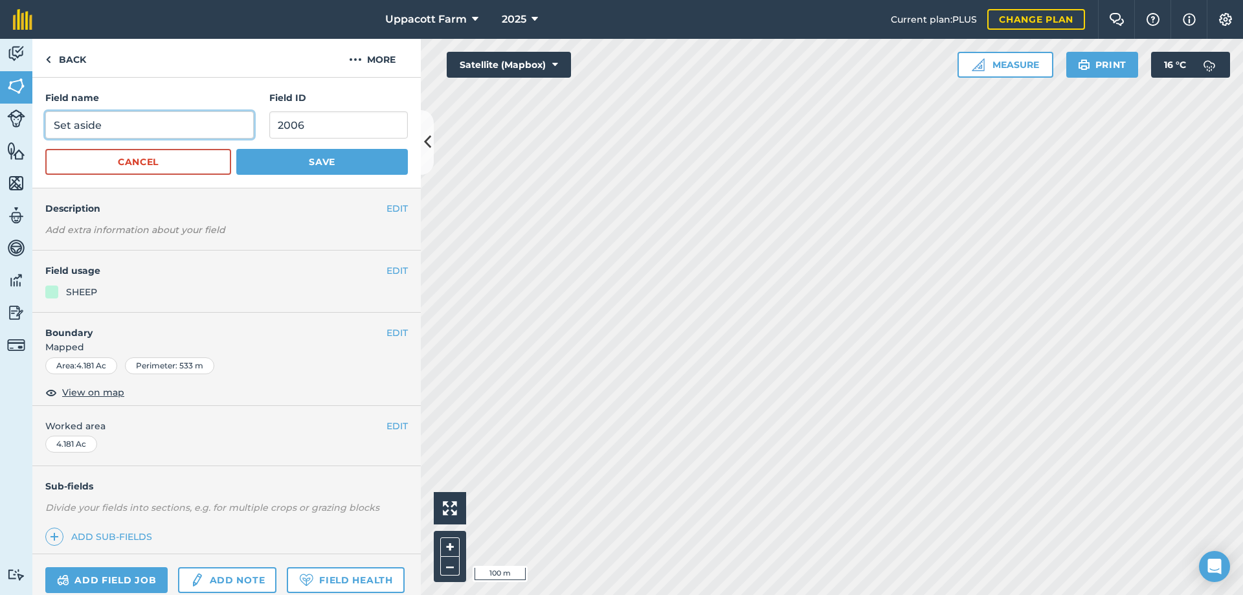
click at [153, 121] on input "Set aside" at bounding box center [149, 124] width 208 height 27
type input "S"
type input "5acer mash"
click at [304, 123] on input "2006" at bounding box center [338, 124] width 138 height 27
type input "2"
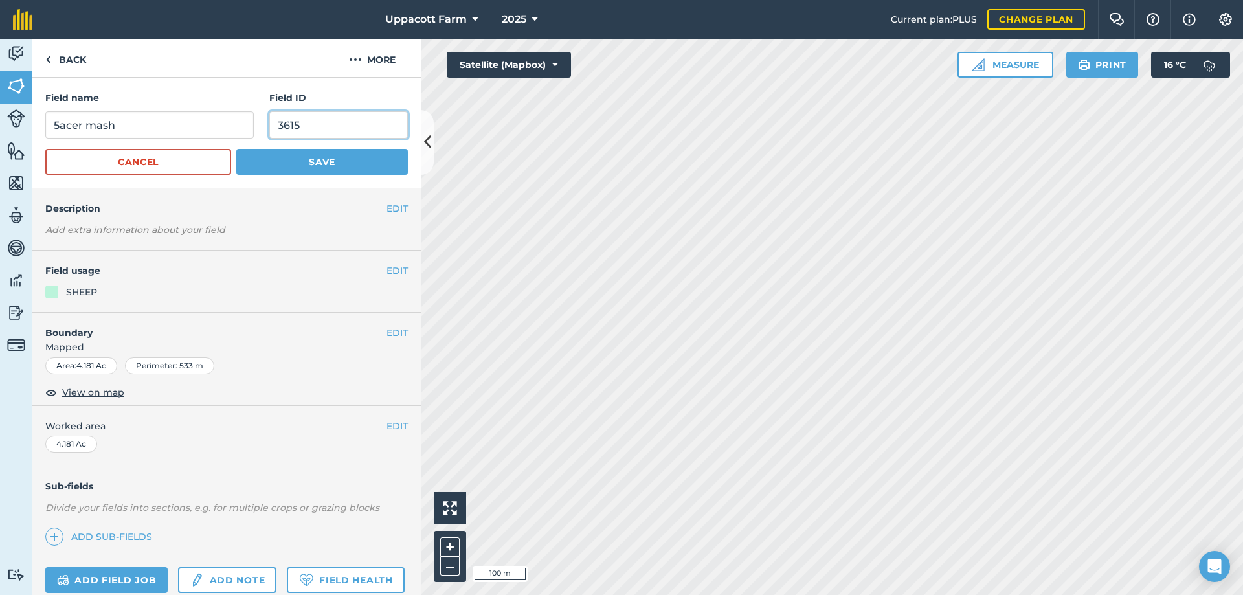
type input "3615"
click at [313, 161] on button "Save" at bounding box center [322, 162] width 172 height 26
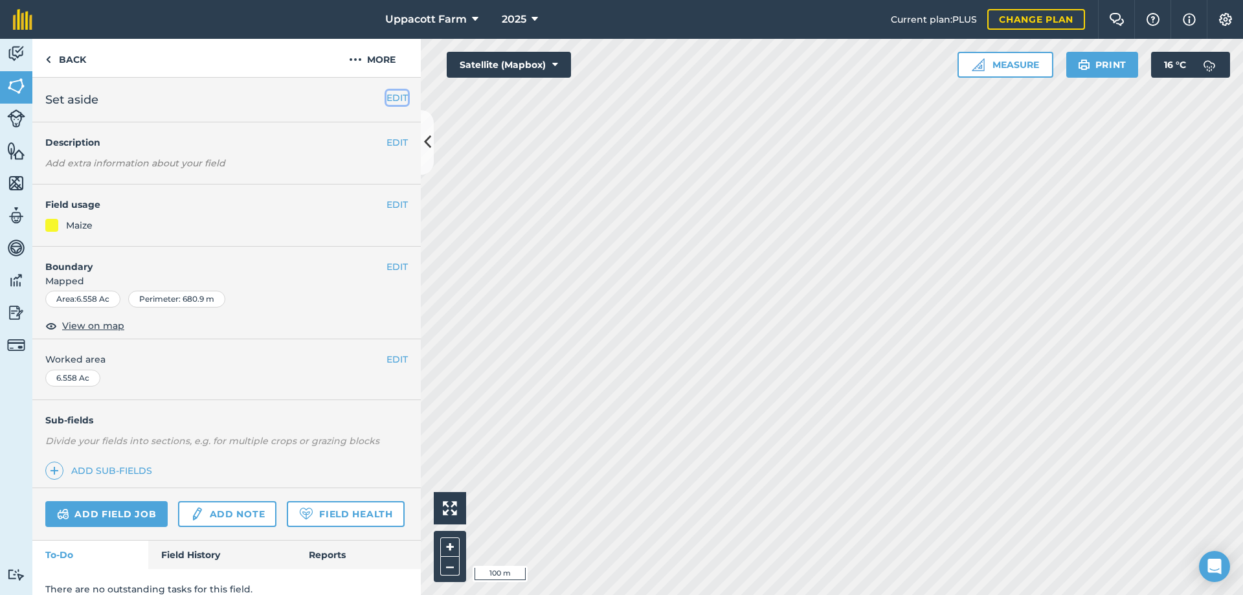
click at [386, 97] on button "EDIT" at bounding box center [396, 98] width 21 height 14
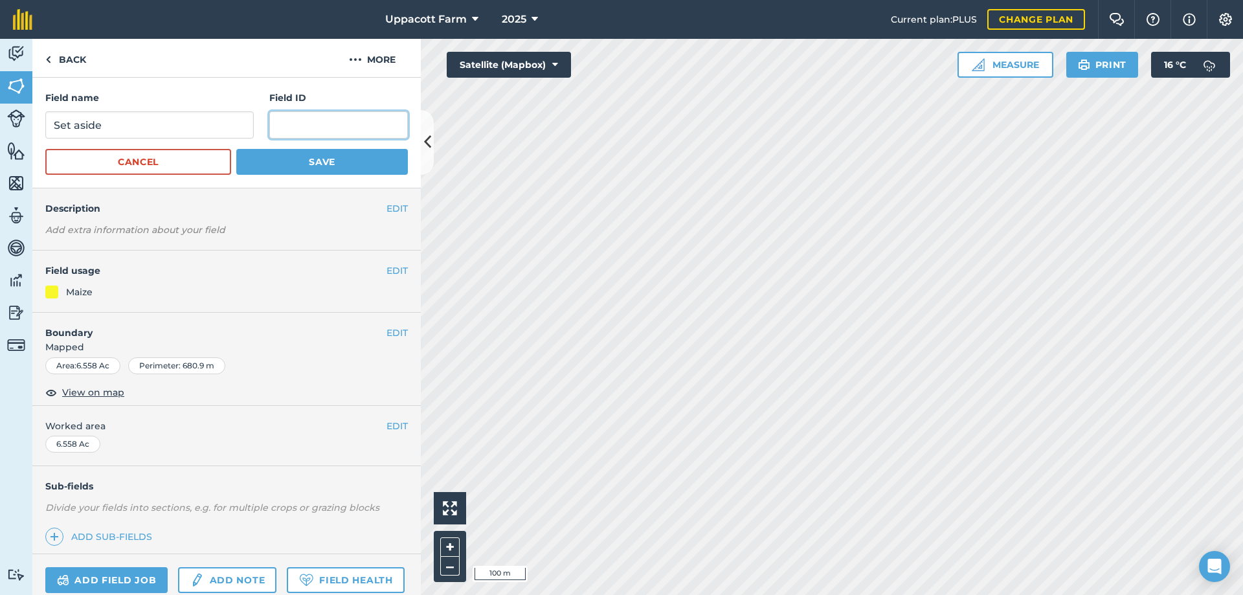
click at [335, 131] on input "text" at bounding box center [338, 124] width 138 height 27
type input "2006"
click at [344, 154] on button "Save" at bounding box center [322, 162] width 172 height 26
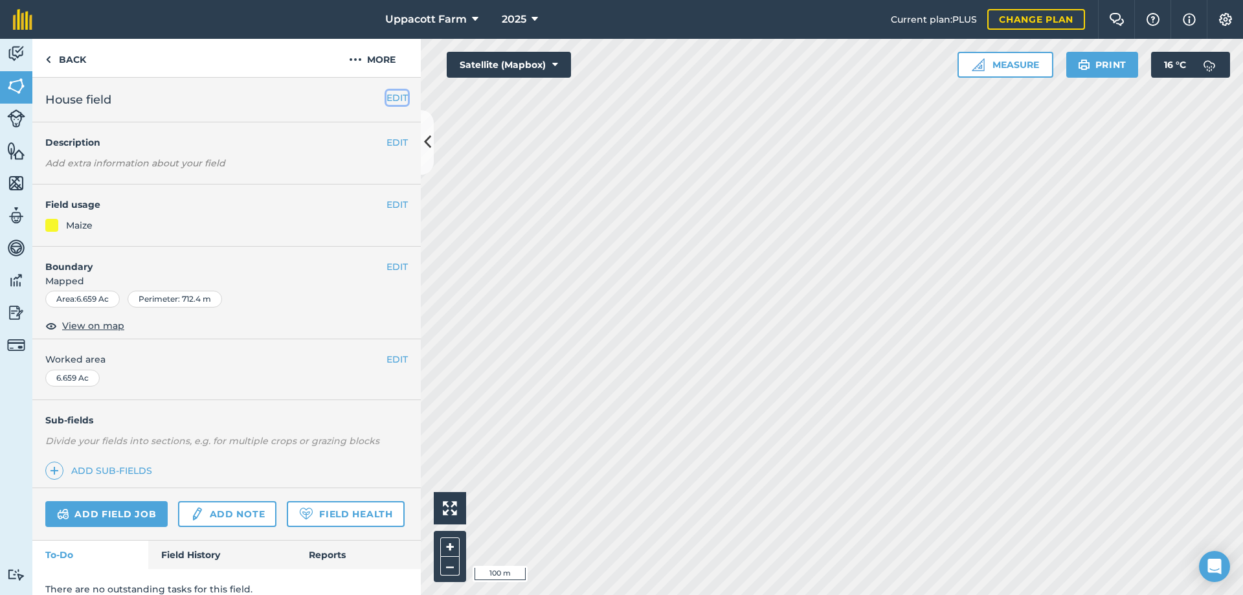
click at [386, 93] on button "EDIT" at bounding box center [396, 98] width 21 height 14
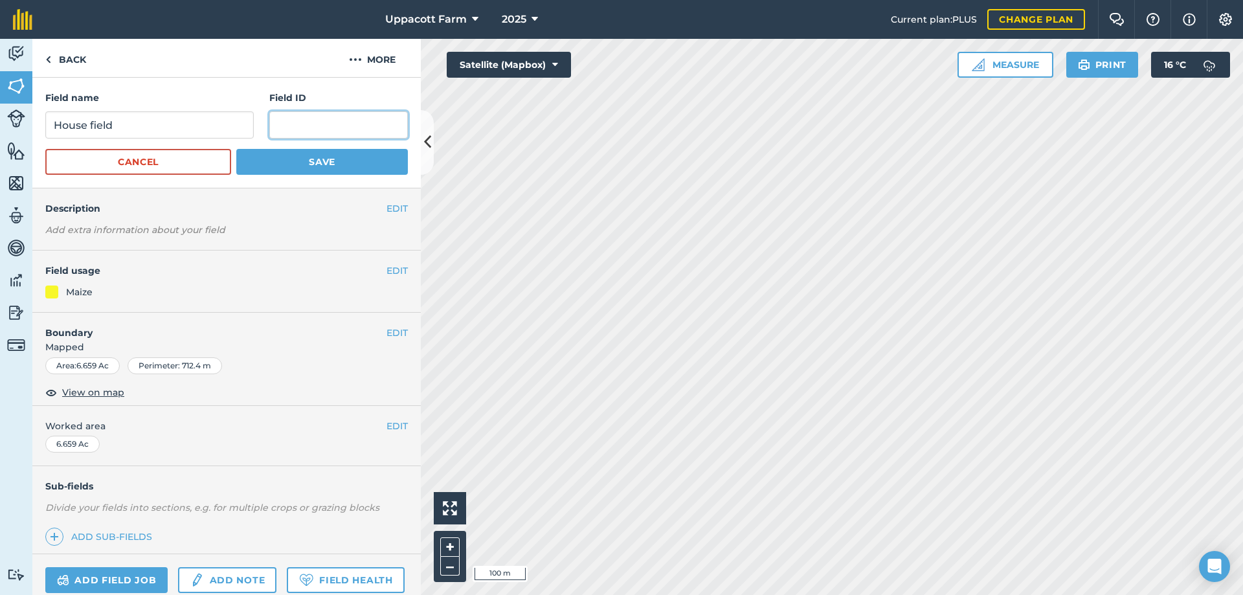
click at [304, 121] on input "text" at bounding box center [338, 124] width 138 height 27
type input "2797"
click at [338, 169] on button "Save" at bounding box center [322, 162] width 172 height 26
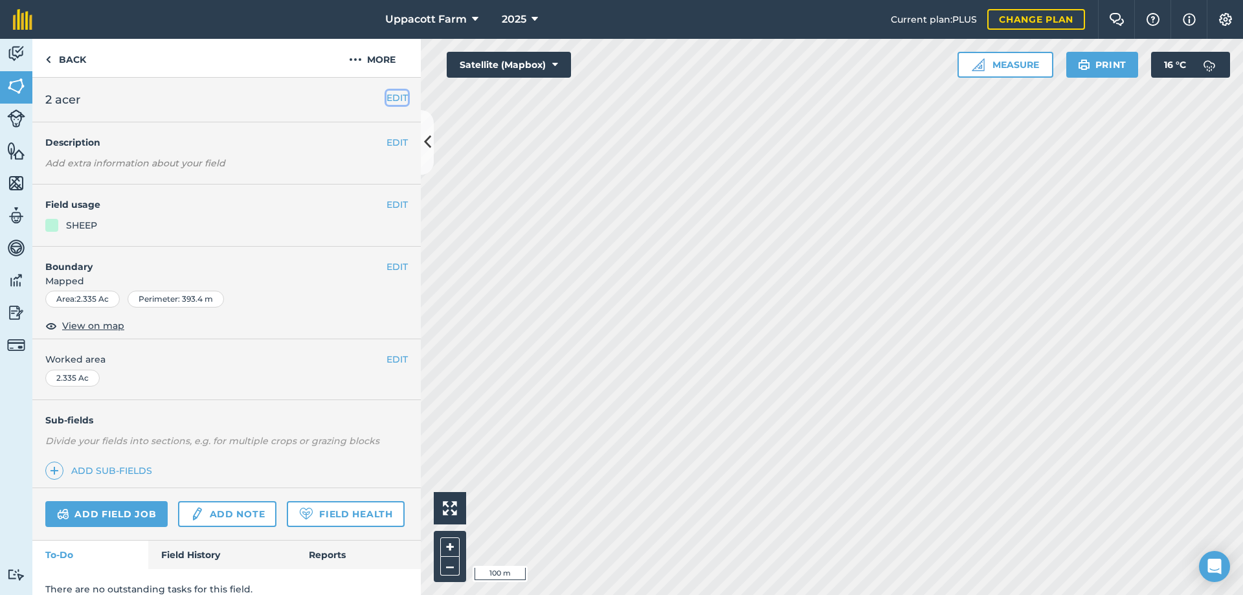
click at [386, 98] on button "EDIT" at bounding box center [396, 98] width 21 height 14
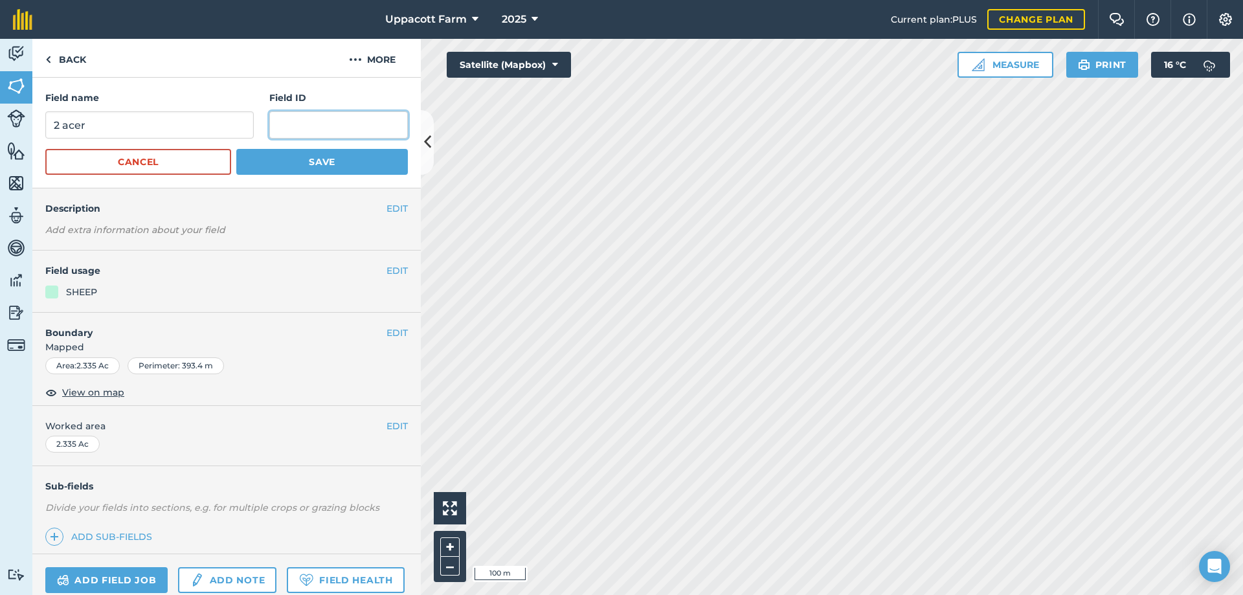
click at [343, 116] on input "text" at bounding box center [338, 124] width 138 height 27
type input "4305"
click at [362, 162] on button "Save" at bounding box center [322, 162] width 172 height 26
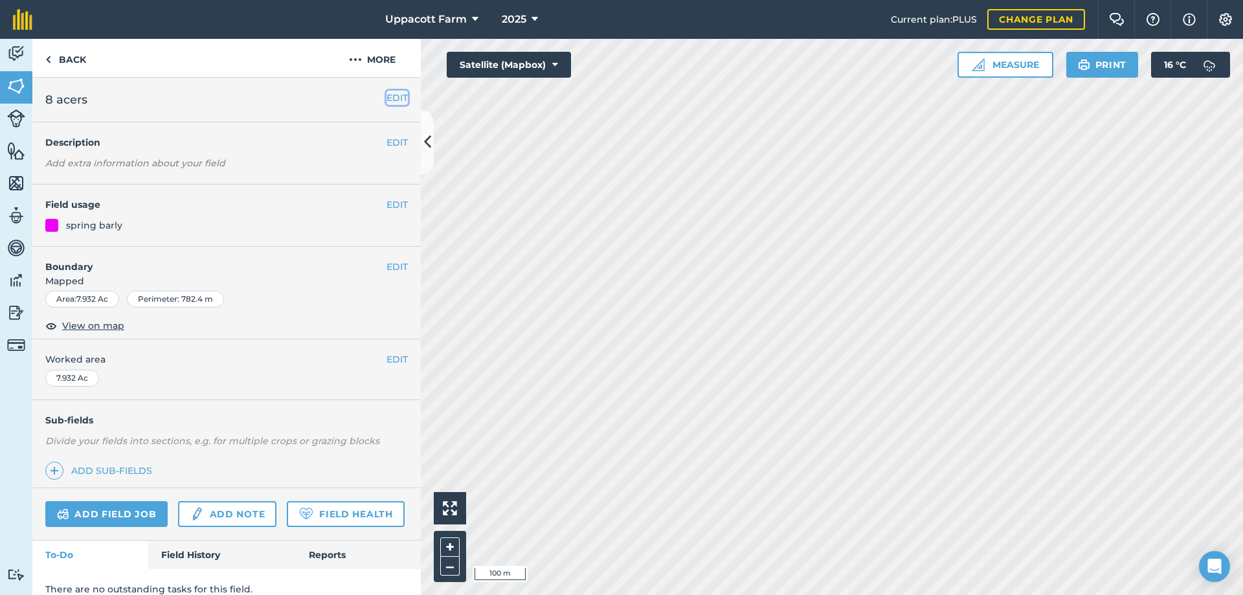
click at [389, 104] on button "EDIT" at bounding box center [396, 98] width 21 height 14
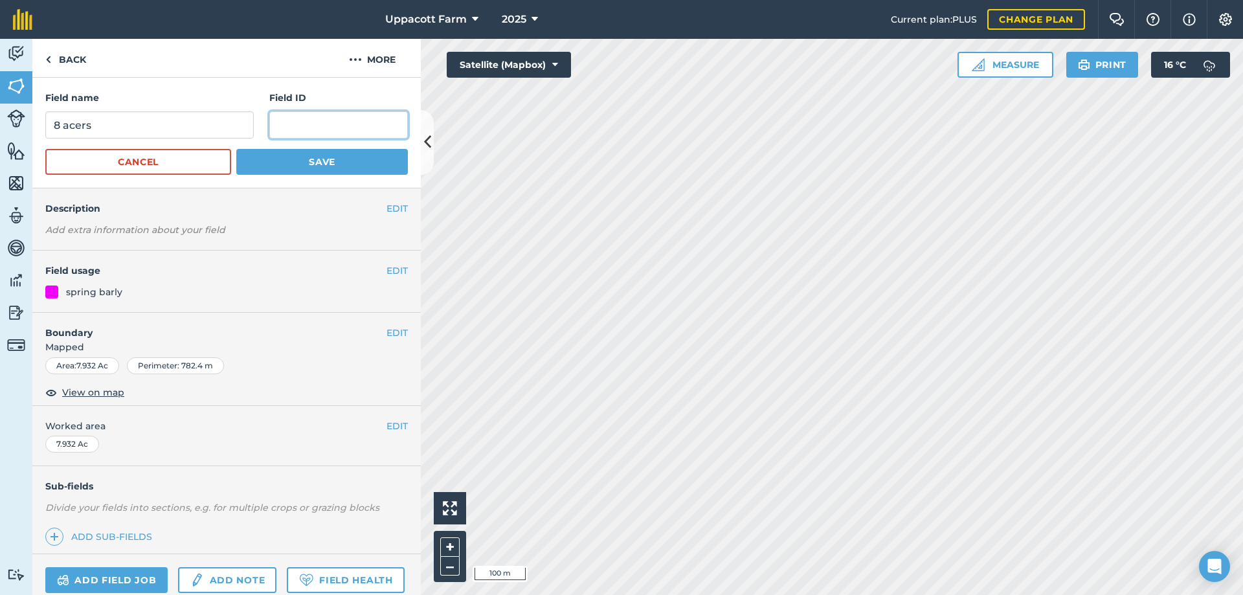
click at [304, 124] on input "text" at bounding box center [338, 124] width 138 height 27
type input "0978"
click at [319, 155] on button "Save" at bounding box center [322, 162] width 172 height 26
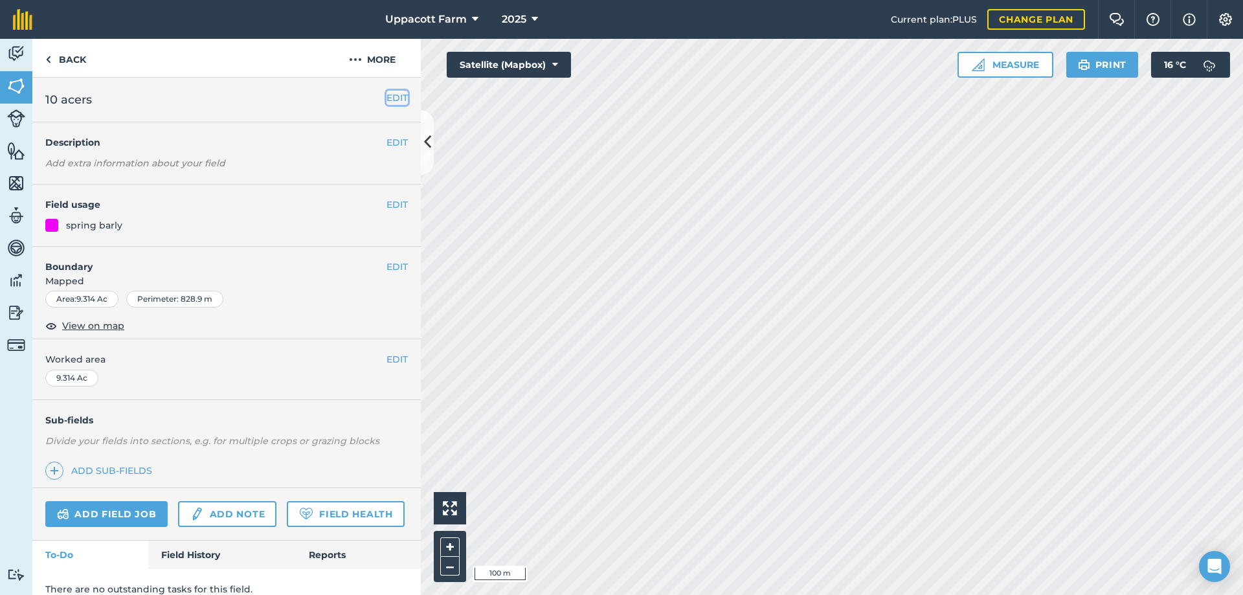
click at [393, 98] on button "EDIT" at bounding box center [396, 98] width 21 height 14
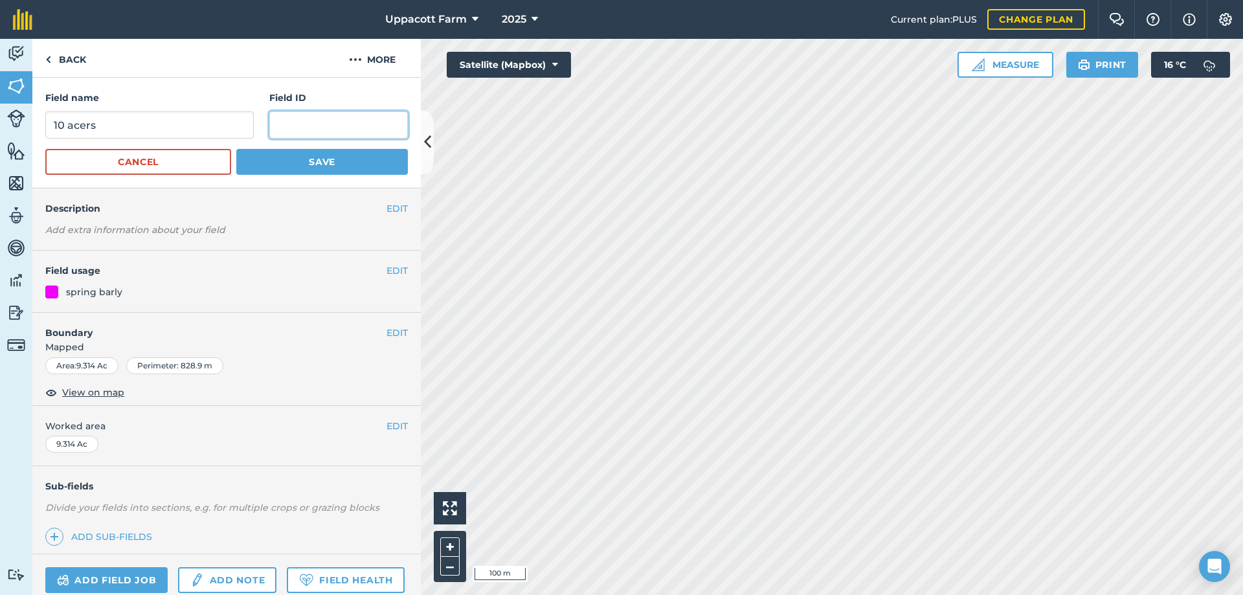
click at [344, 124] on input "text" at bounding box center [338, 124] width 138 height 27
type input "2476"
click at [325, 164] on button "Save" at bounding box center [322, 162] width 172 height 26
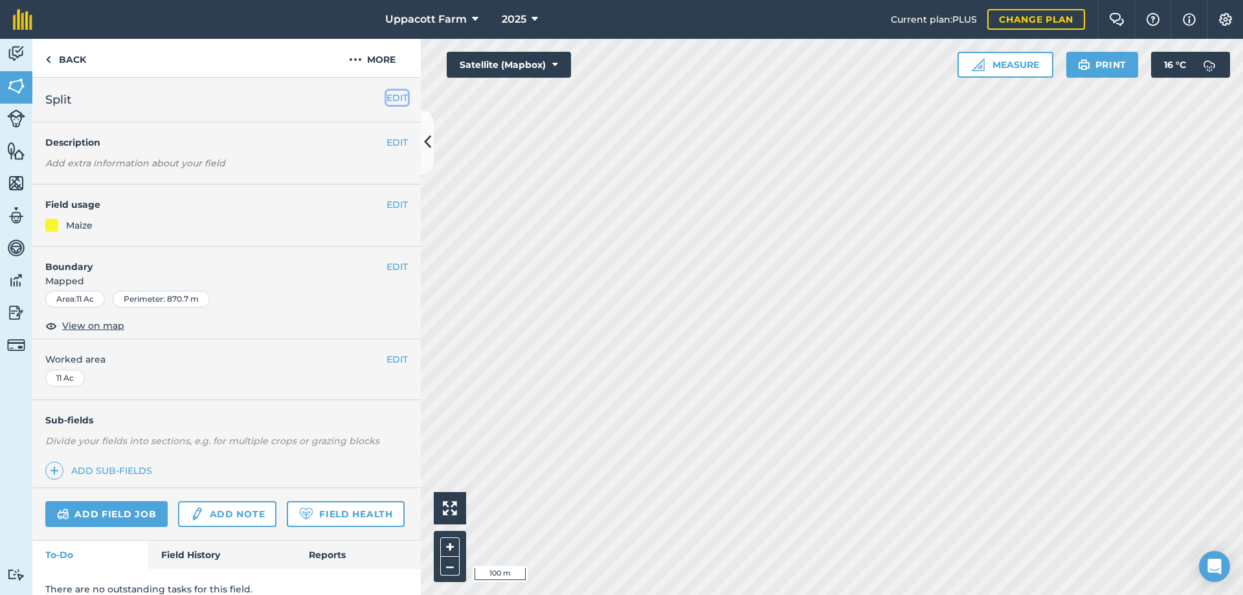
click at [386, 99] on button "EDIT" at bounding box center [396, 98] width 21 height 14
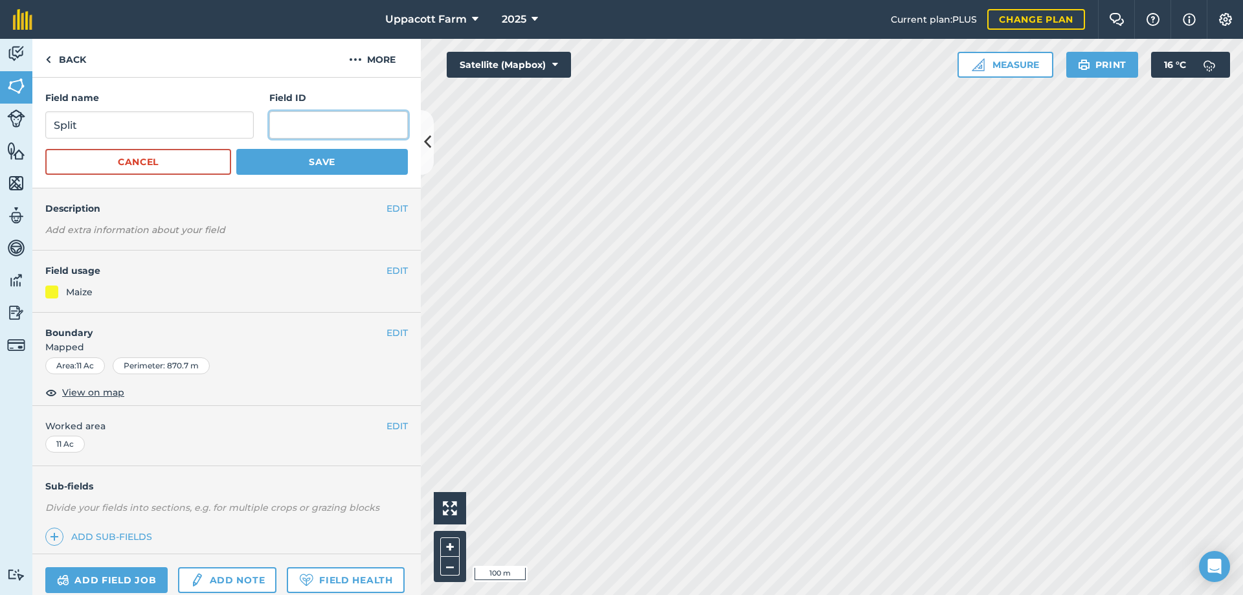
click at [337, 123] on input "text" at bounding box center [338, 124] width 138 height 27
type input "4375"
click at [315, 166] on button "Save" at bounding box center [322, 162] width 172 height 26
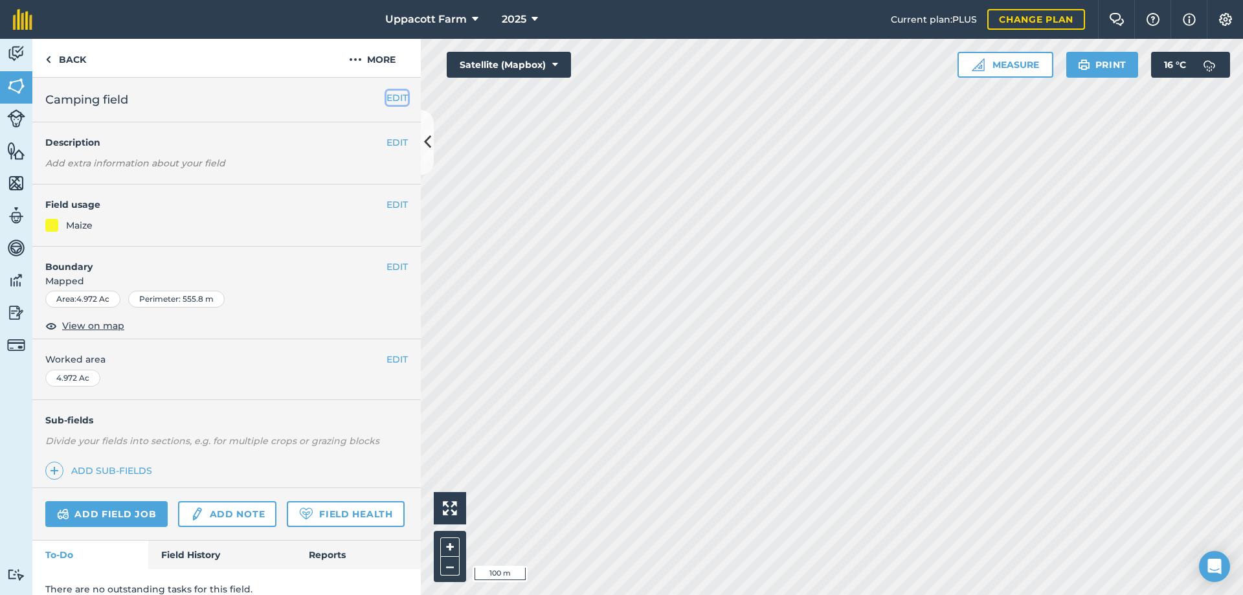
click at [388, 100] on button "EDIT" at bounding box center [396, 98] width 21 height 14
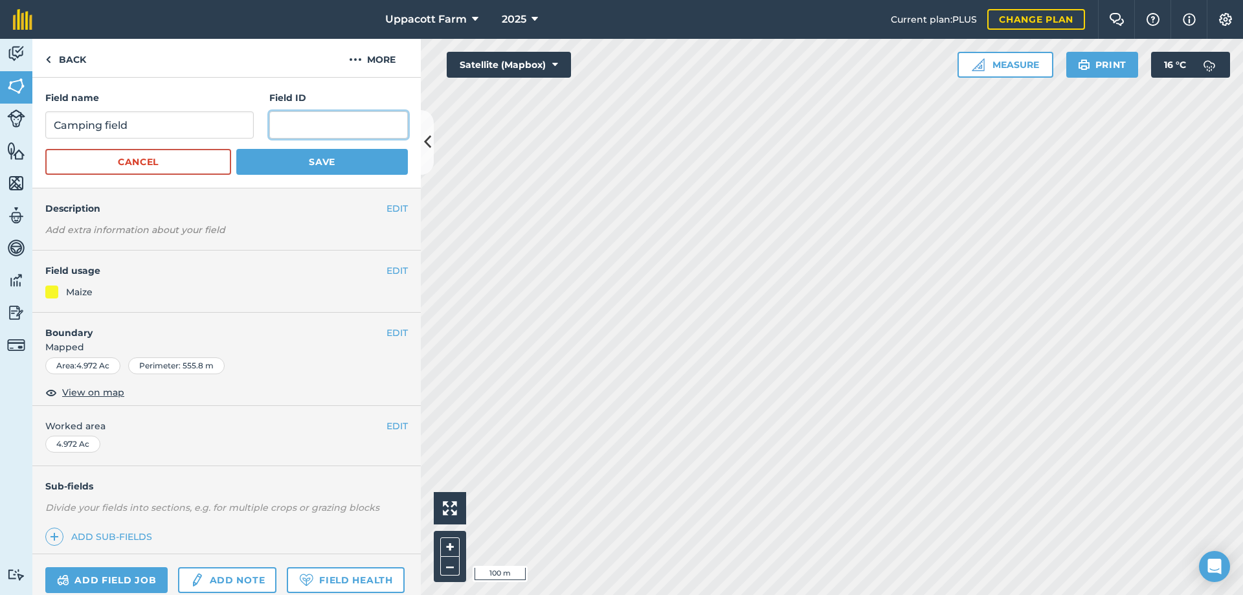
click at [343, 118] on input "text" at bounding box center [338, 124] width 138 height 27
type input "5194"
click at [349, 151] on button "Save" at bounding box center [322, 162] width 172 height 26
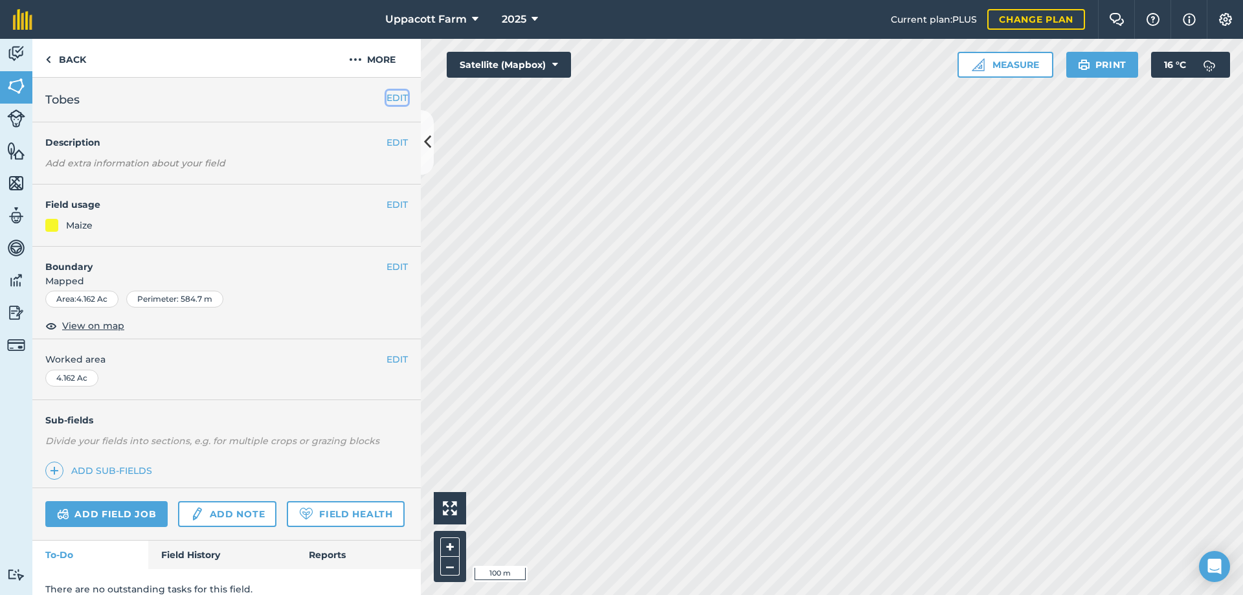
click at [386, 100] on button "EDIT" at bounding box center [396, 98] width 21 height 14
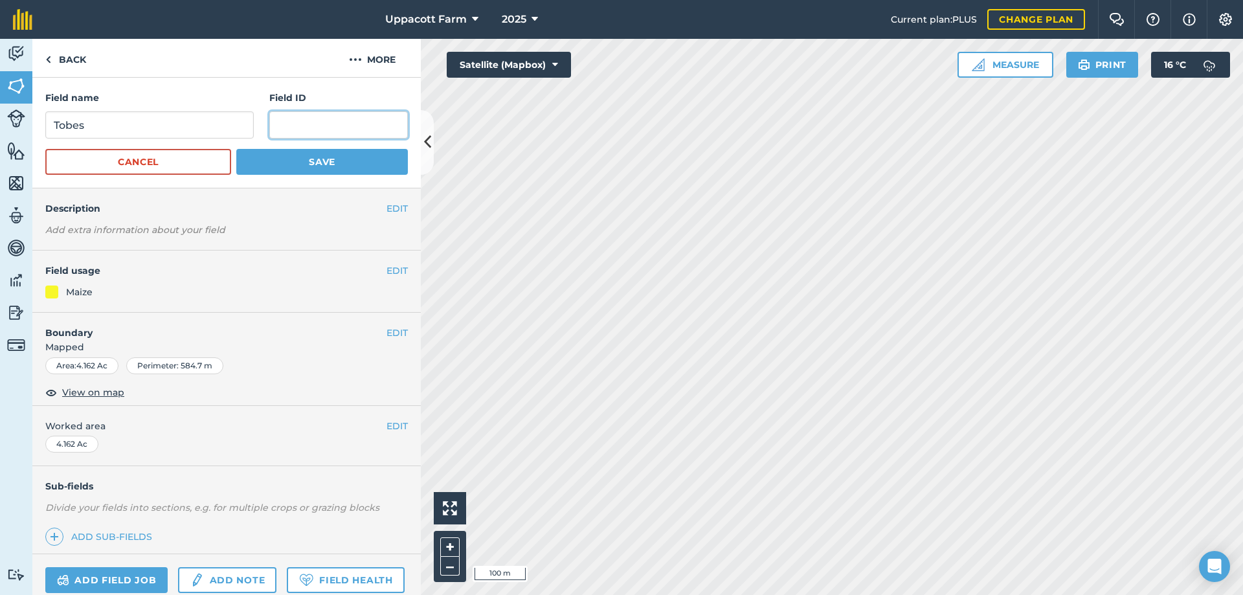
click at [346, 121] on input "text" at bounding box center [338, 124] width 138 height 27
type input "5578"
click at [347, 161] on button "Save" at bounding box center [322, 162] width 172 height 26
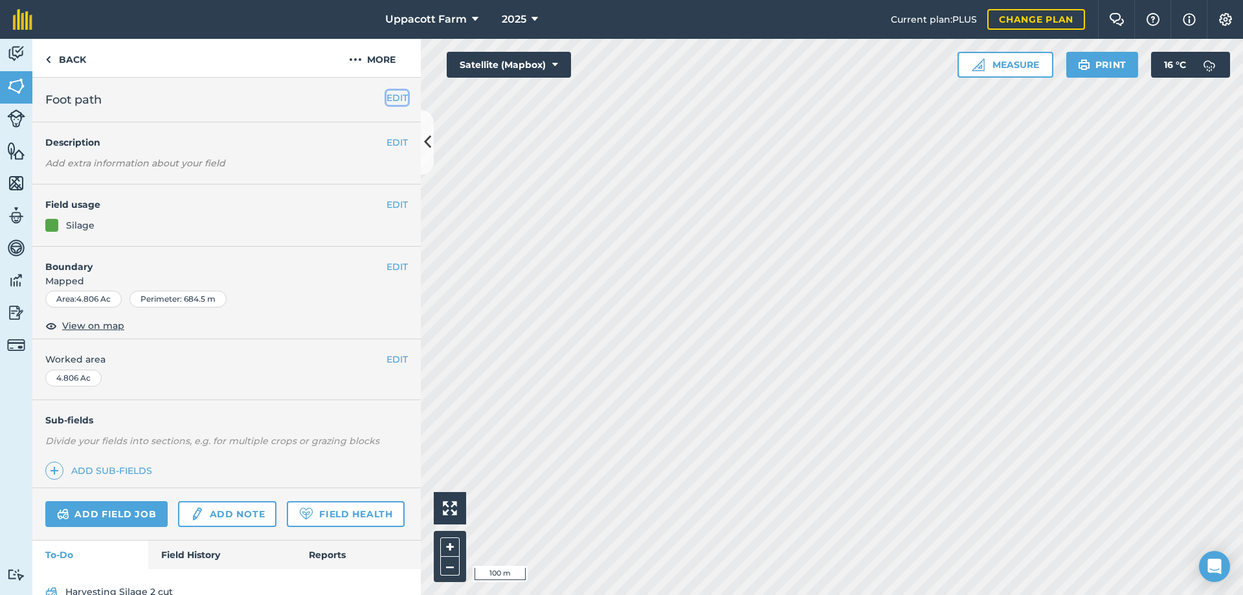
click at [390, 98] on button "EDIT" at bounding box center [396, 98] width 21 height 14
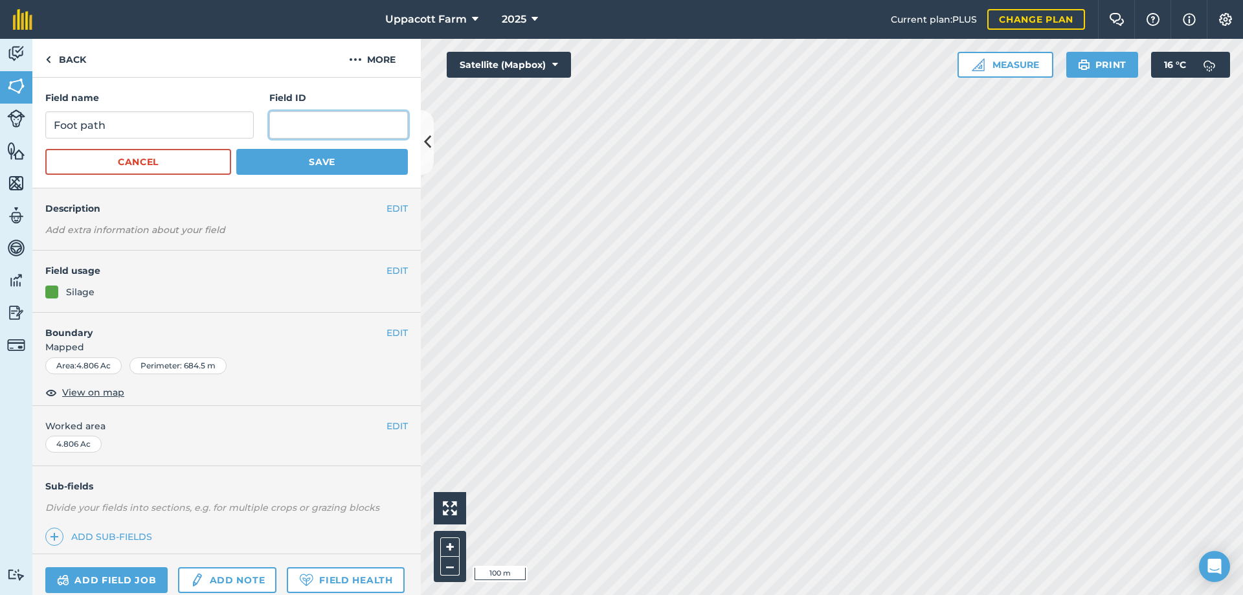
click at [276, 122] on input "text" at bounding box center [338, 124] width 138 height 27
type input "2459"
click at [313, 155] on button "Save" at bounding box center [322, 162] width 172 height 26
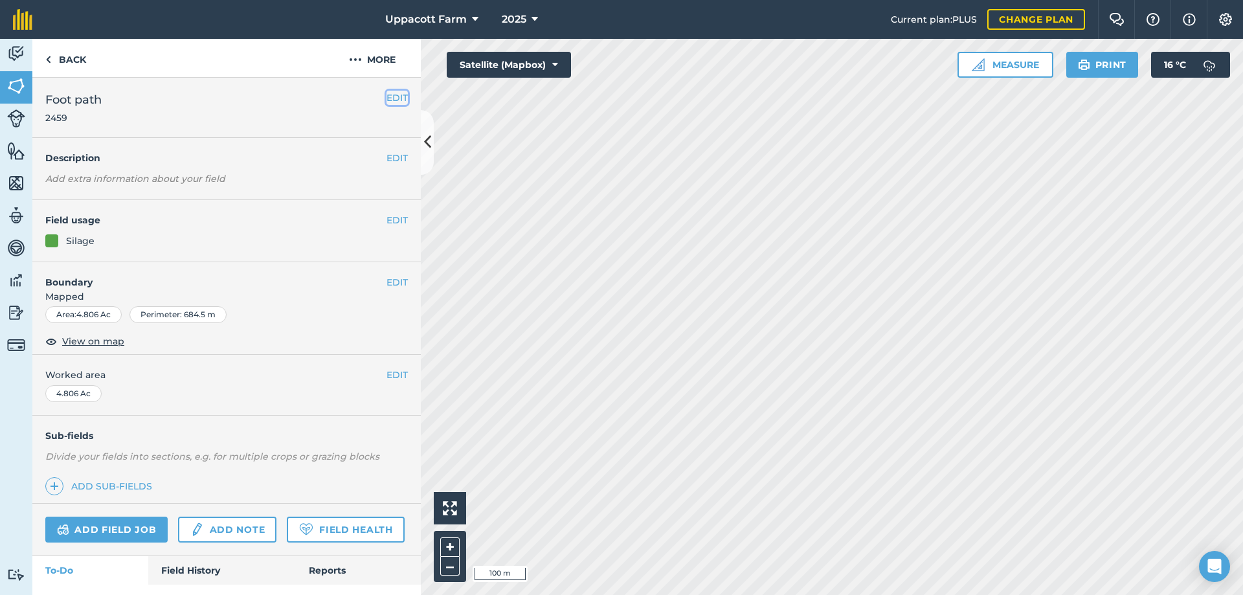
click at [387, 103] on button "EDIT" at bounding box center [396, 98] width 21 height 14
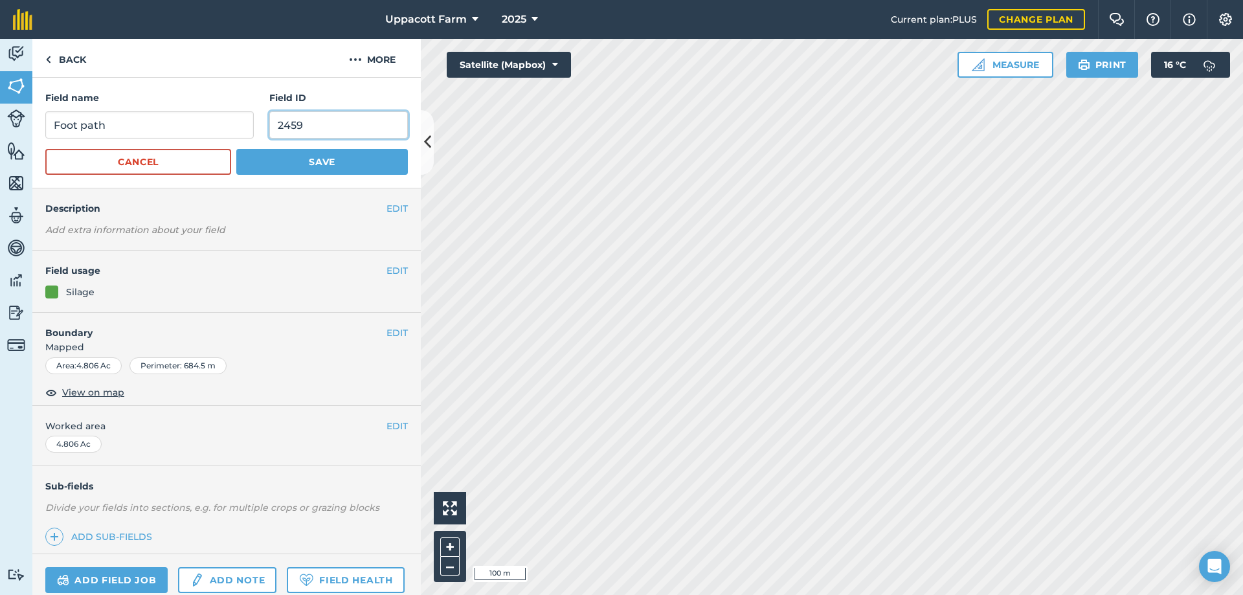
click at [338, 127] on input "2459" at bounding box center [338, 124] width 138 height 27
click at [330, 159] on button "Save" at bounding box center [322, 162] width 172 height 26
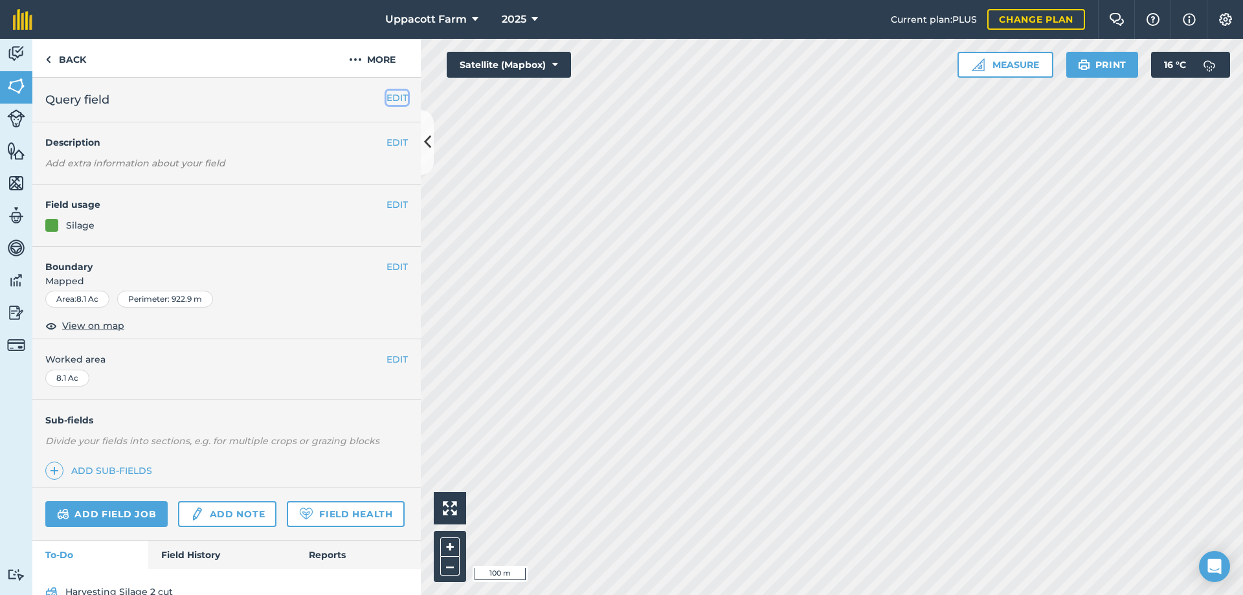
click at [386, 104] on button "EDIT" at bounding box center [396, 98] width 21 height 14
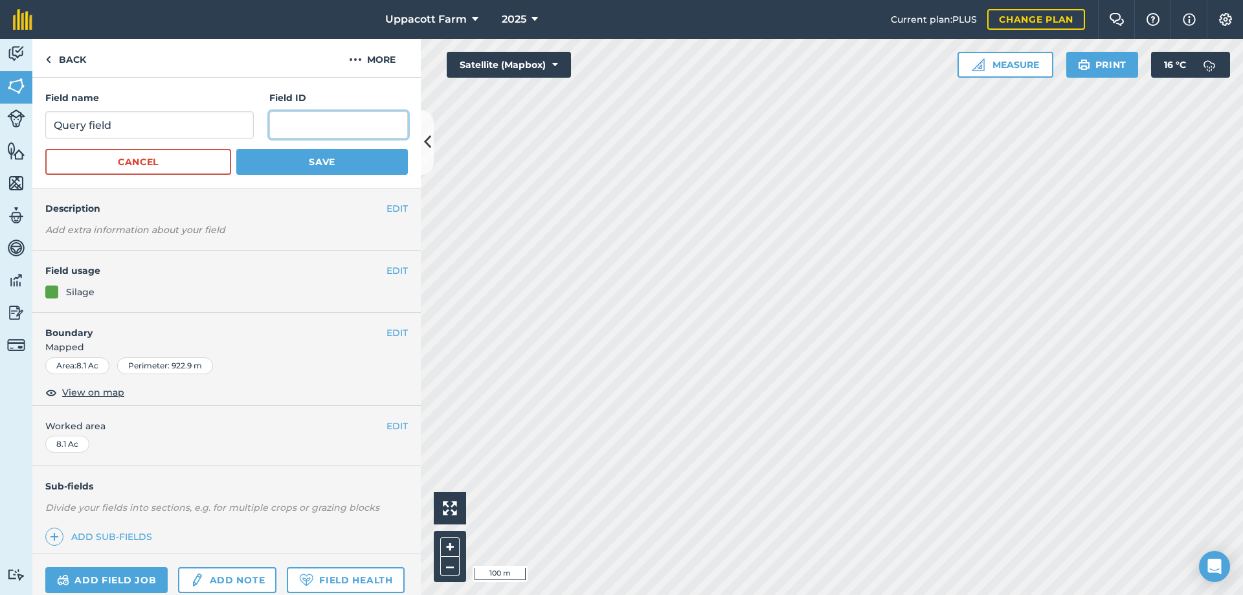
click at [346, 118] on input "text" at bounding box center [338, 124] width 138 height 27
type input "5559"
click at [352, 157] on button "Save" at bounding box center [322, 162] width 172 height 26
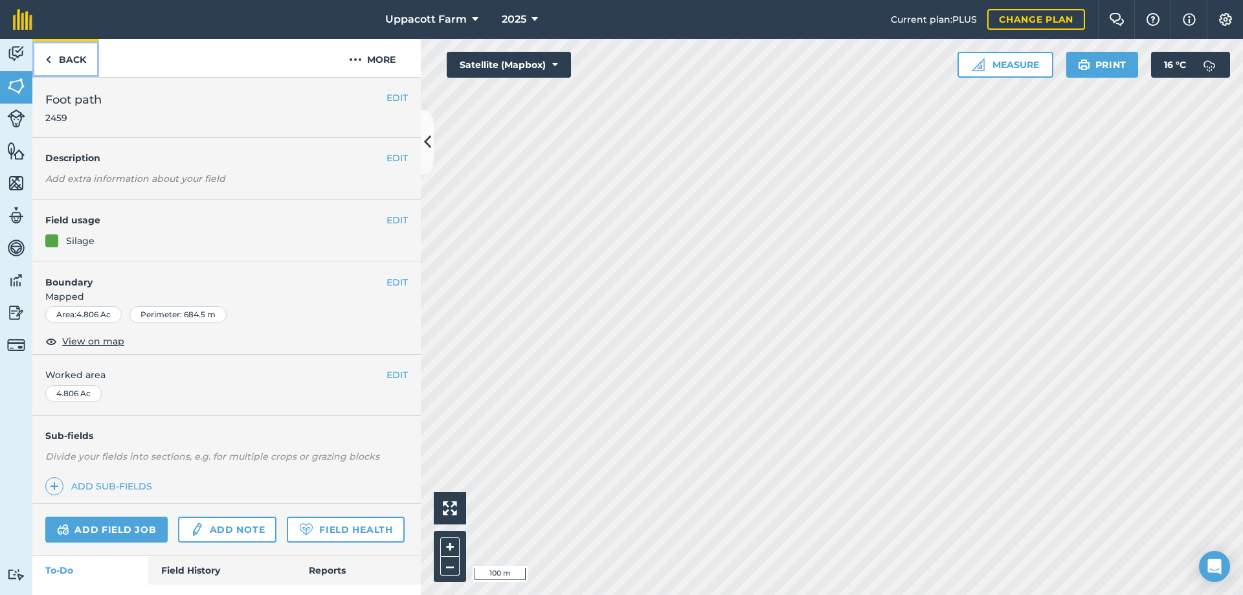
click at [75, 56] on link "Back" at bounding box center [65, 58] width 67 height 38
click at [85, 59] on link "Back" at bounding box center [65, 58] width 67 height 38
click at [69, 64] on link "Back" at bounding box center [65, 58] width 67 height 38
click at [71, 64] on link "Back" at bounding box center [65, 58] width 67 height 38
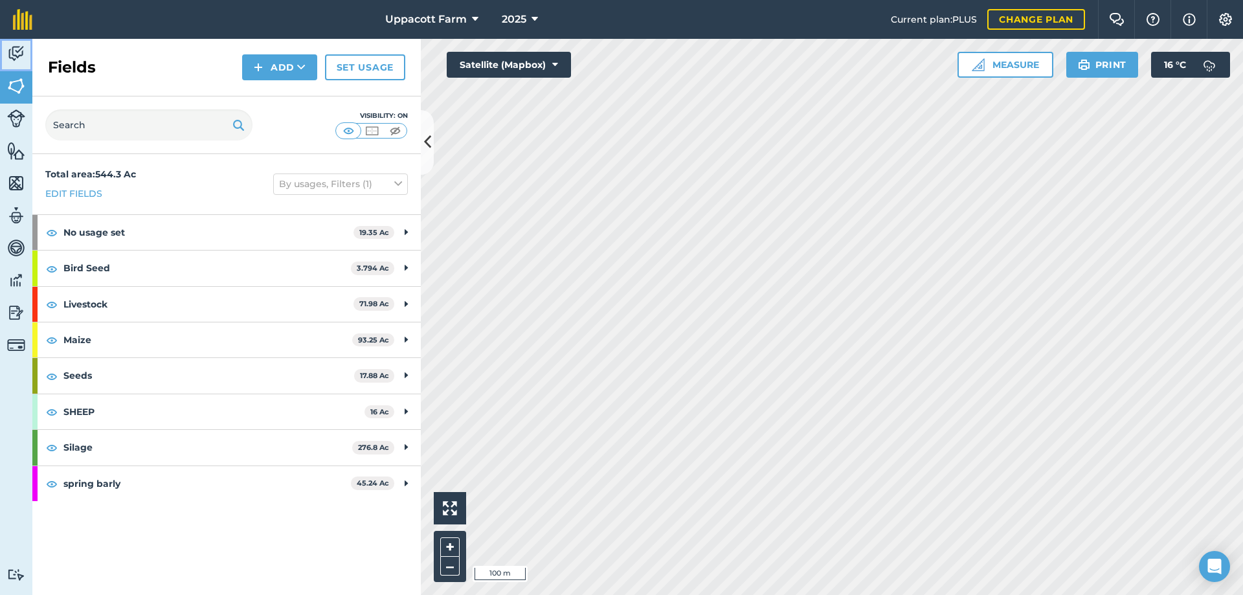
click at [13, 52] on img at bounding box center [16, 53] width 18 height 19
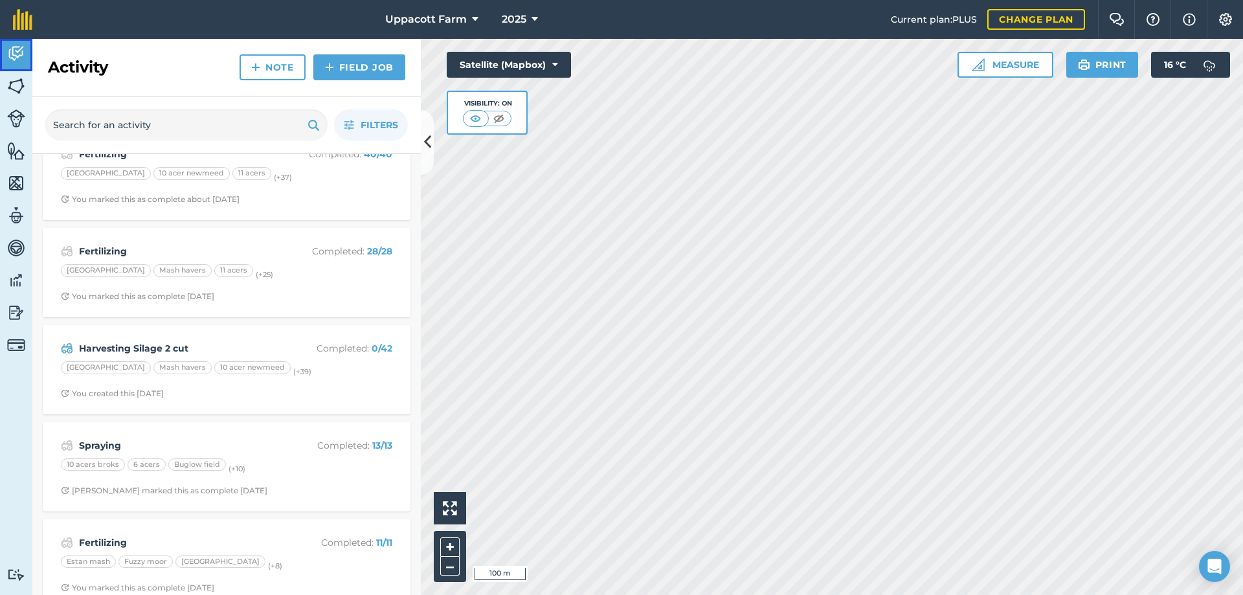
scroll to position [539, 0]
